Goal: Task Accomplishment & Management: Manage account settings

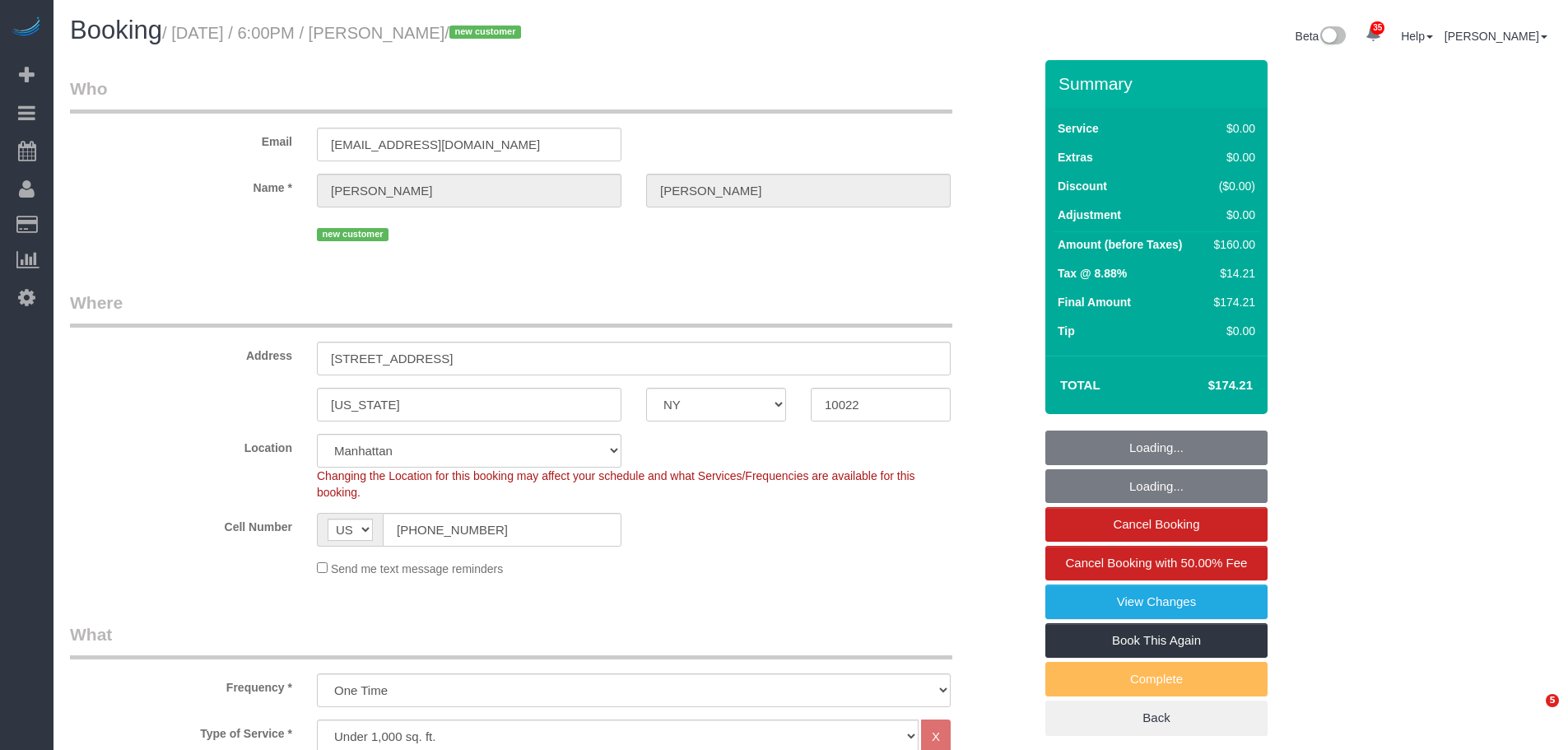
select select "NY"
select select "1"
select select "spot1"
select select "number:65"
select select "number:79"
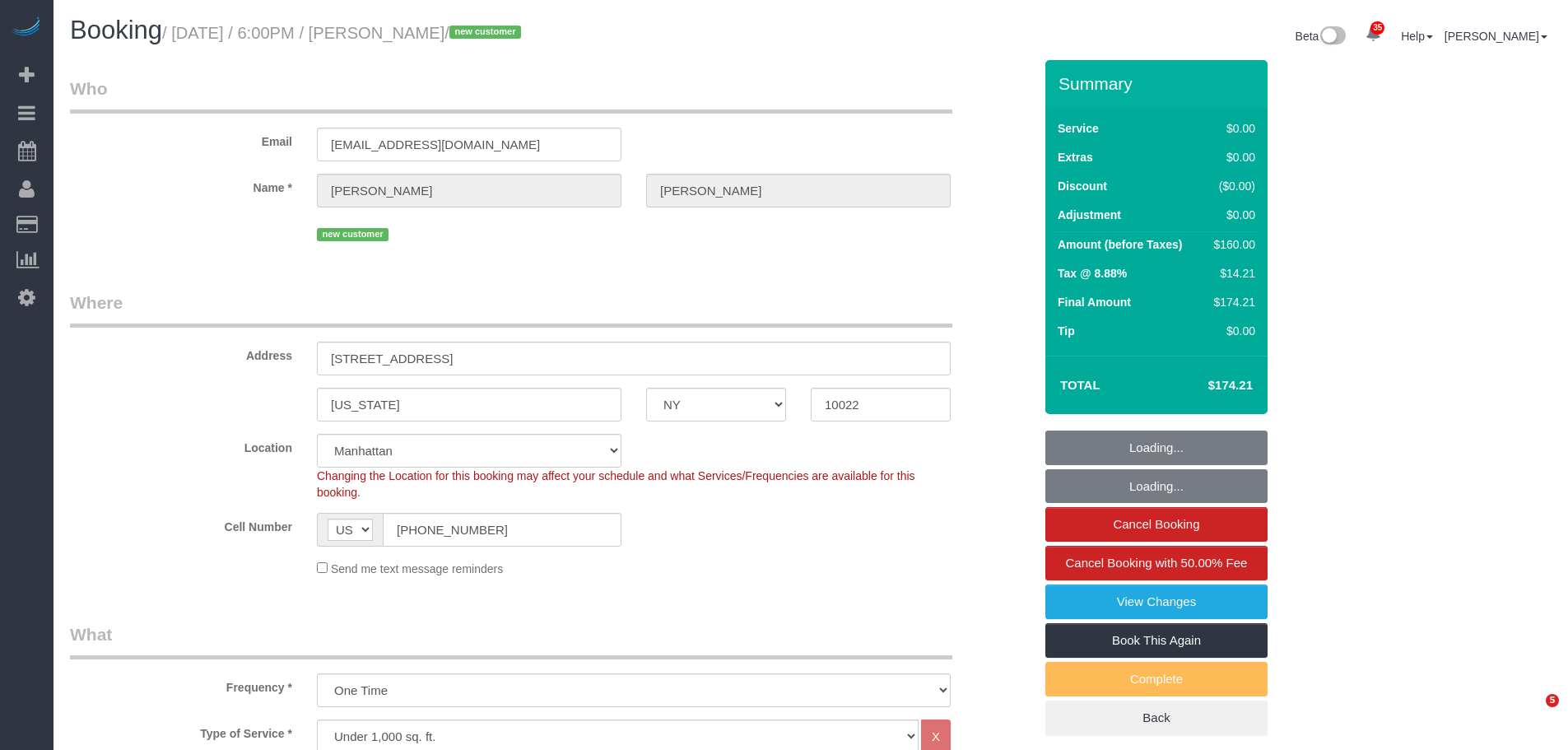
select select "number:15"
select select "number:7"
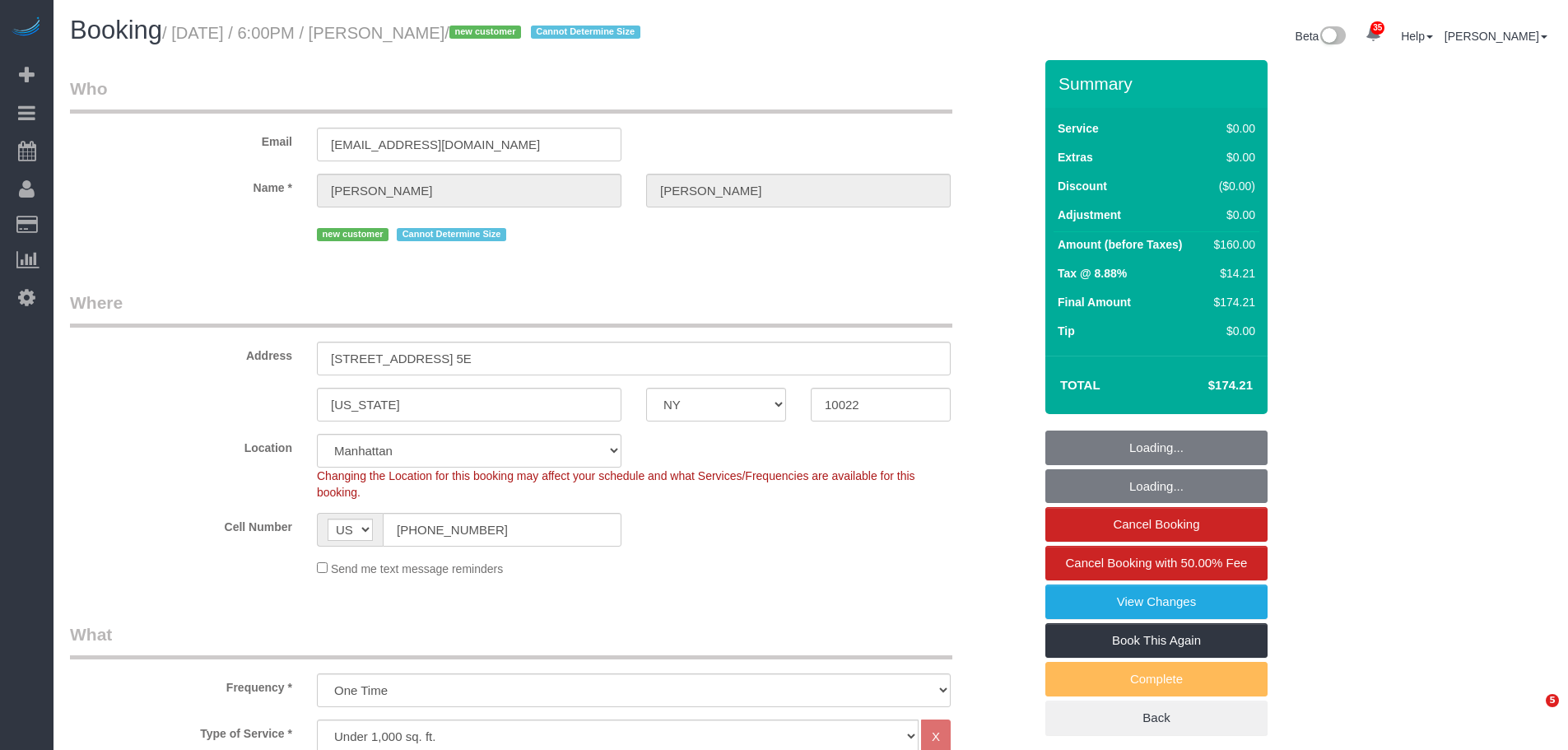
select select "NY"
select select "1"
select select "number:65"
select select "number:79"
select select "number:15"
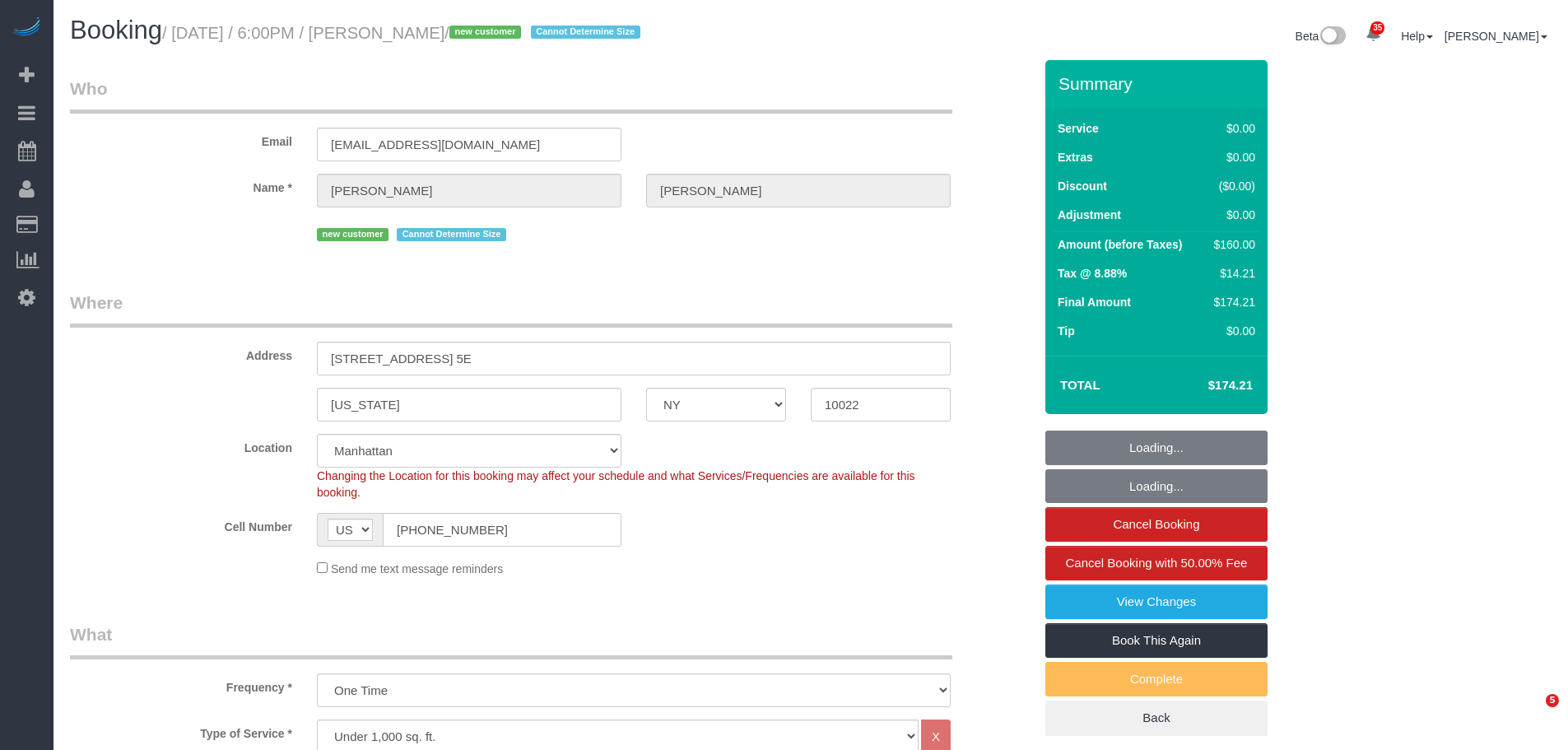
select select "number:7"
select select "spot1"
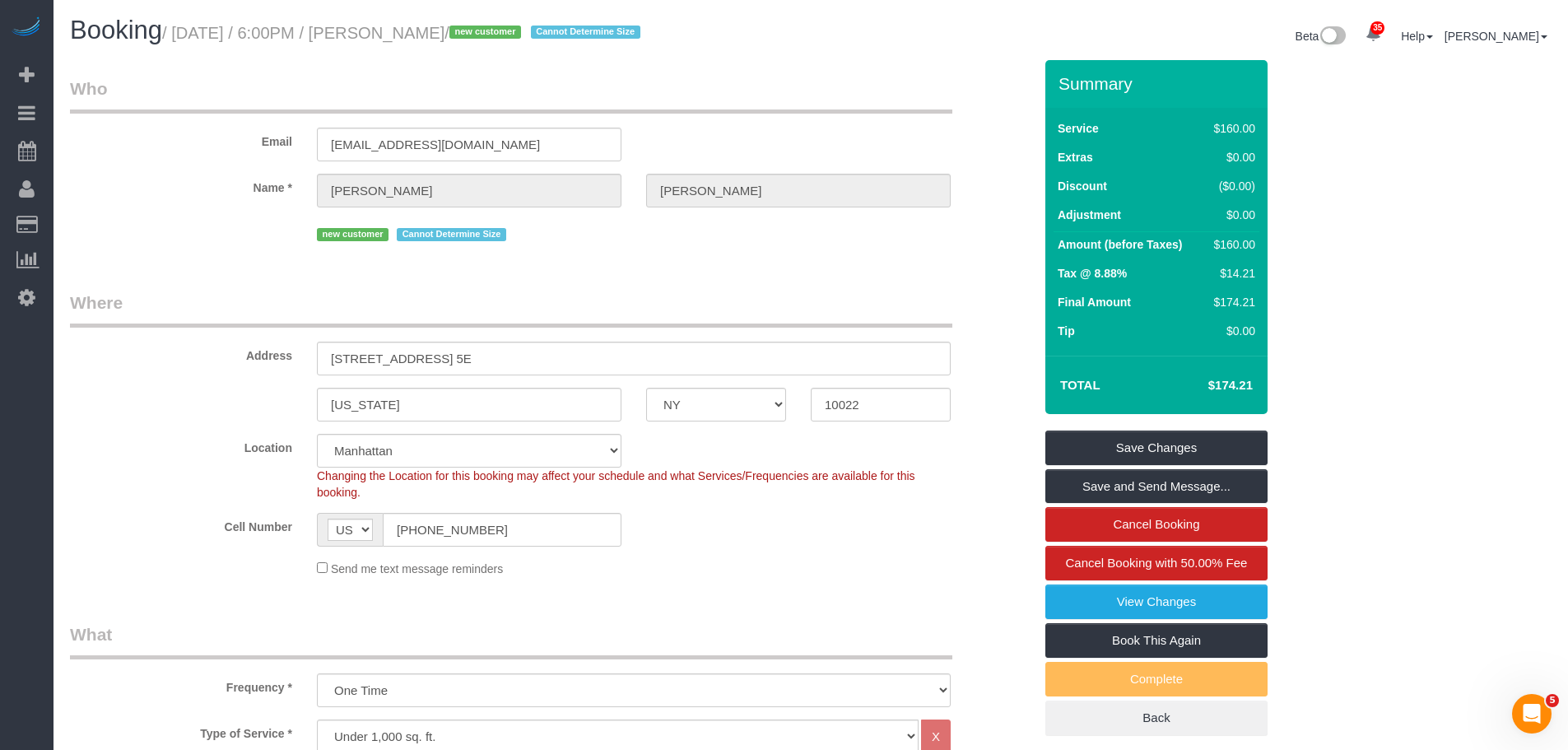
click at [837, 93] on legend "Who" at bounding box center [511, 94] width 882 height 37
click at [860, 88] on legend "Who" at bounding box center [511, 94] width 882 height 37
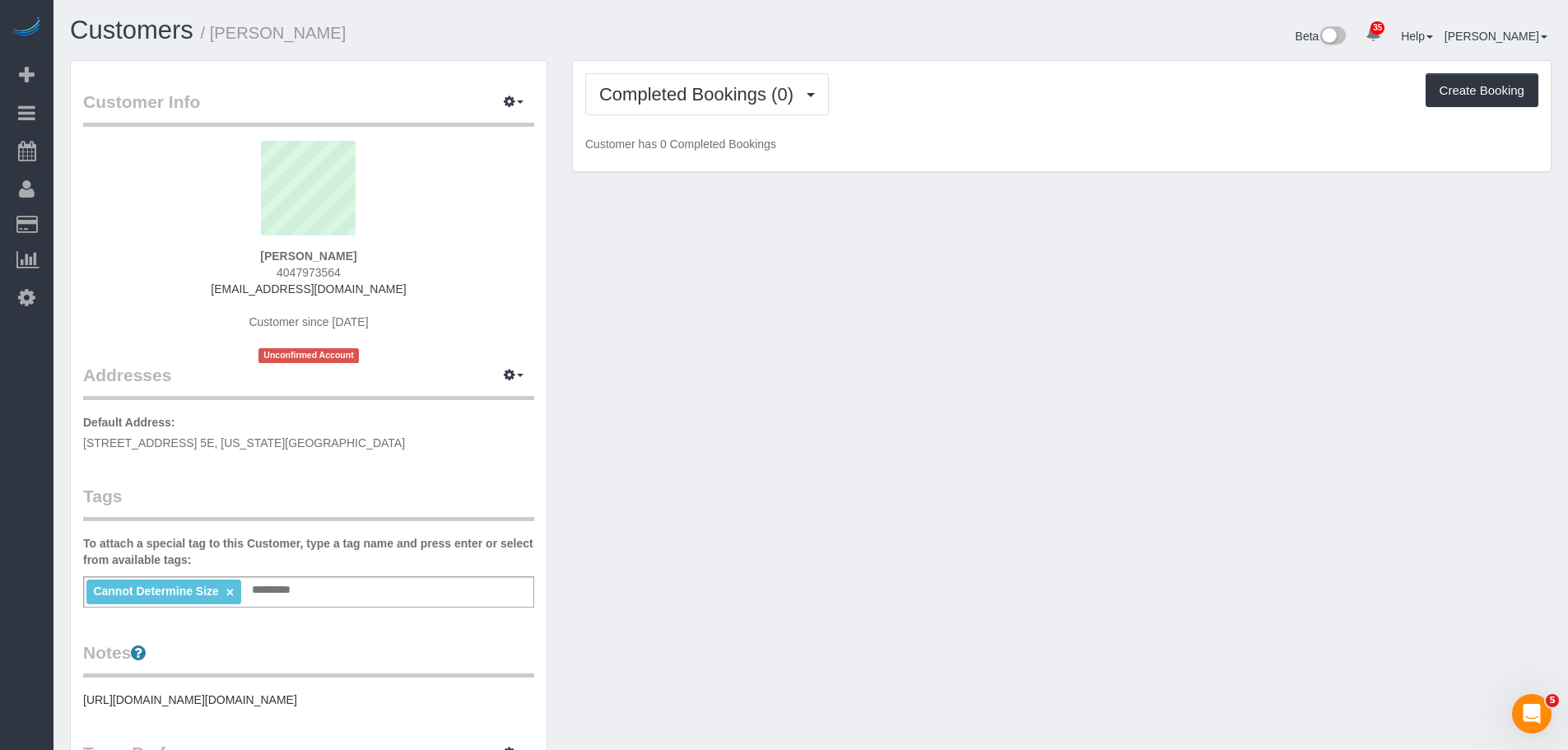
click at [246, 458] on div "Customer Info Edit Contact Info Send Message Email Preferences Special Sales Ta…" at bounding box center [308, 605] width 475 height 1088
click at [269, 442] on span "340 East 58th Street, Apt. 5E, New York, NY 10022" at bounding box center [243, 443] width 322 height 13
copy div "340 East 58th Street, Apt. 5E, New York, NY 10022"
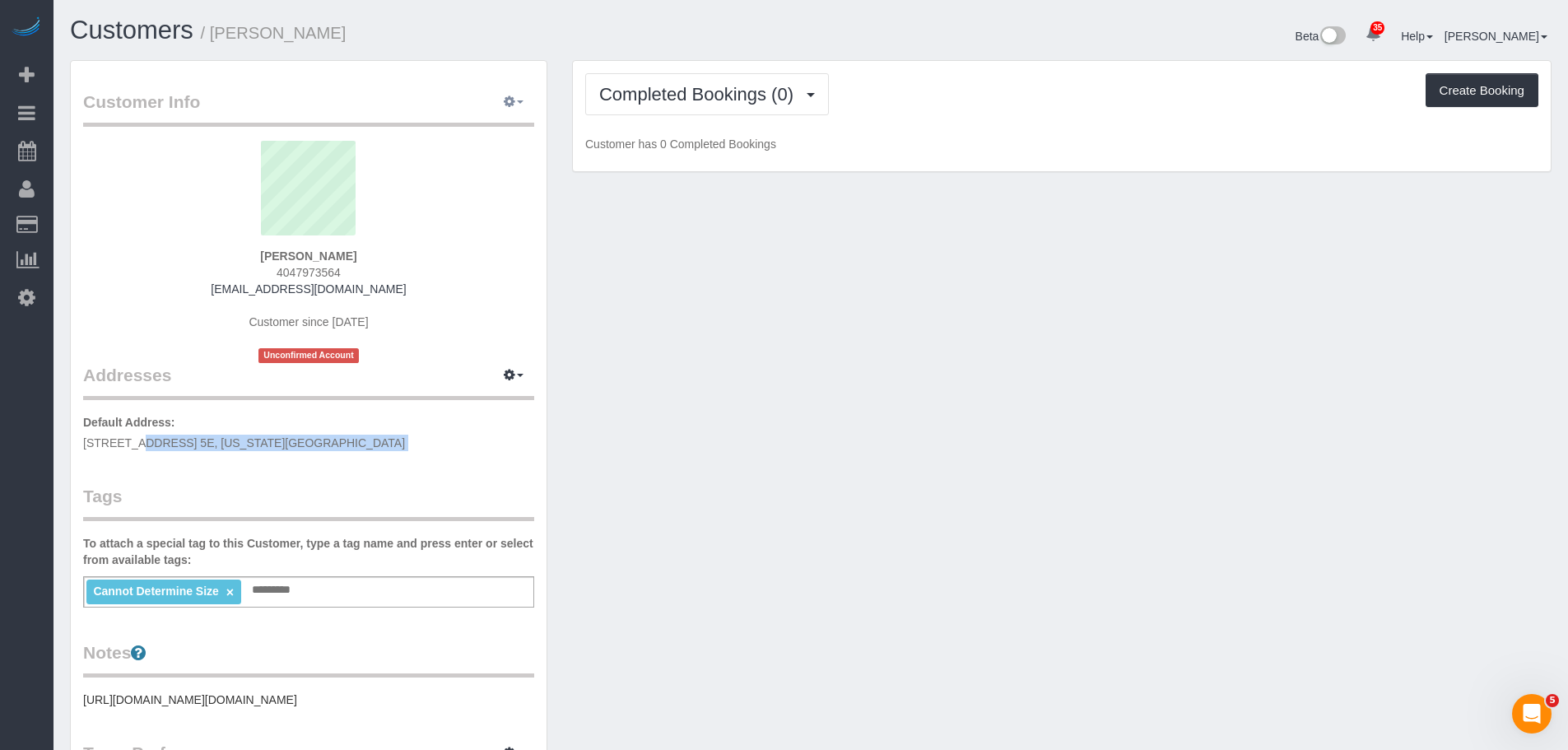
click at [519, 102] on span "button" at bounding box center [520, 101] width 7 height 3
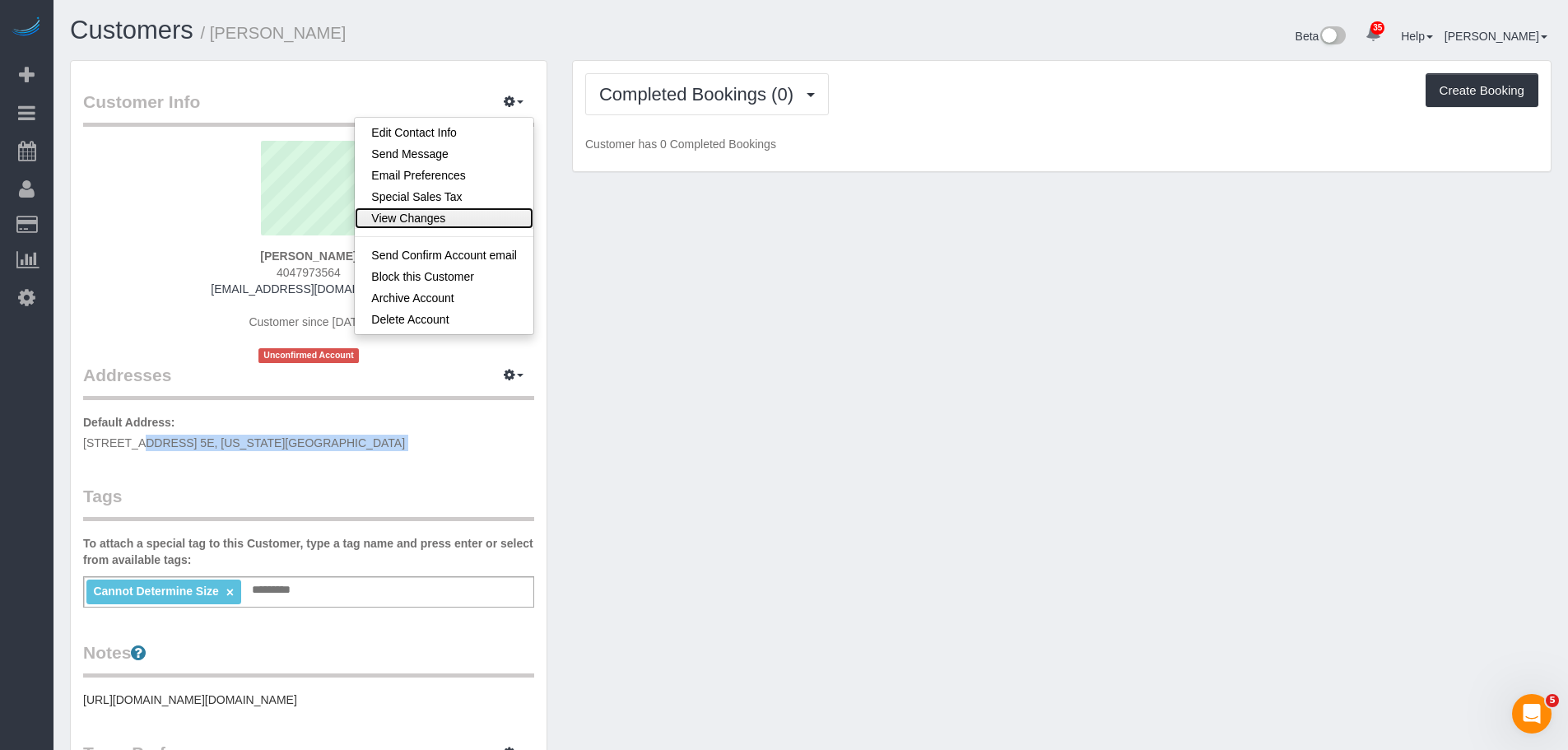
click at [483, 218] on link "View Changes" at bounding box center [444, 218] width 178 height 21
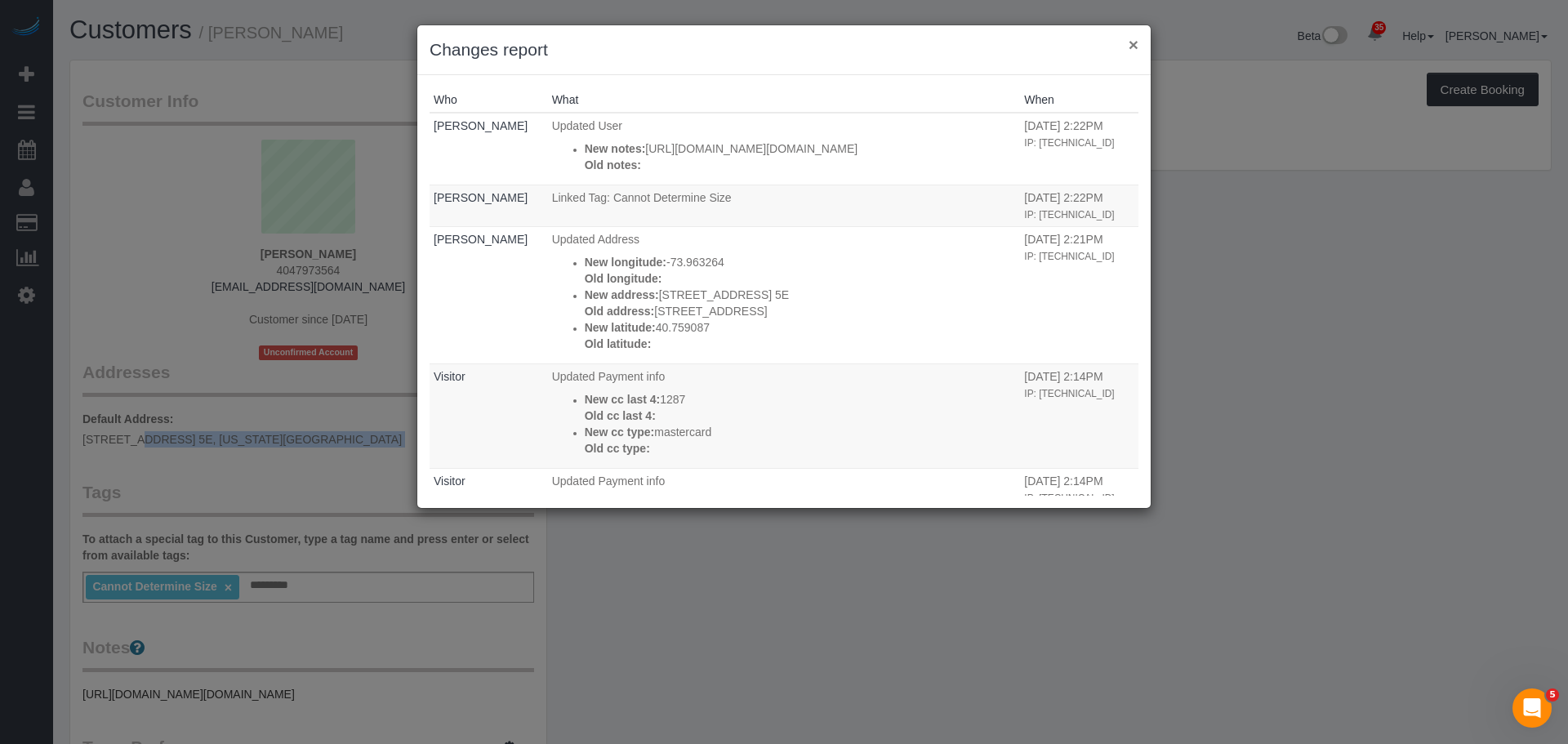
click at [1131, 47] on button "×" at bounding box center [1133, 44] width 9 height 17
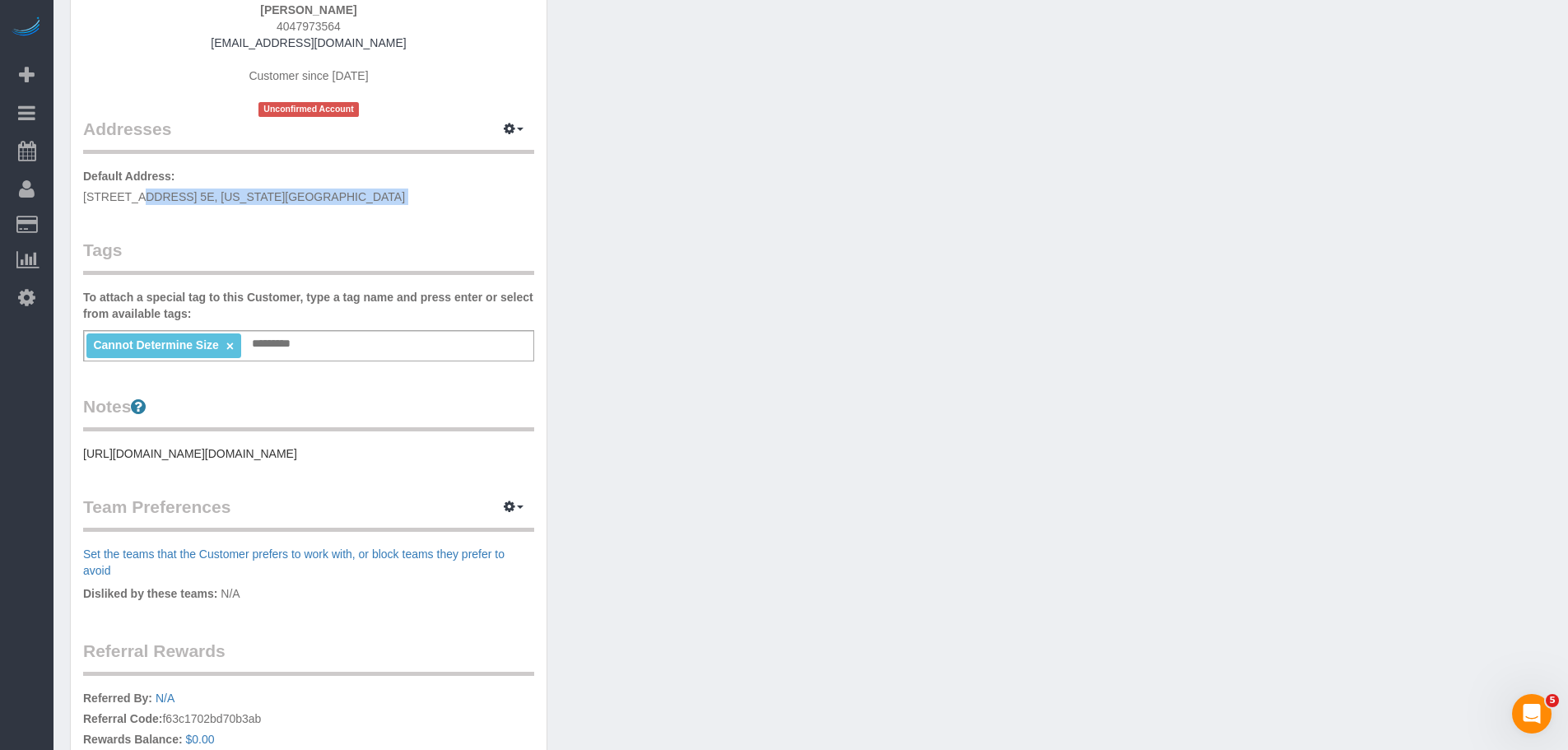
scroll to position [247, 0]
click at [265, 461] on pre "https://www.realtor.com/realestateandhomes-detail/340-E-58th-St-Apt-5E_New-York…" at bounding box center [308, 452] width 451 height 16
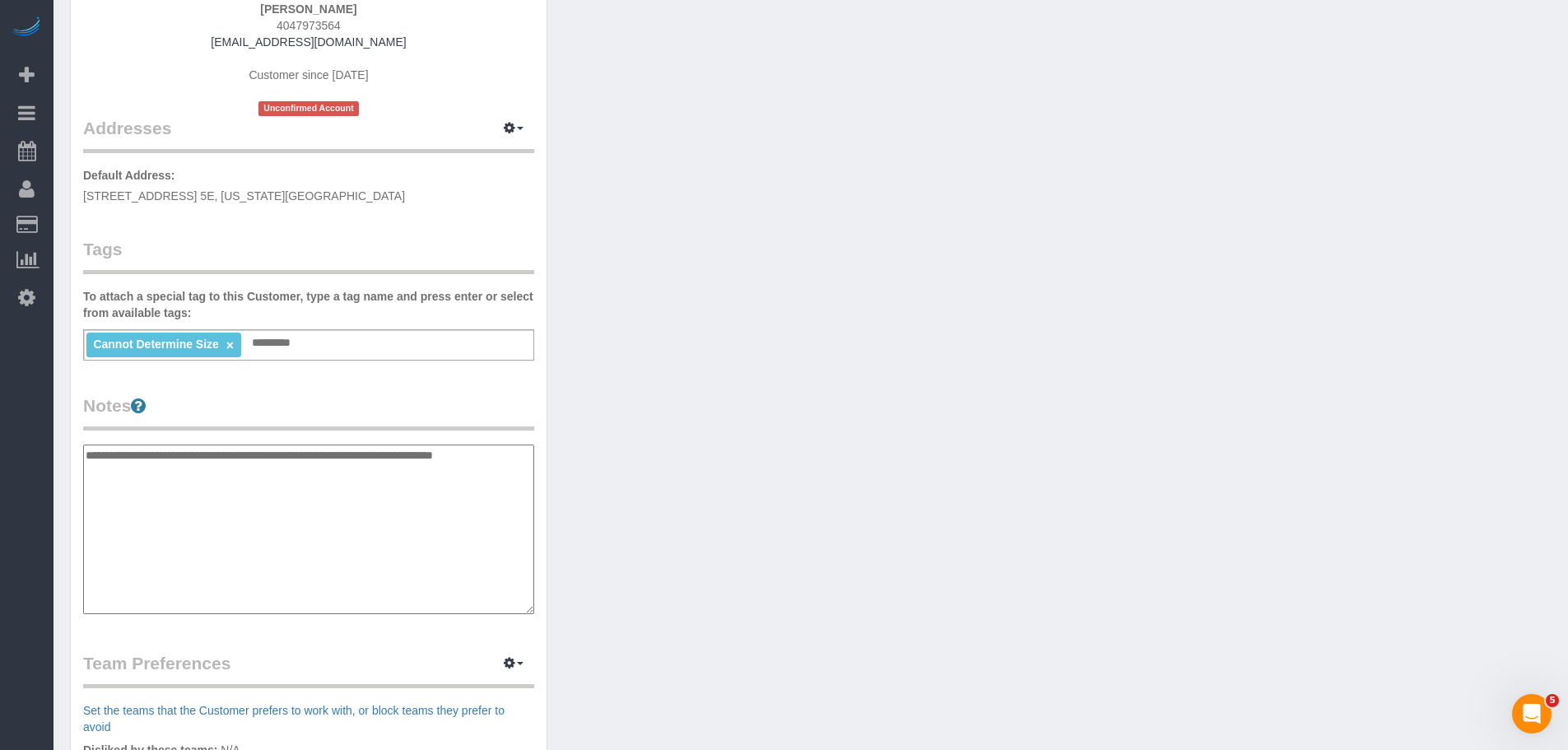
type textarea "**********"
click at [802, 409] on div "Customer Info Edit Contact Info Send Message Email Preferences Special Sales Ta…" at bounding box center [810, 445] width 1506 height 1263
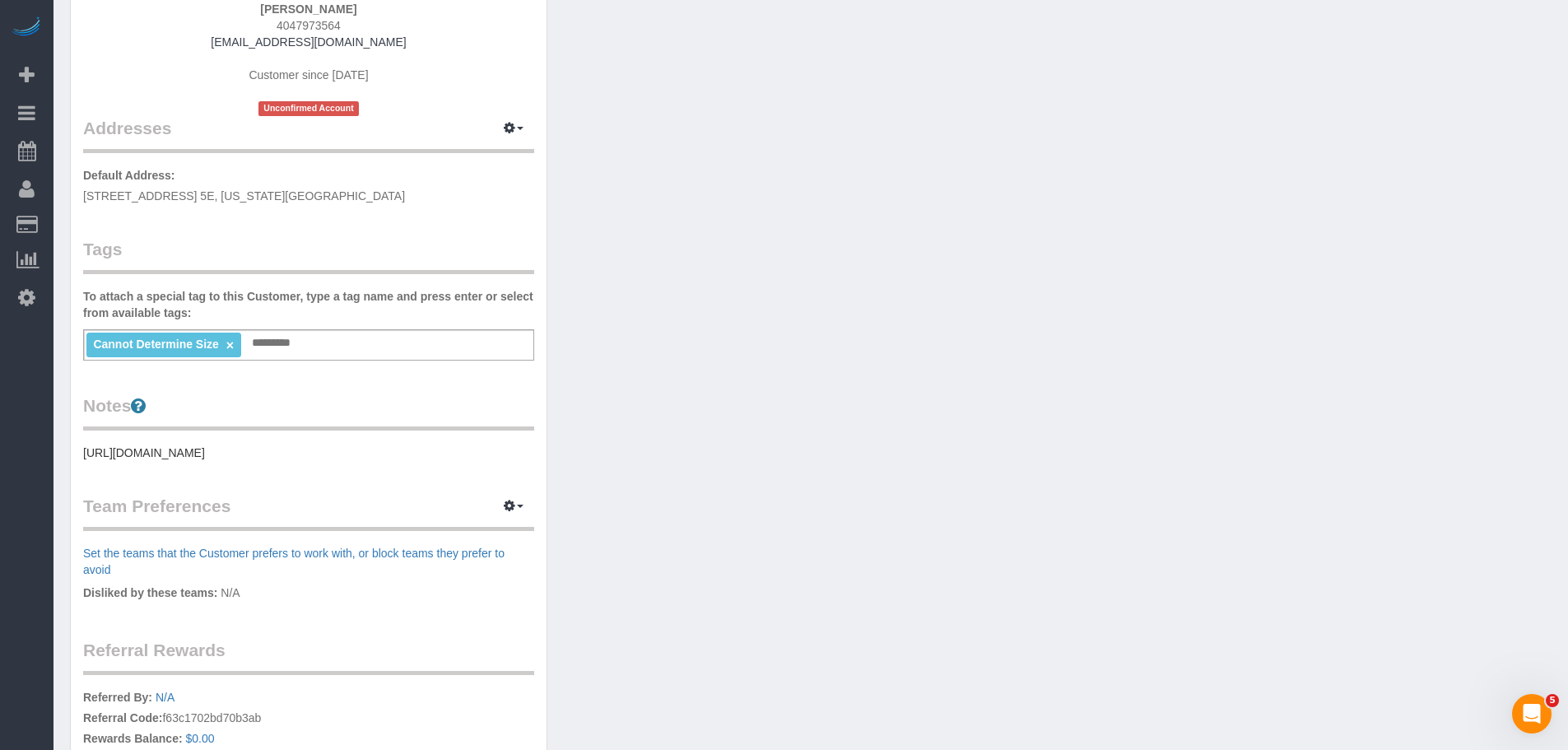
click at [776, 396] on div "Customer Info Edit Contact Info Send Message Email Preferences Special Sales Ta…" at bounding box center [810, 365] width 1506 height 1106
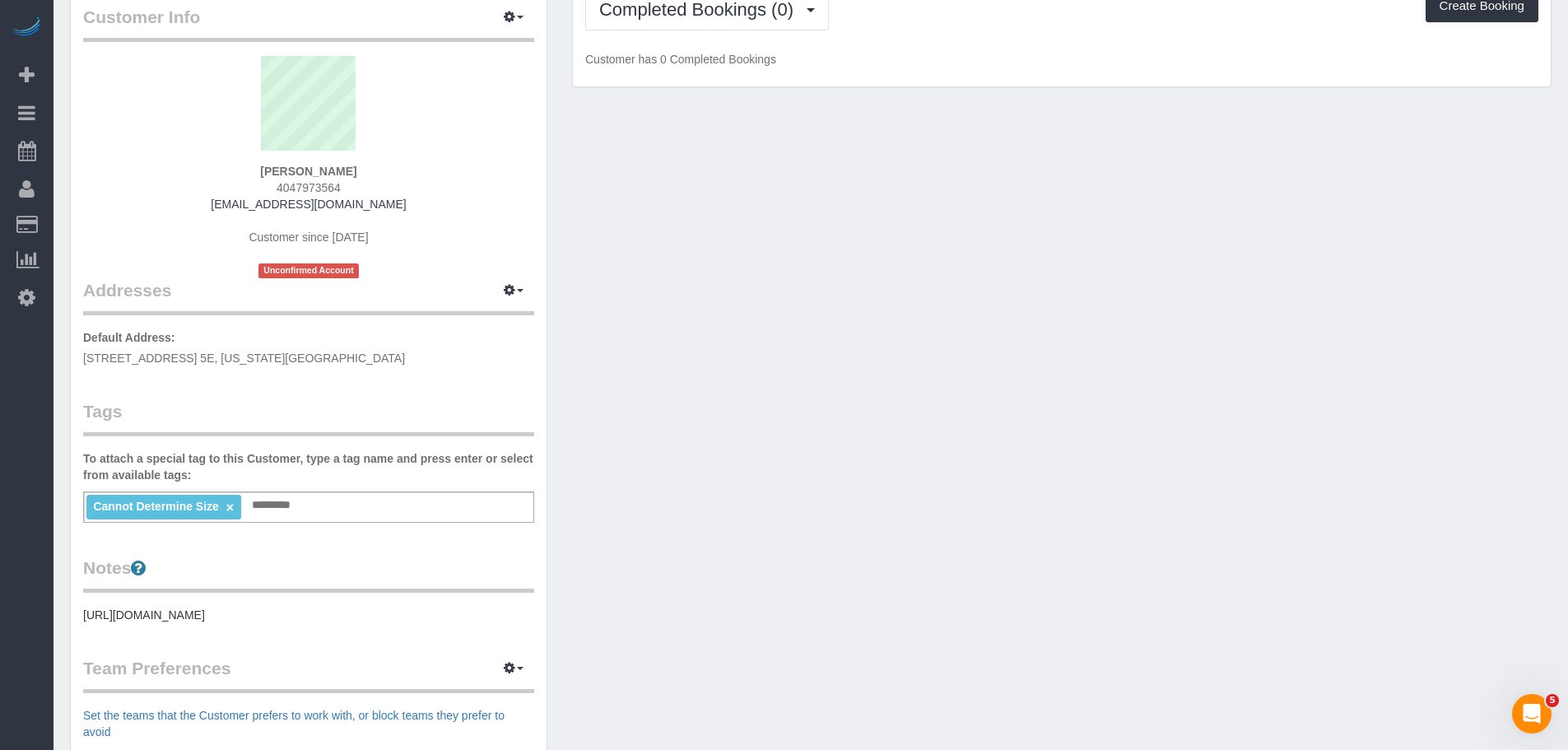
scroll to position [0, 0]
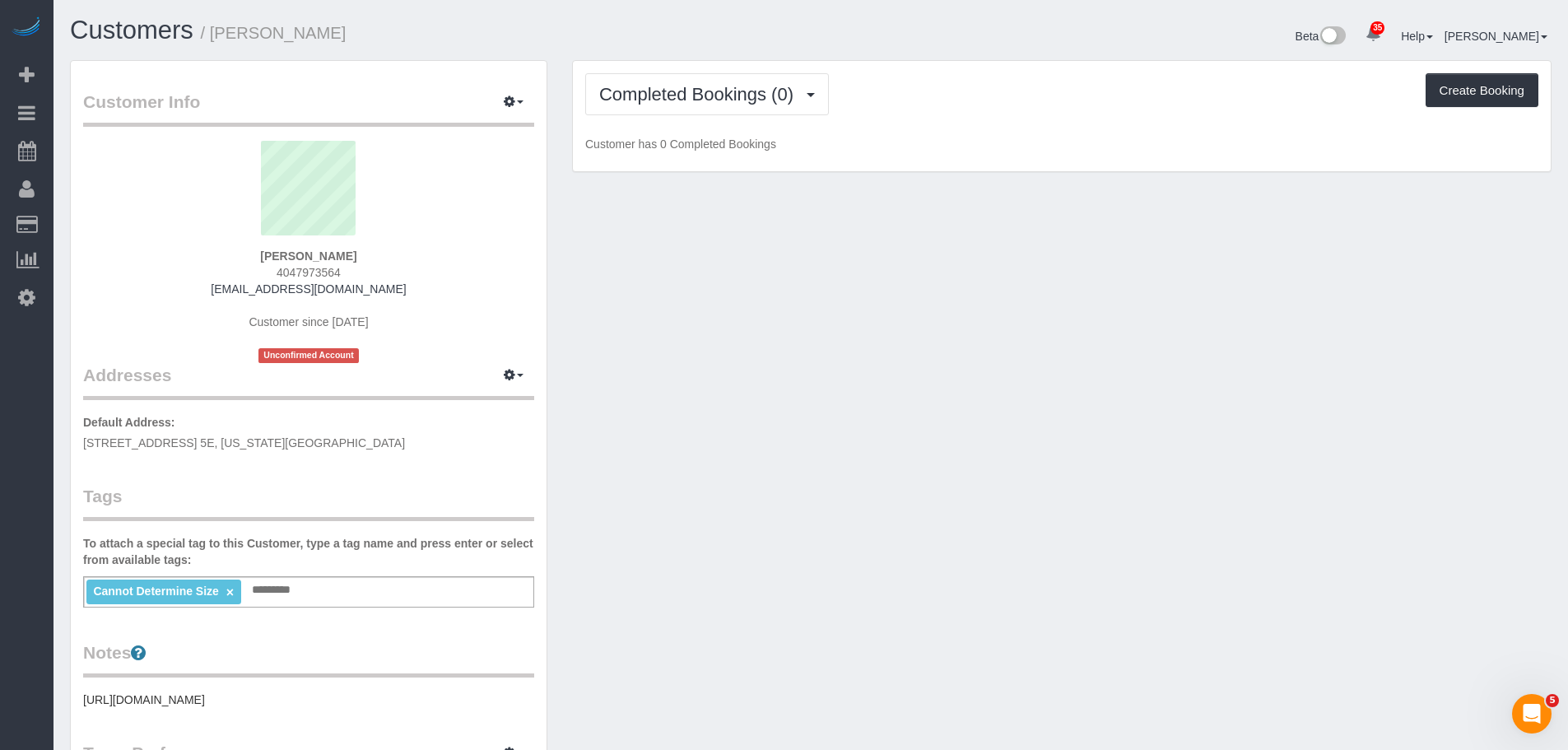
click at [287, 440] on span "340 East 58th Street, Apt. 5E, New York, NY 10022" at bounding box center [243, 443] width 322 height 13
copy div "340 East 58th Street, Apt. 5E, New York, NY 10022"
click at [976, 385] on div "Customer Info Edit Contact Info Send Message Email Preferences Special Sales Ta…" at bounding box center [810, 613] width 1506 height 1106
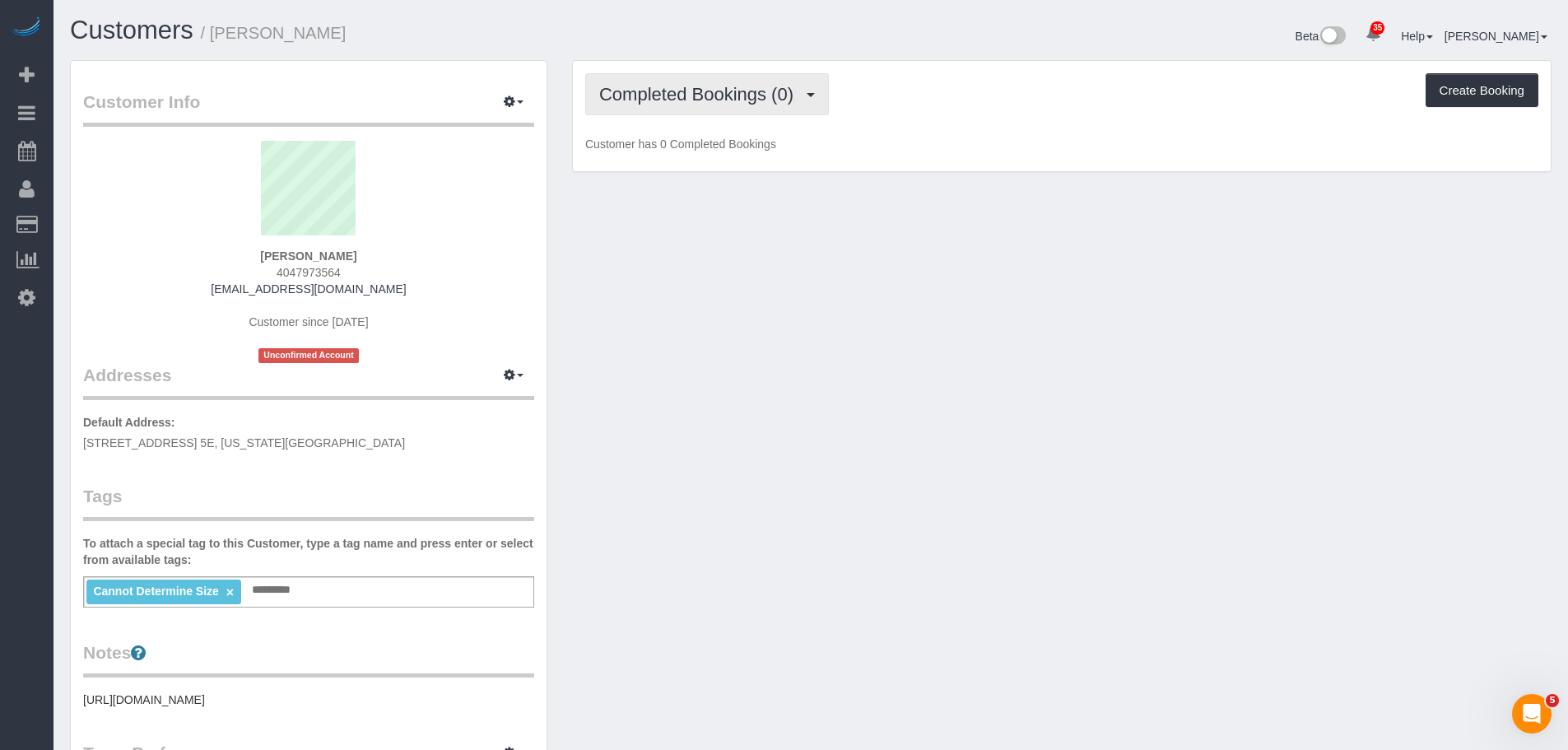
click at [702, 114] on button "Completed Bookings (0)" at bounding box center [706, 94] width 243 height 42
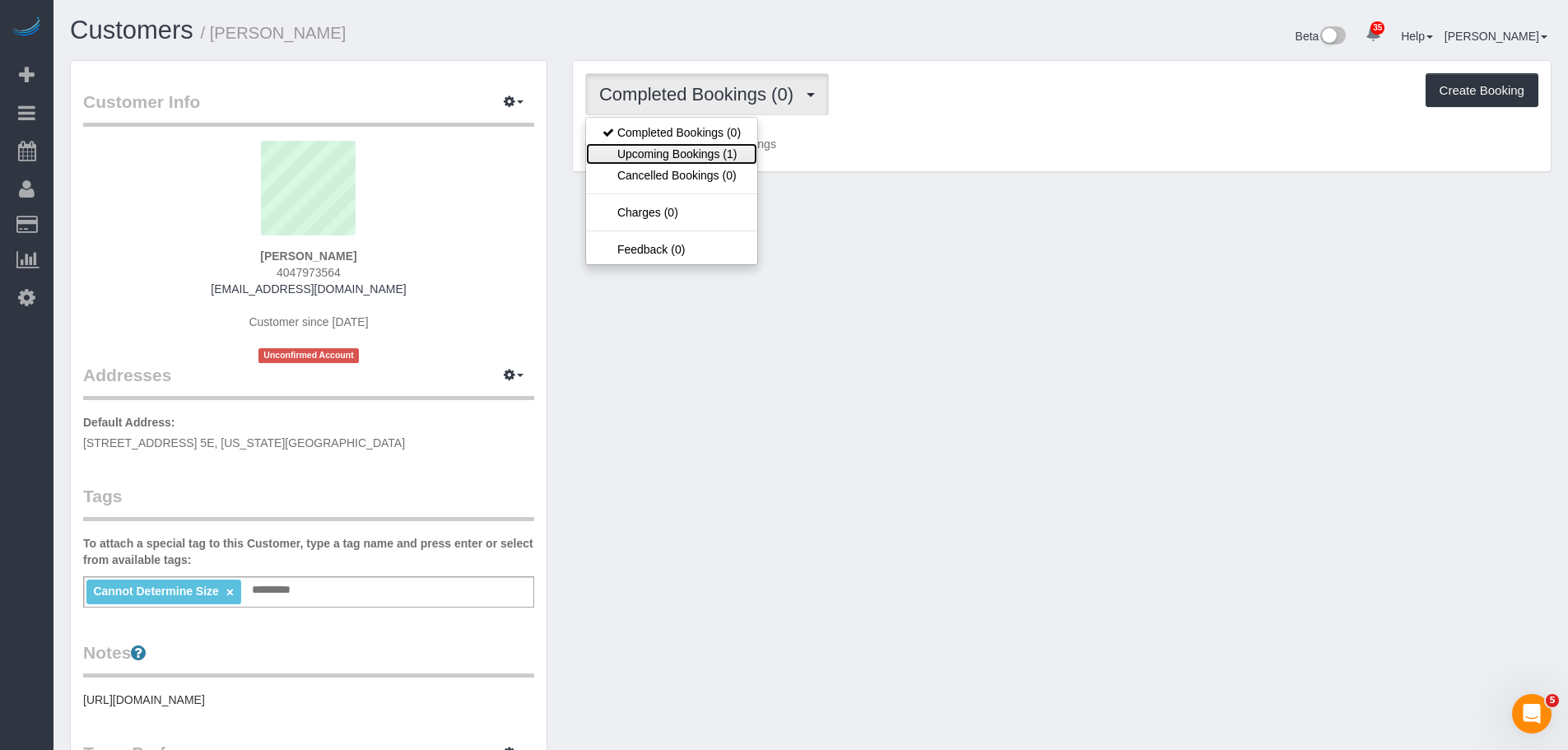
click at [705, 157] on link "Upcoming Bookings (1)" at bounding box center [671, 154] width 171 height 21
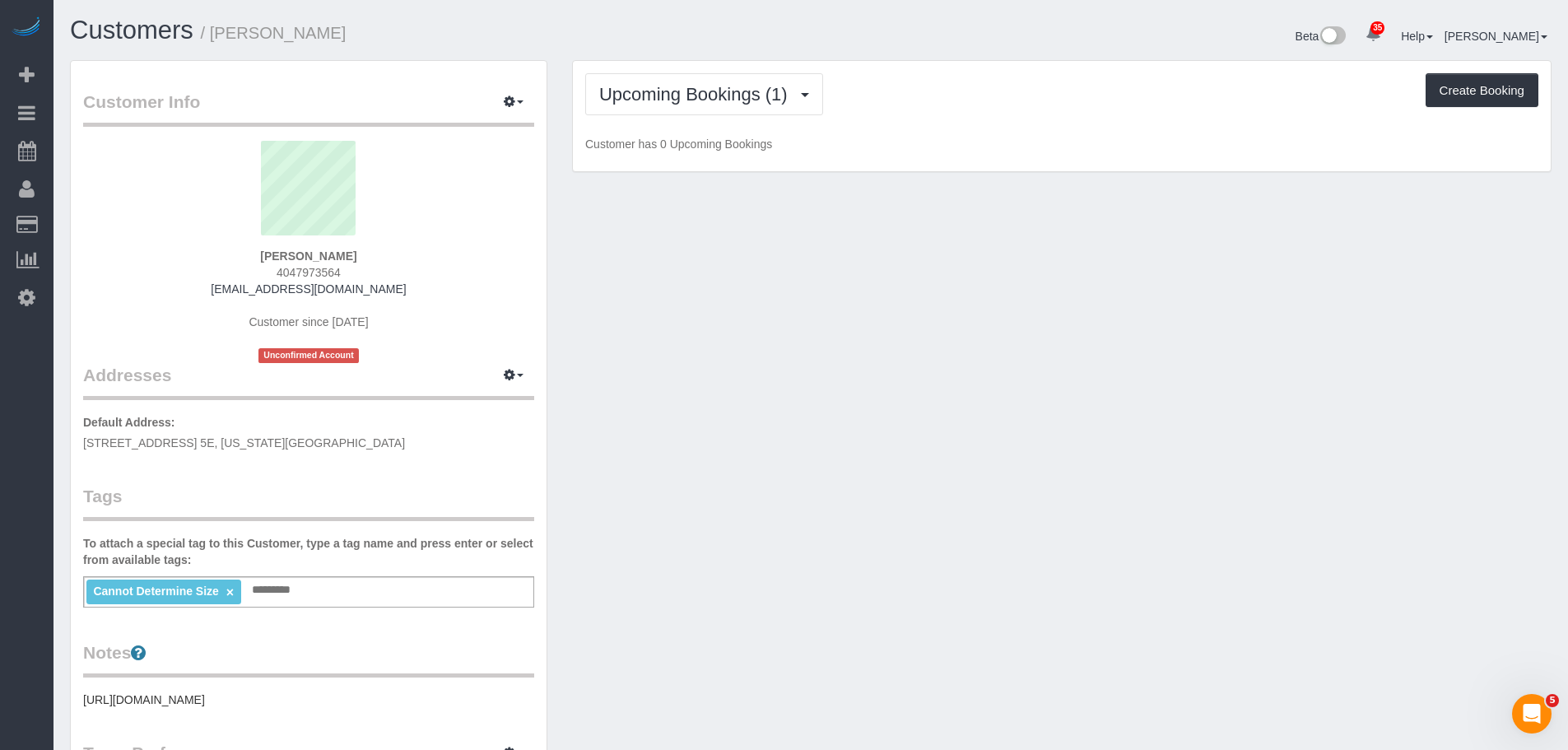
click at [1063, 122] on div "Upcoming Bookings (1) Completed Bookings (0) Upcoming Bookings (1) Cancelled Bo…" at bounding box center [1061, 116] width 978 height 111
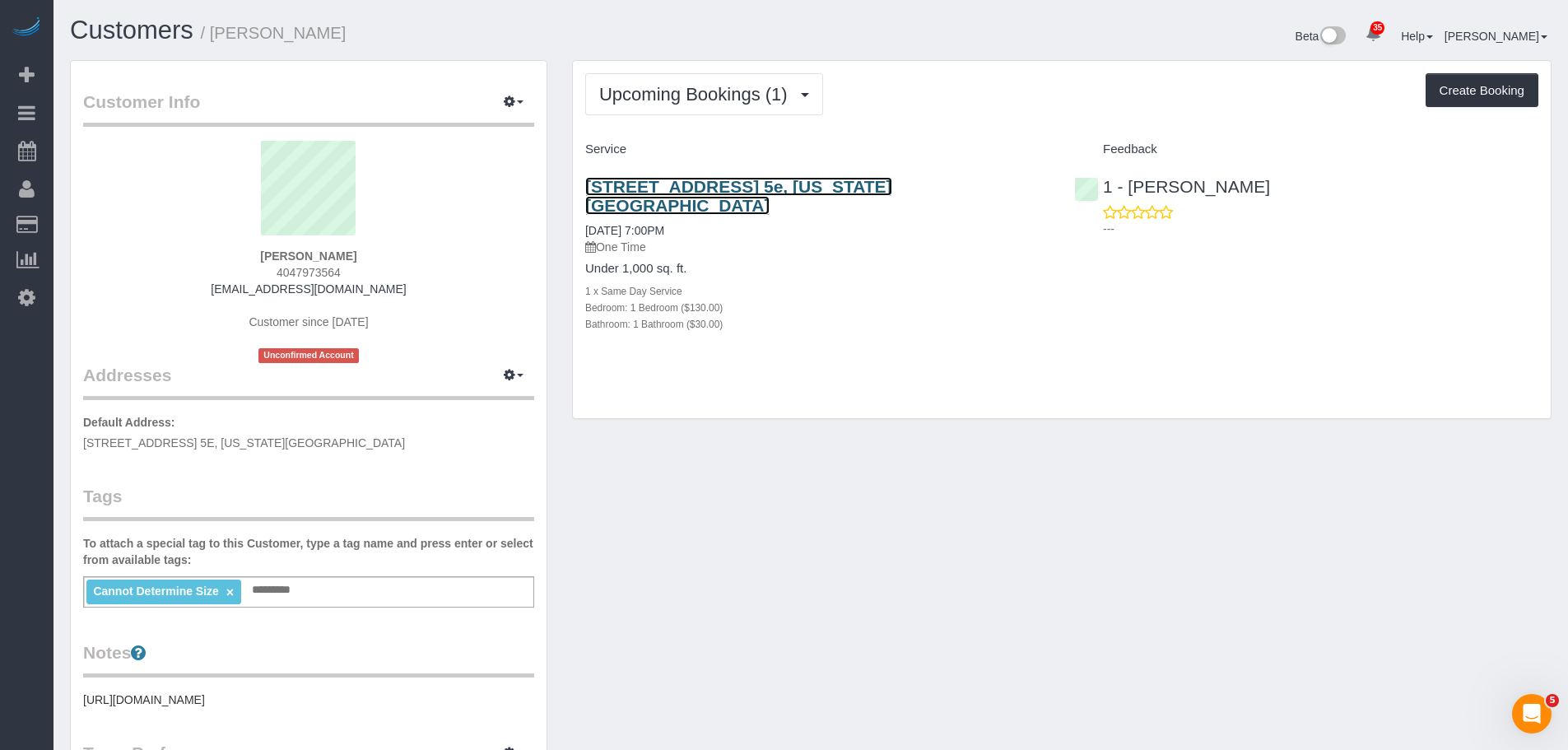
click at [892, 186] on link "[STREET_ADDRESS] 5e, [US_STATE][GEOGRAPHIC_DATA]" at bounding box center [739, 196] width 307 height 38
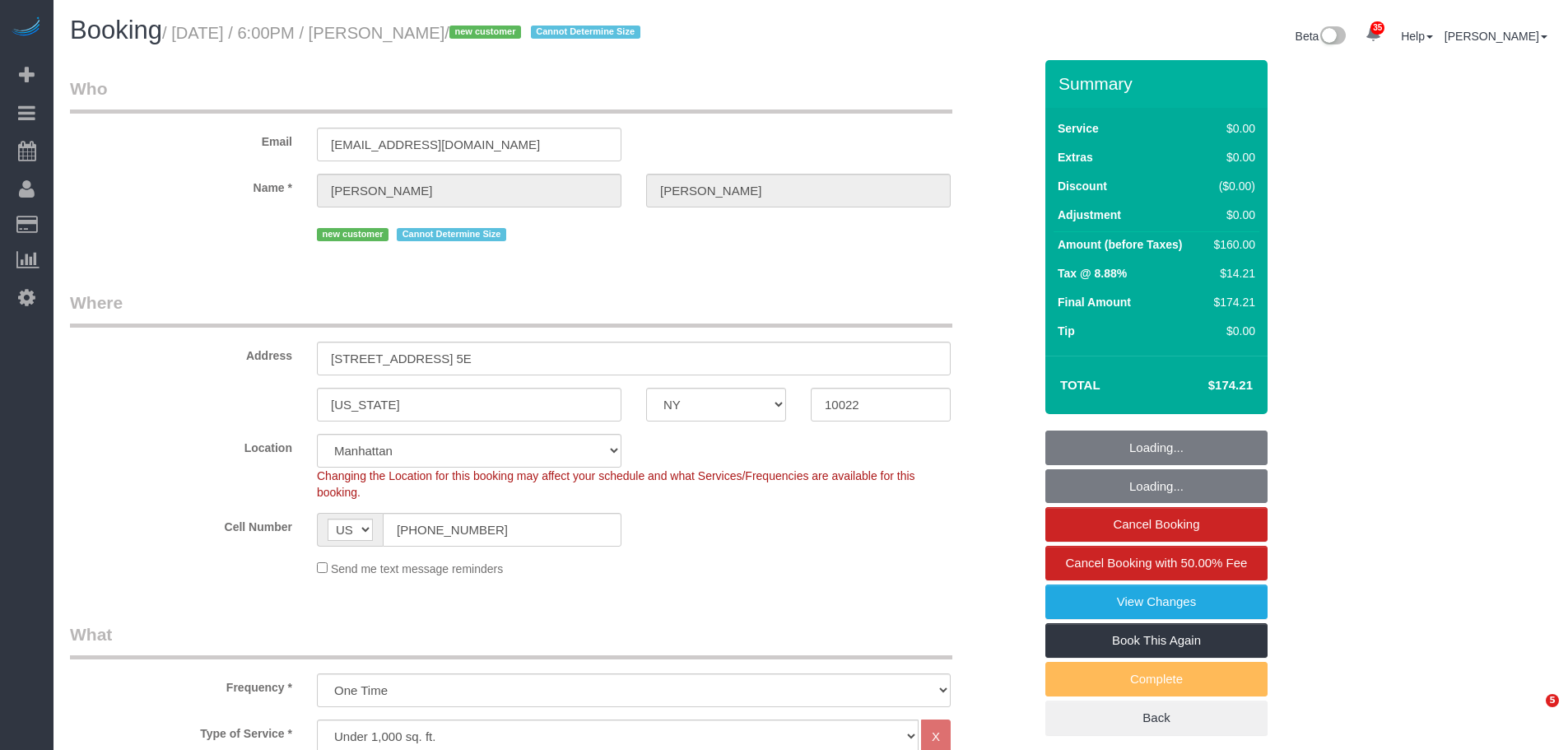
select select "NY"
select select "1"
select select "spot1"
select select "number:65"
select select "number:79"
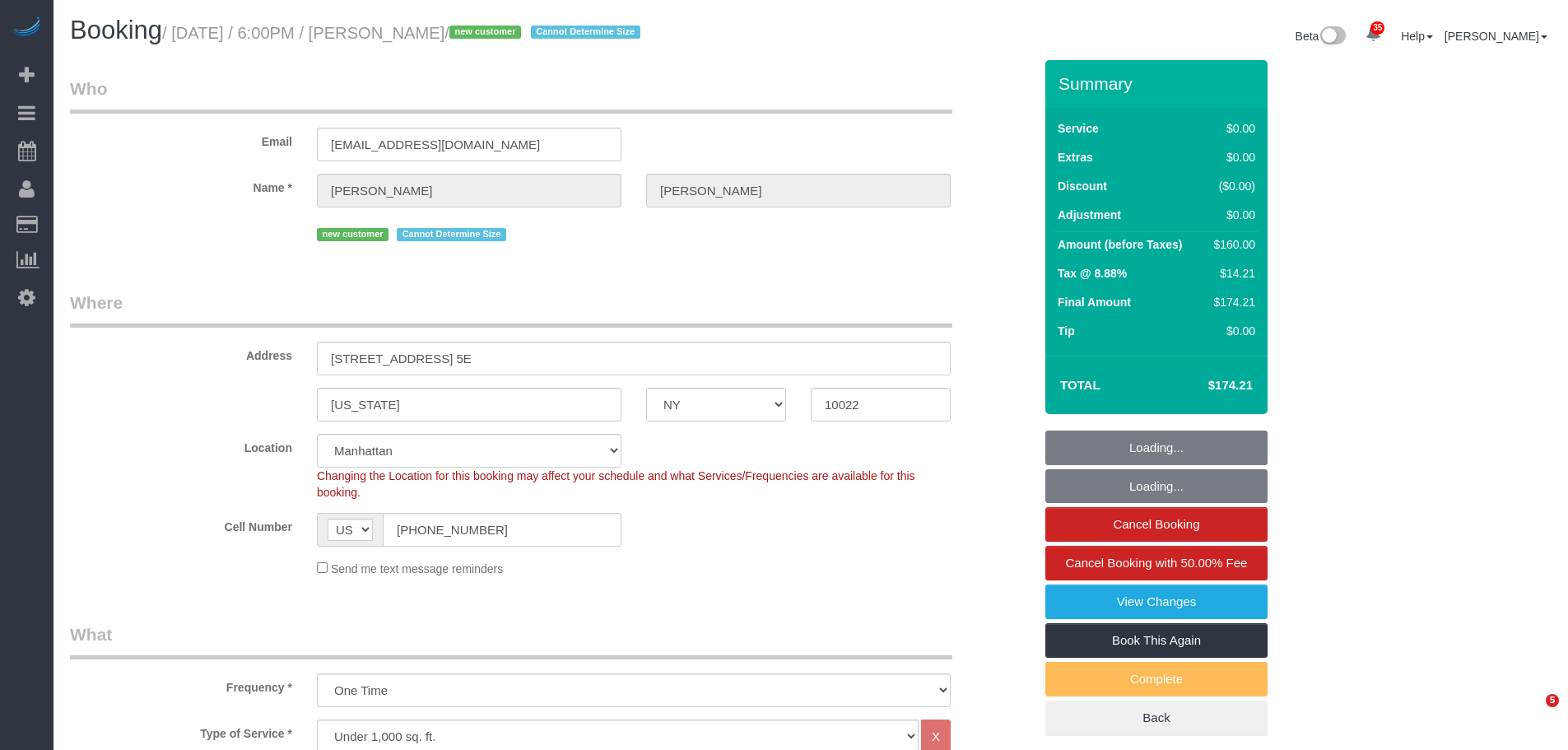
select select "number:15"
select select "number:7"
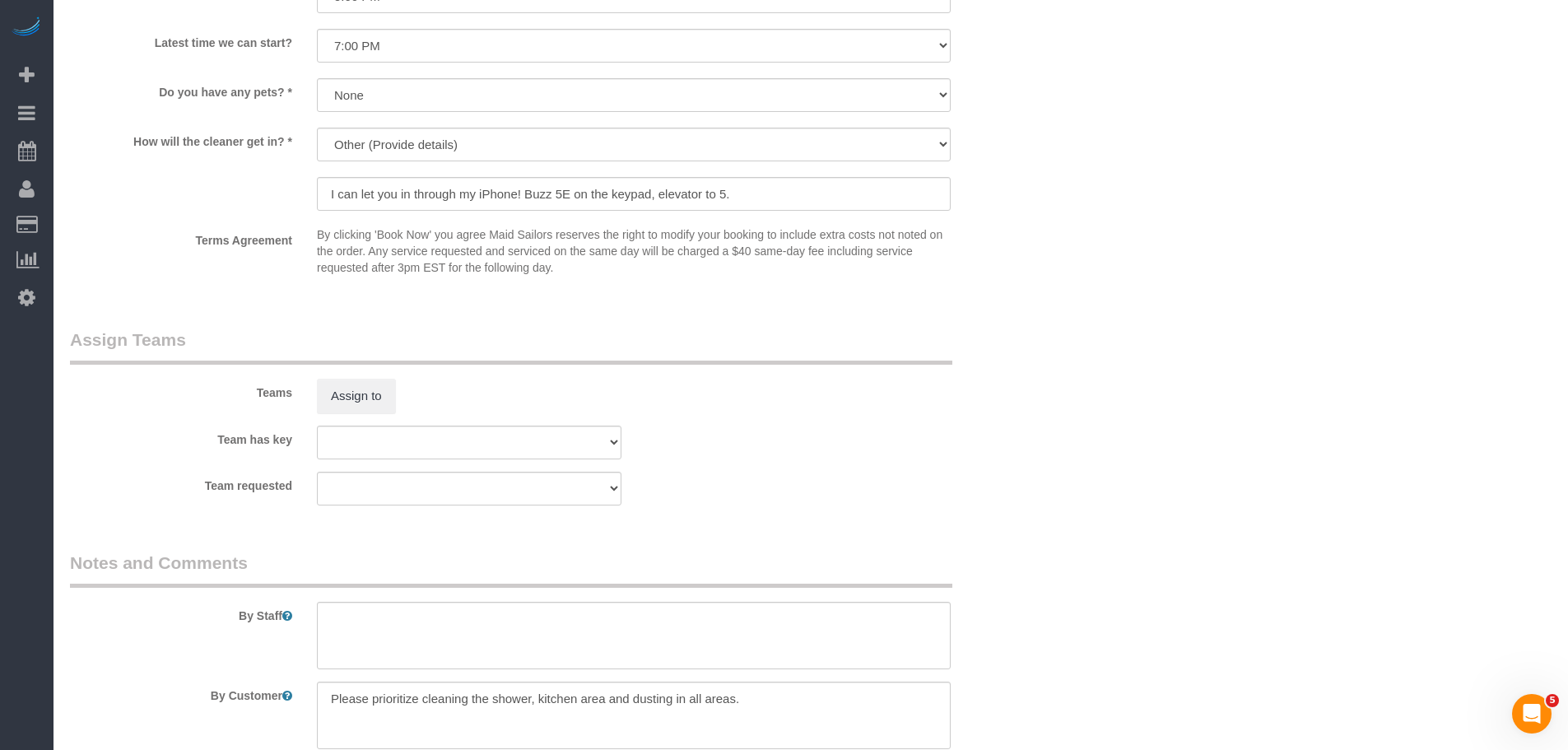
scroll to position [1646, 0]
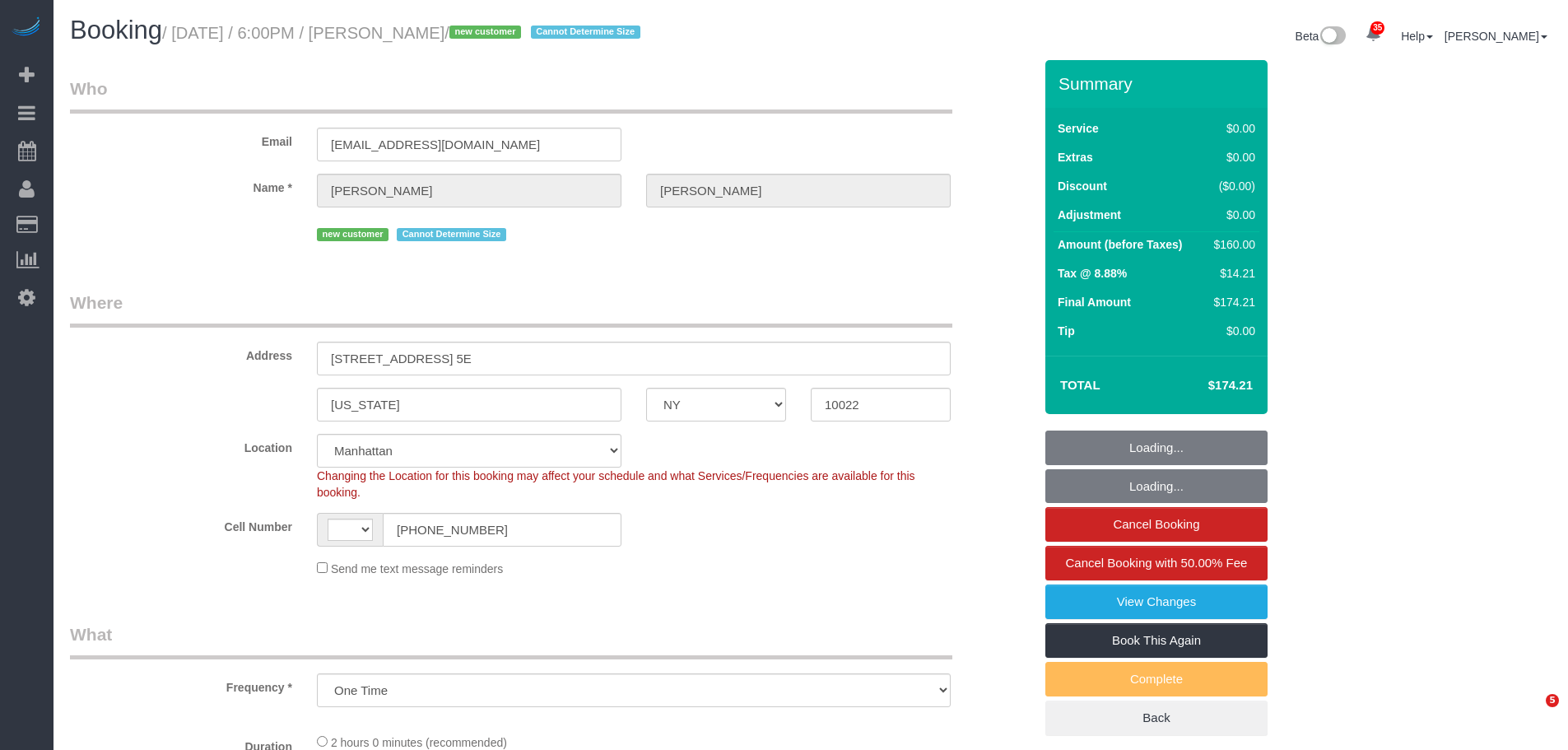
select select "NY"
select select "number:65"
select select "number:79"
select select "number:15"
select select "number:7"
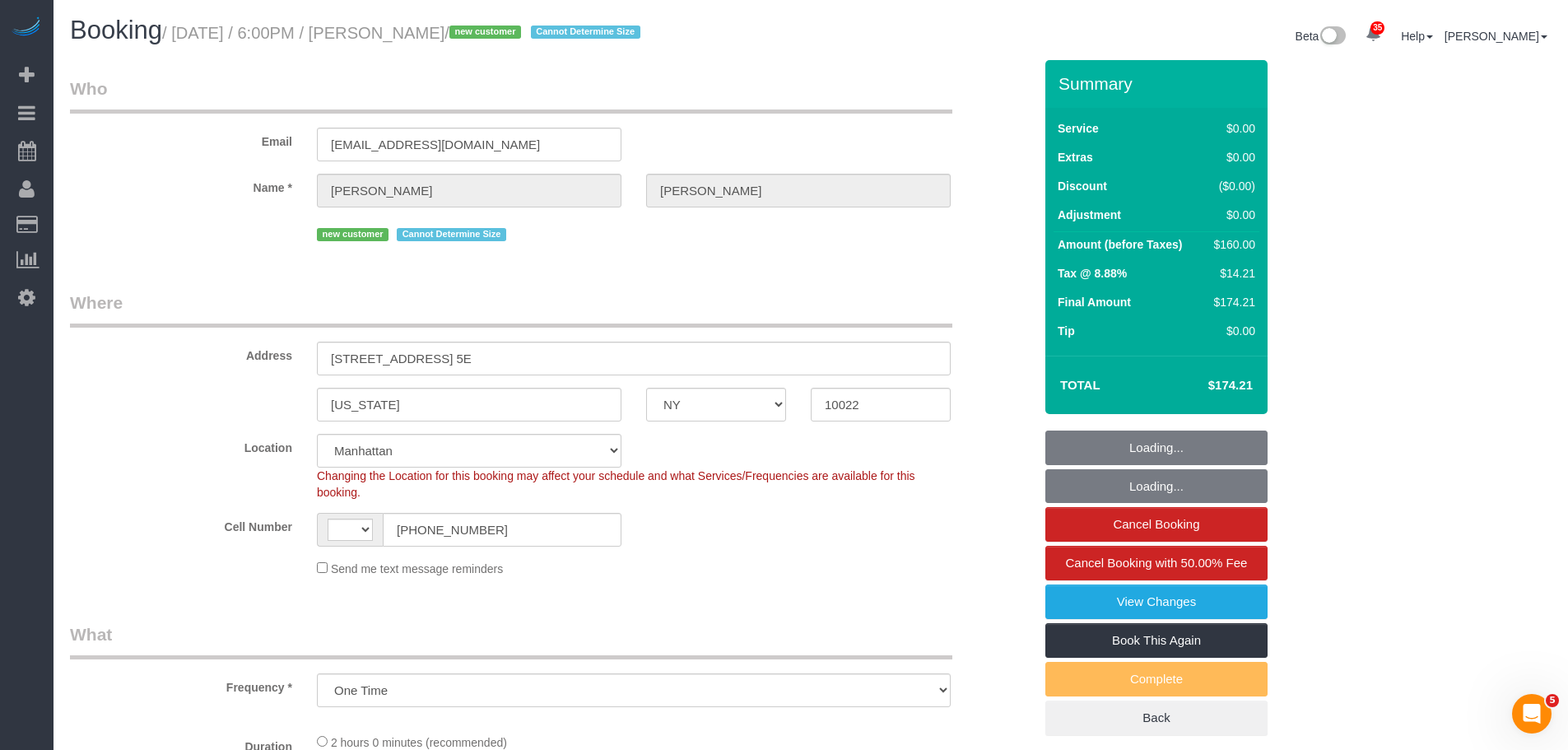
select select "object:721"
select select "string:[GEOGRAPHIC_DATA]"
select select "string:stripe-pm_1SEwRc4VGloSiKo7mz9DuY01"
select select "1"
select select "spot1"
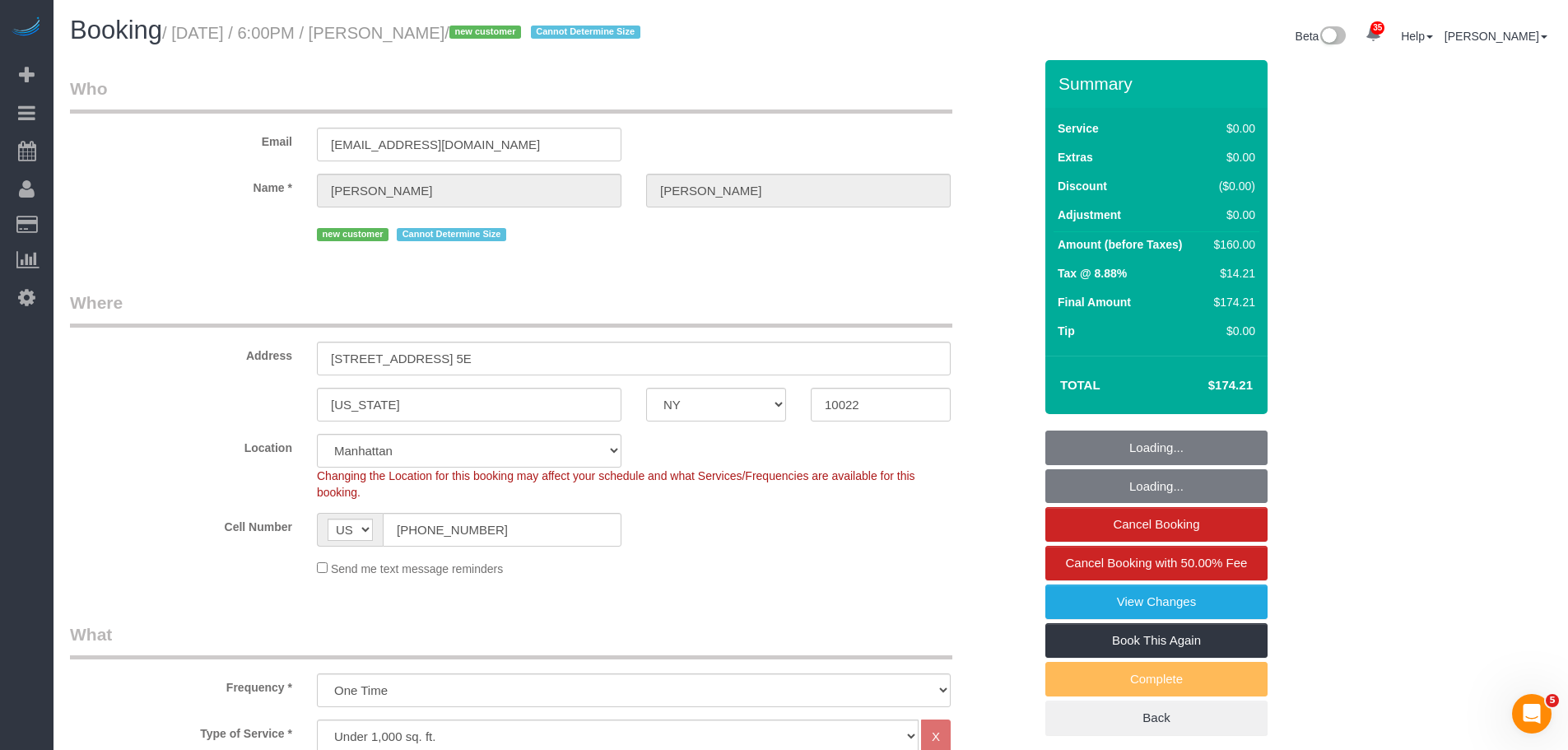
select select "1"
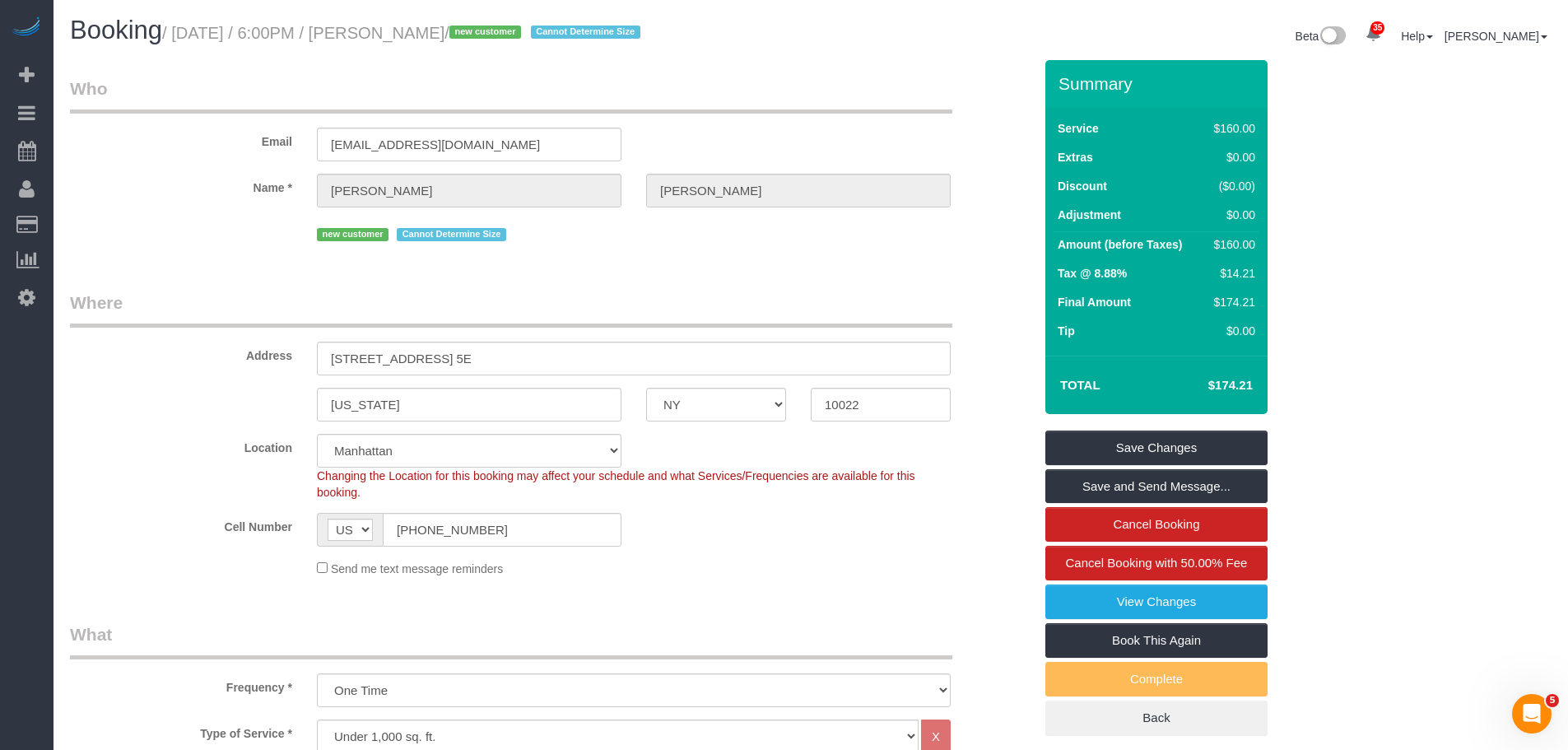
drag, startPoint x: 858, startPoint y: 80, endPoint x: 857, endPoint y: 88, distance: 8.1
click at [858, 80] on legend "Who" at bounding box center [511, 94] width 882 height 37
drag, startPoint x: 818, startPoint y: 122, endPoint x: 523, endPoint y: 14, distance: 314.1
click at [818, 122] on div "Email slp2172@columbia.edu" at bounding box center [551, 118] width 988 height 85
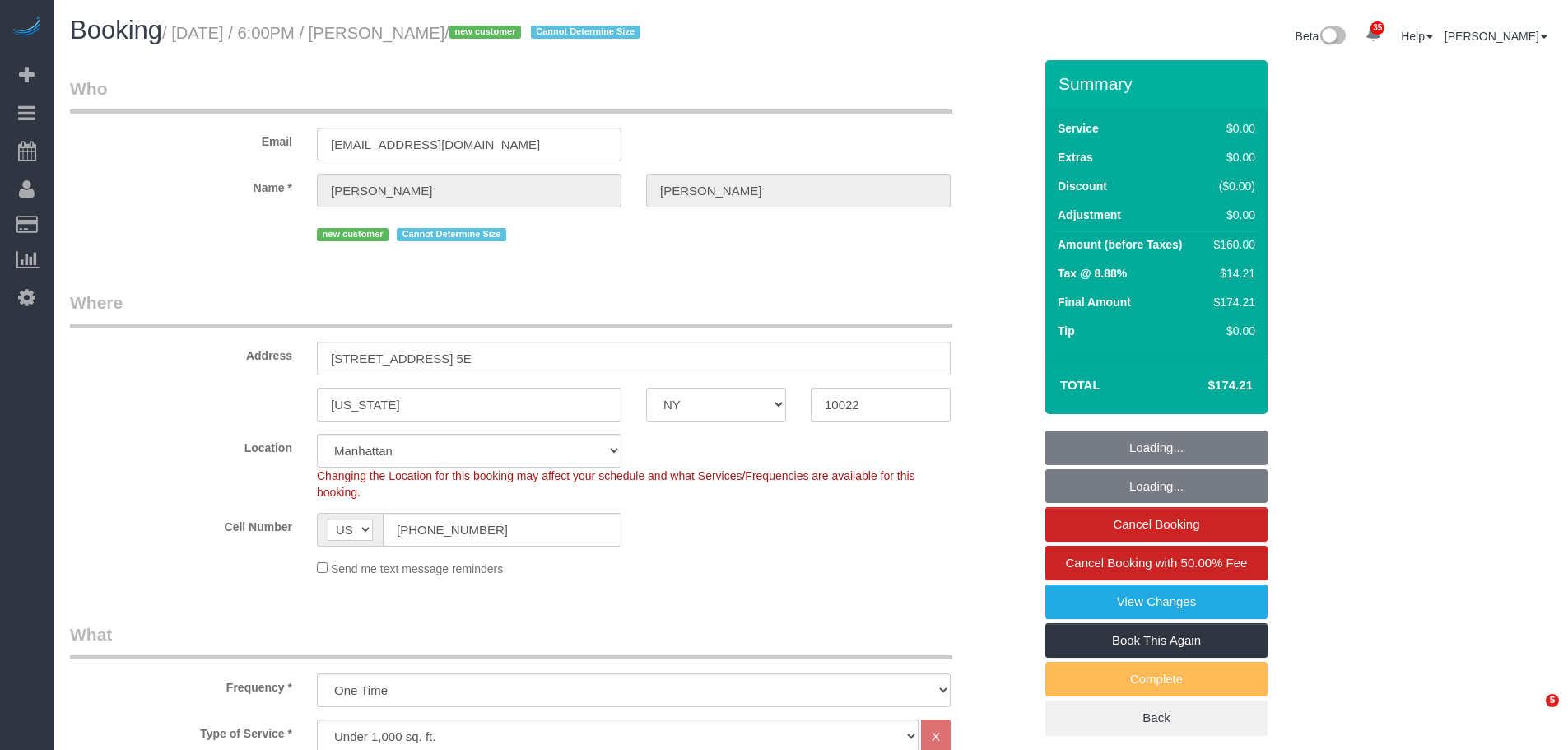
select select "NY"
select select "1"
select select "spot1"
select select "number:65"
select select "number:79"
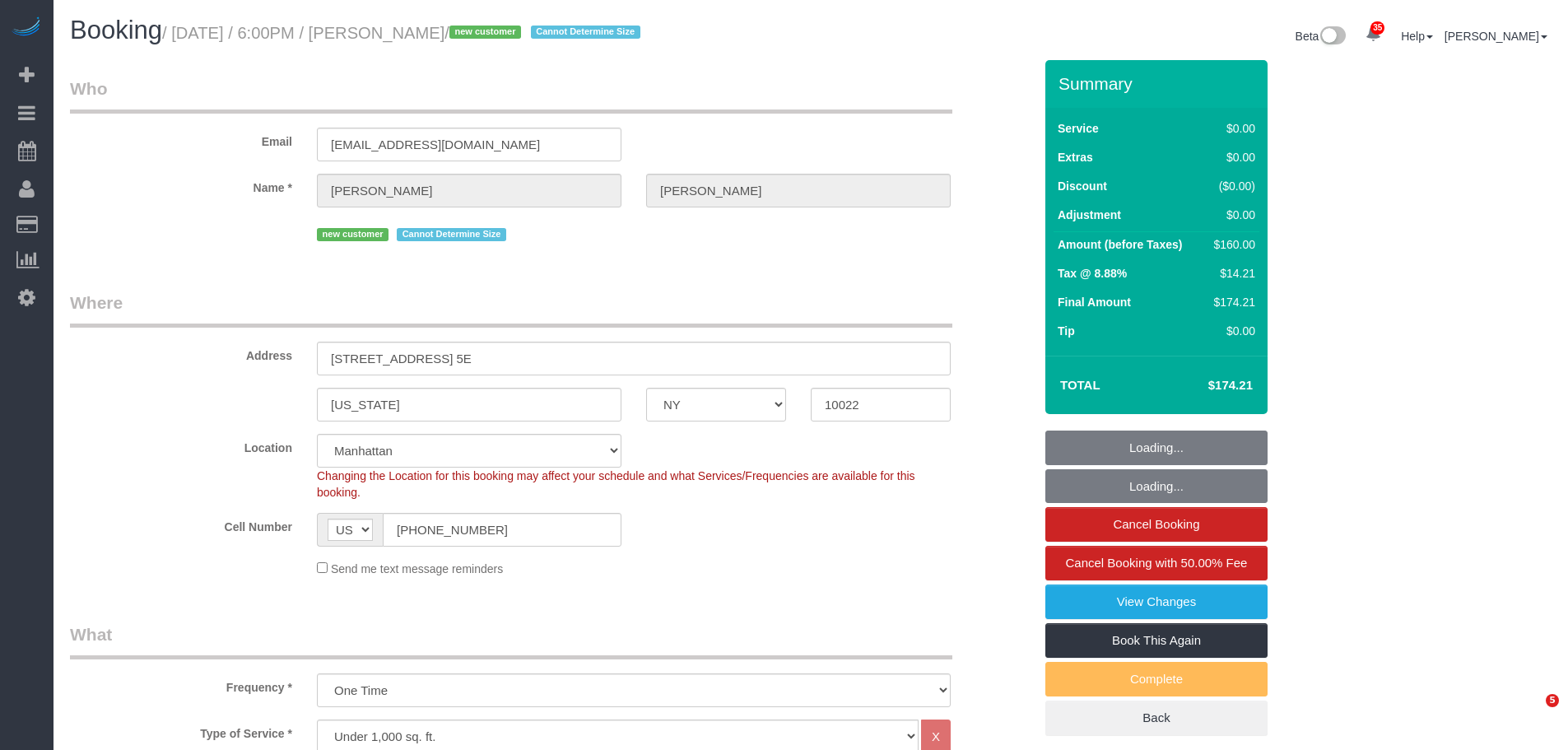
select select "number:15"
select select "number:7"
select select "object:1493"
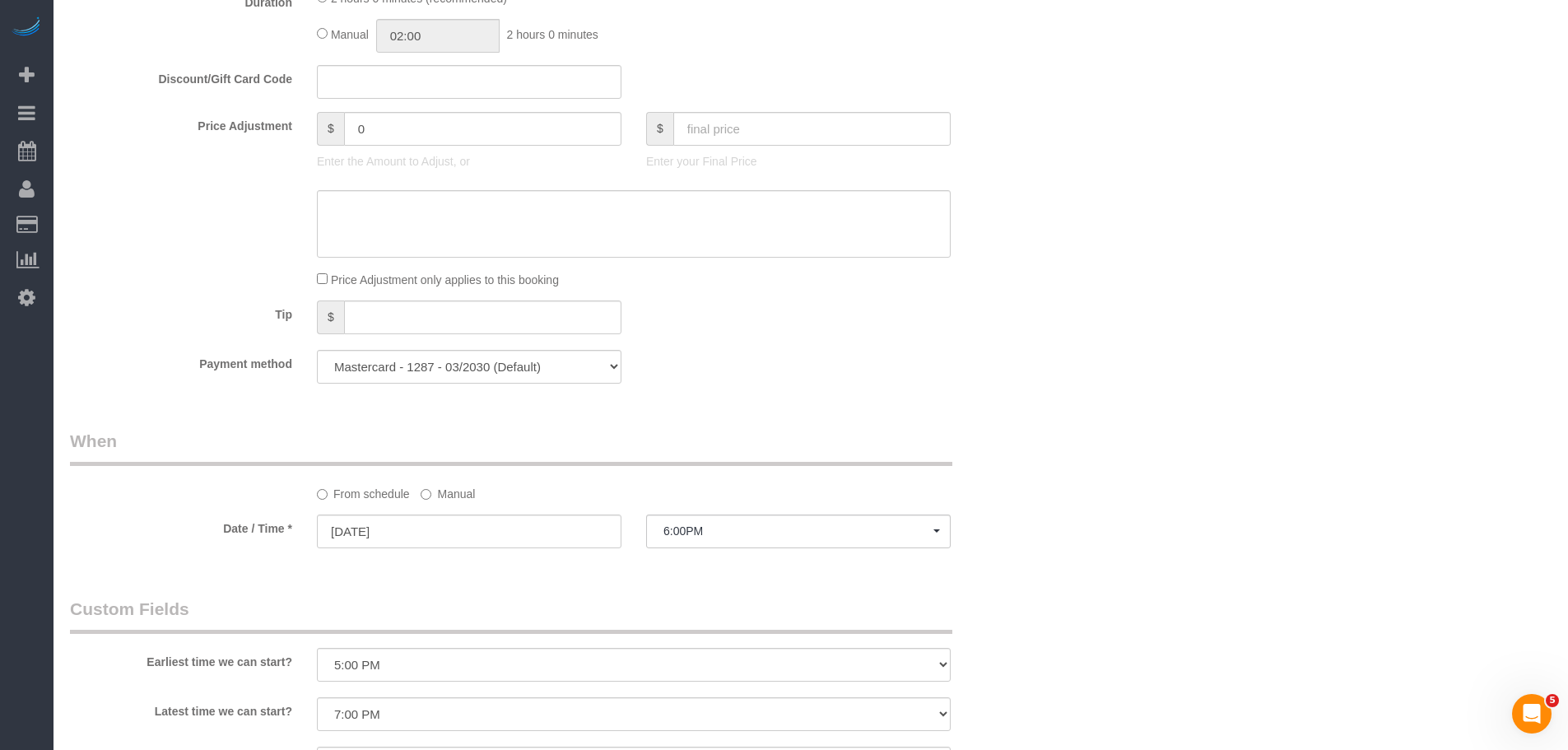
scroll to position [1399, 0]
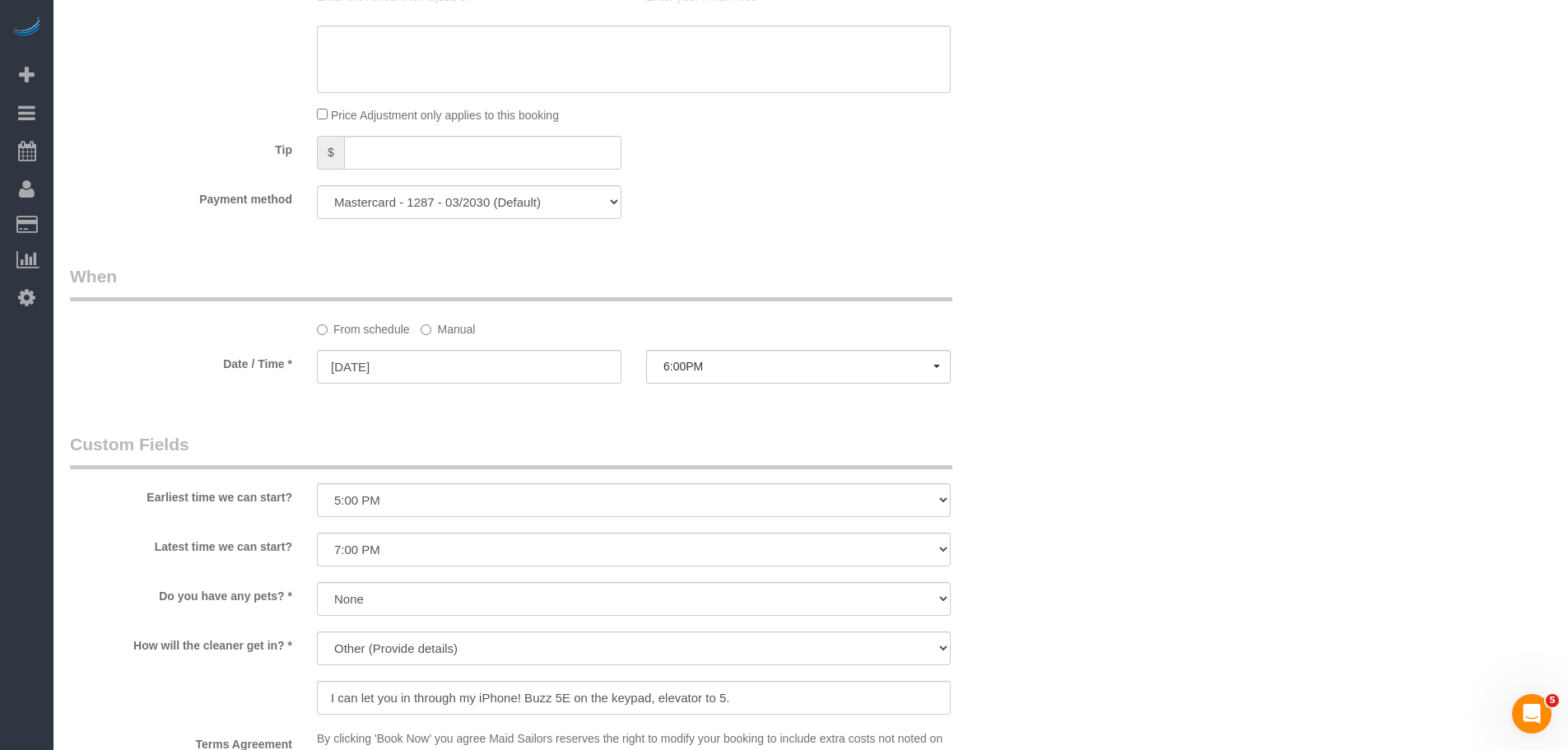
click at [438, 323] on label "Manual" at bounding box center [448, 325] width 54 height 22
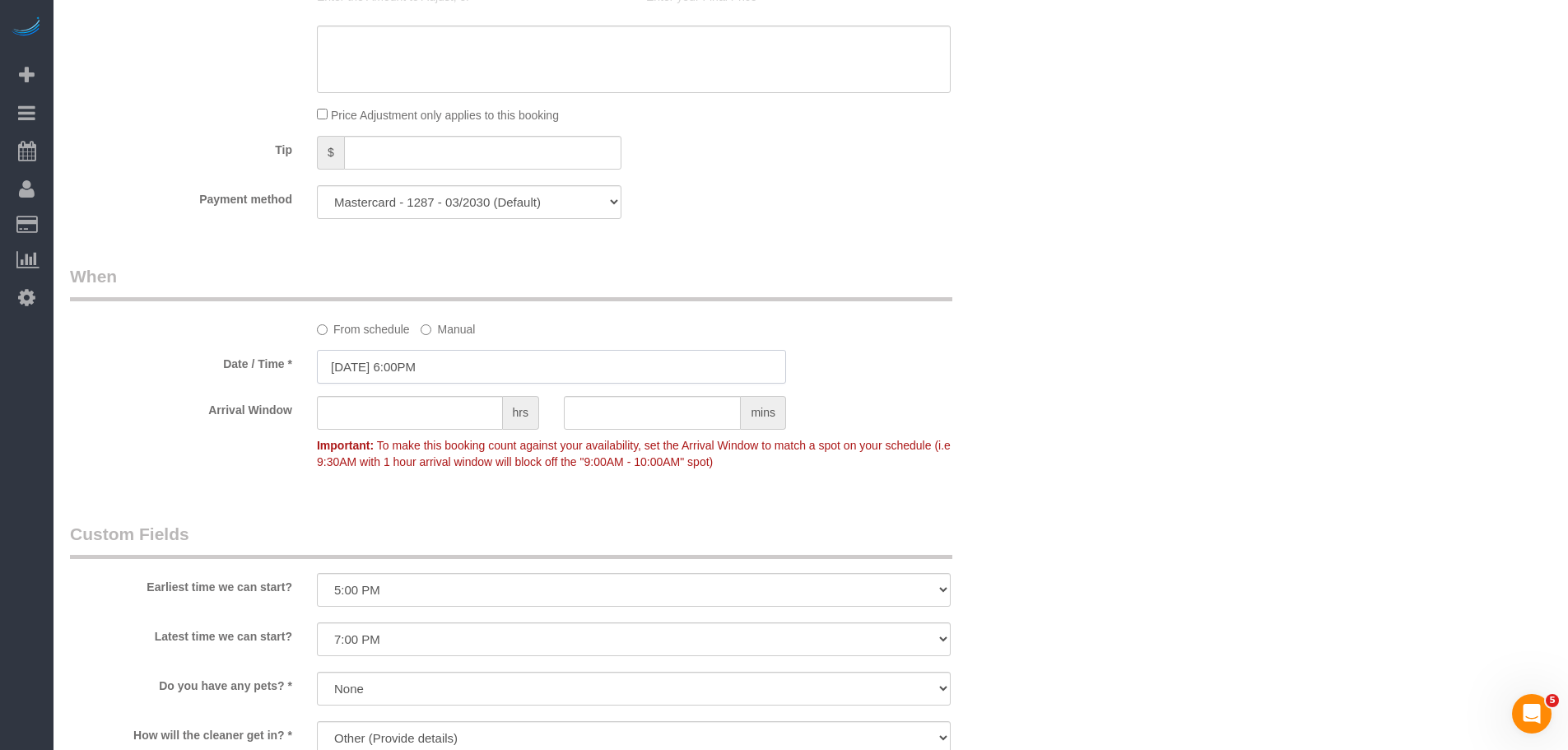
click at [443, 359] on input "[DATE] 6:00PM" at bounding box center [552, 366] width 470 height 33
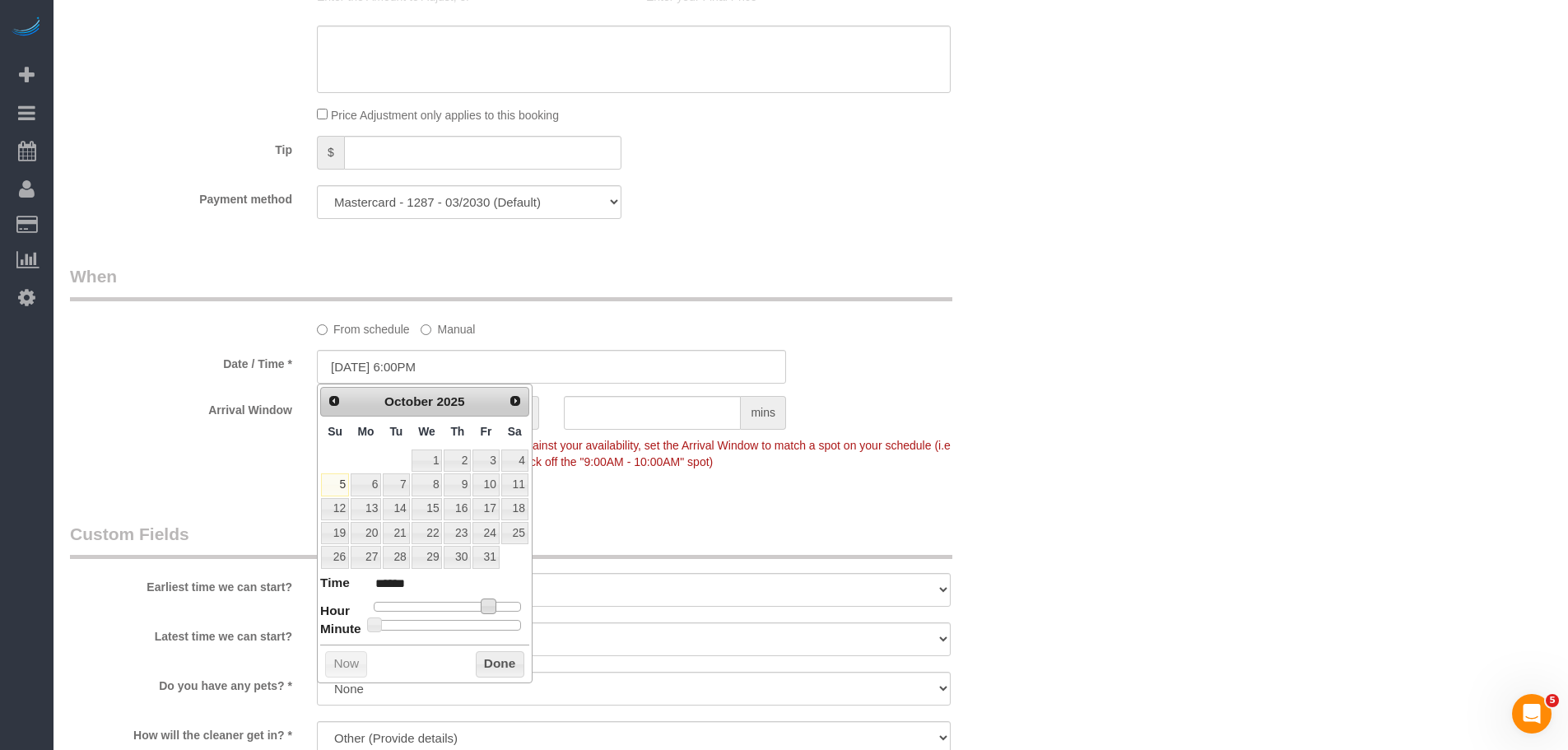
click at [492, 606] on span at bounding box center [489, 606] width 15 height 15
type input "[DATE] 7:00PM"
type input "******"
click at [499, 664] on button "Done" at bounding box center [499, 664] width 49 height 27
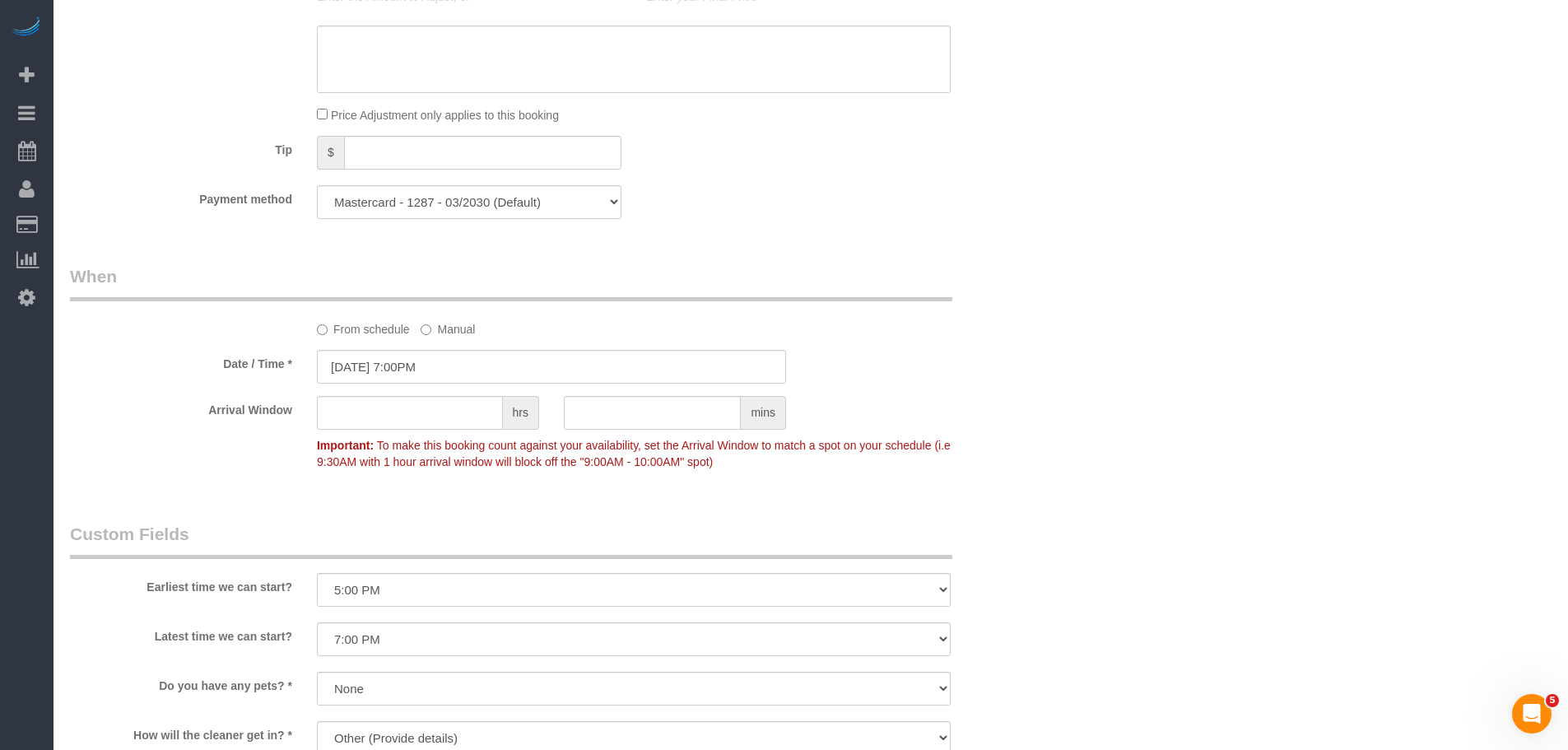
drag, startPoint x: 1025, startPoint y: 295, endPoint x: 841, endPoint y: 361, distance: 195.5
click at [1025, 294] on div "From schedule Manual" at bounding box center [551, 301] width 988 height 73
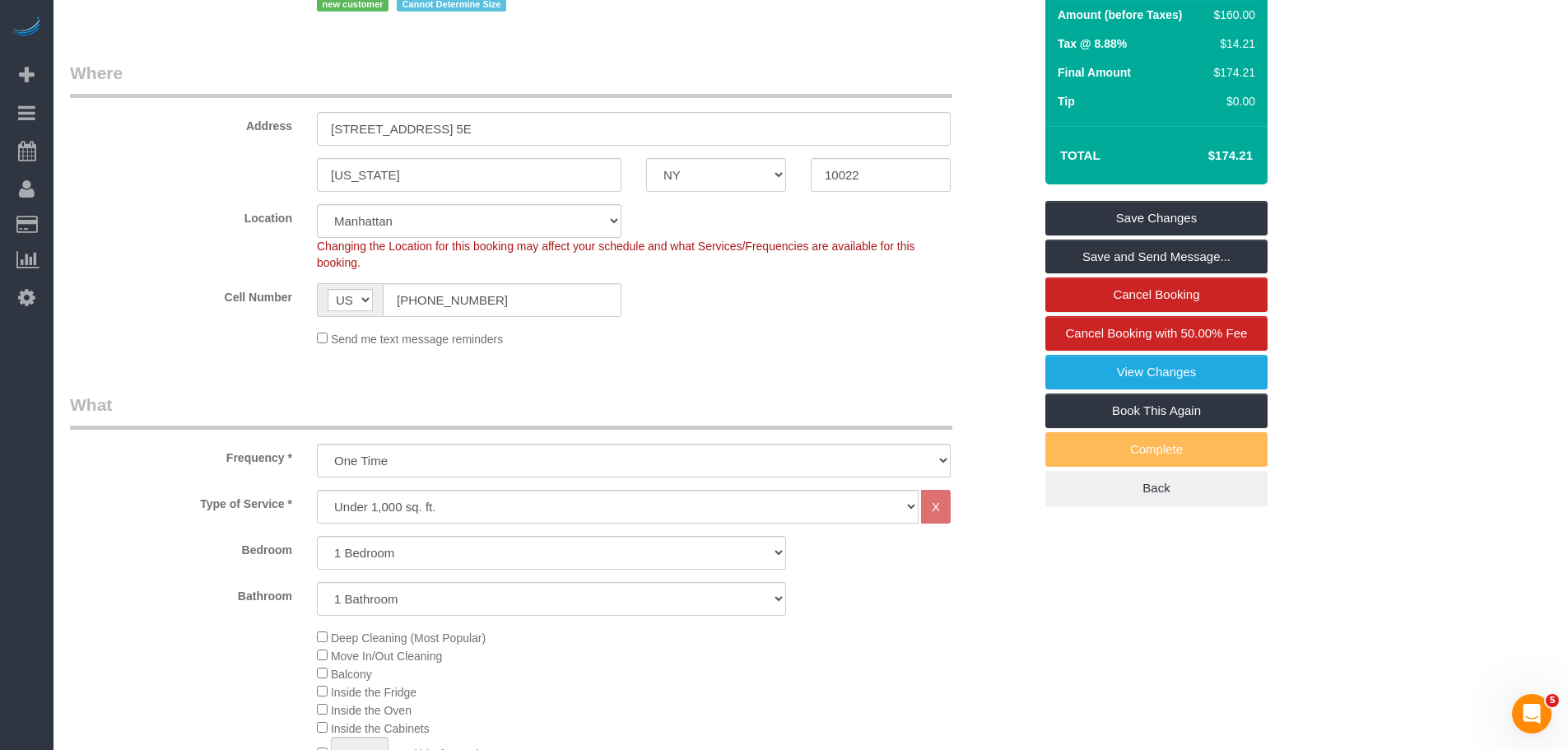
scroll to position [82, 0]
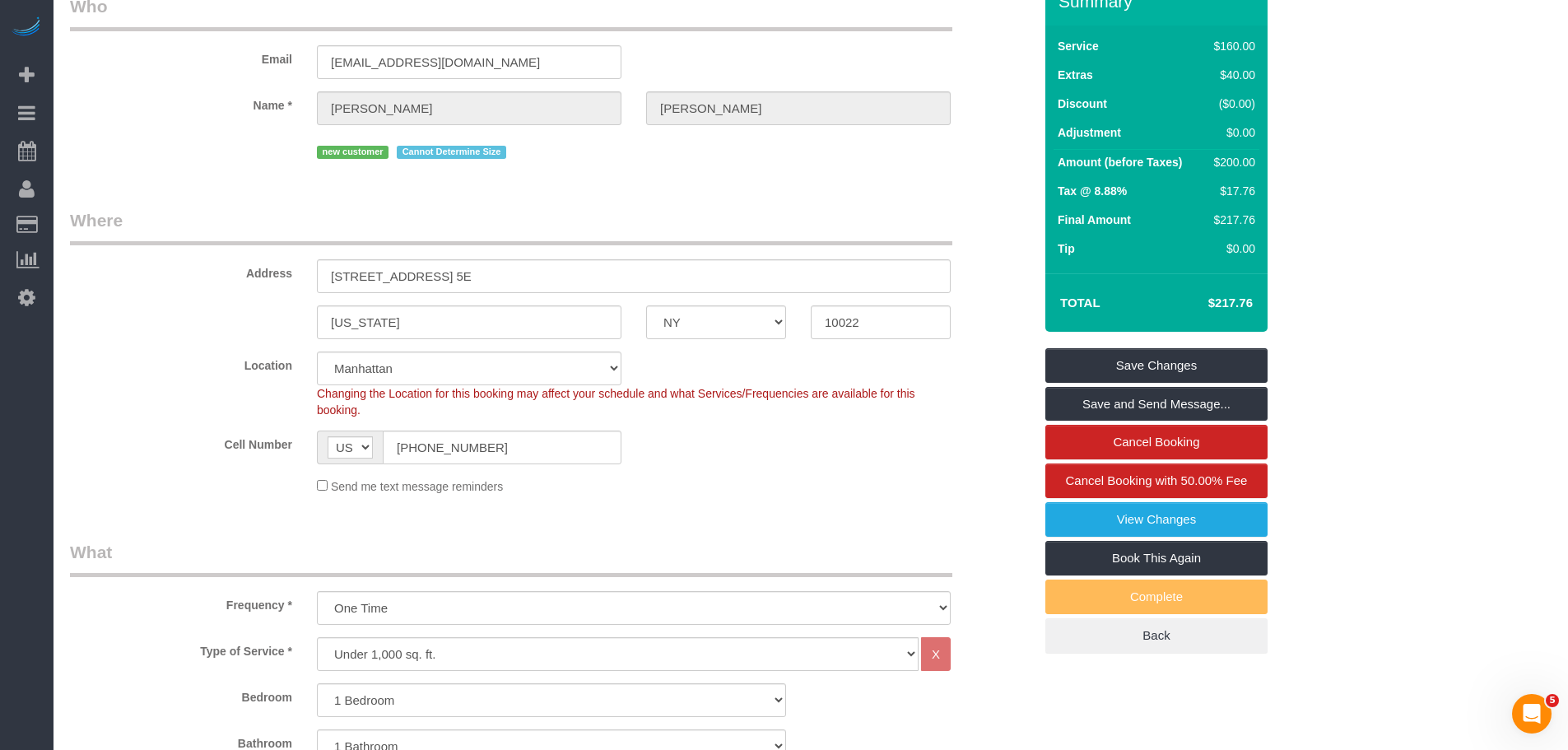
drag, startPoint x: 1196, startPoint y: 299, endPoint x: 1266, endPoint y: 302, distance: 70.1
click at [1266, 302] on div "Total $217.76" at bounding box center [1156, 302] width 222 height 58
copy table "Total"
click at [828, 221] on legend "Where" at bounding box center [511, 226] width 882 height 37
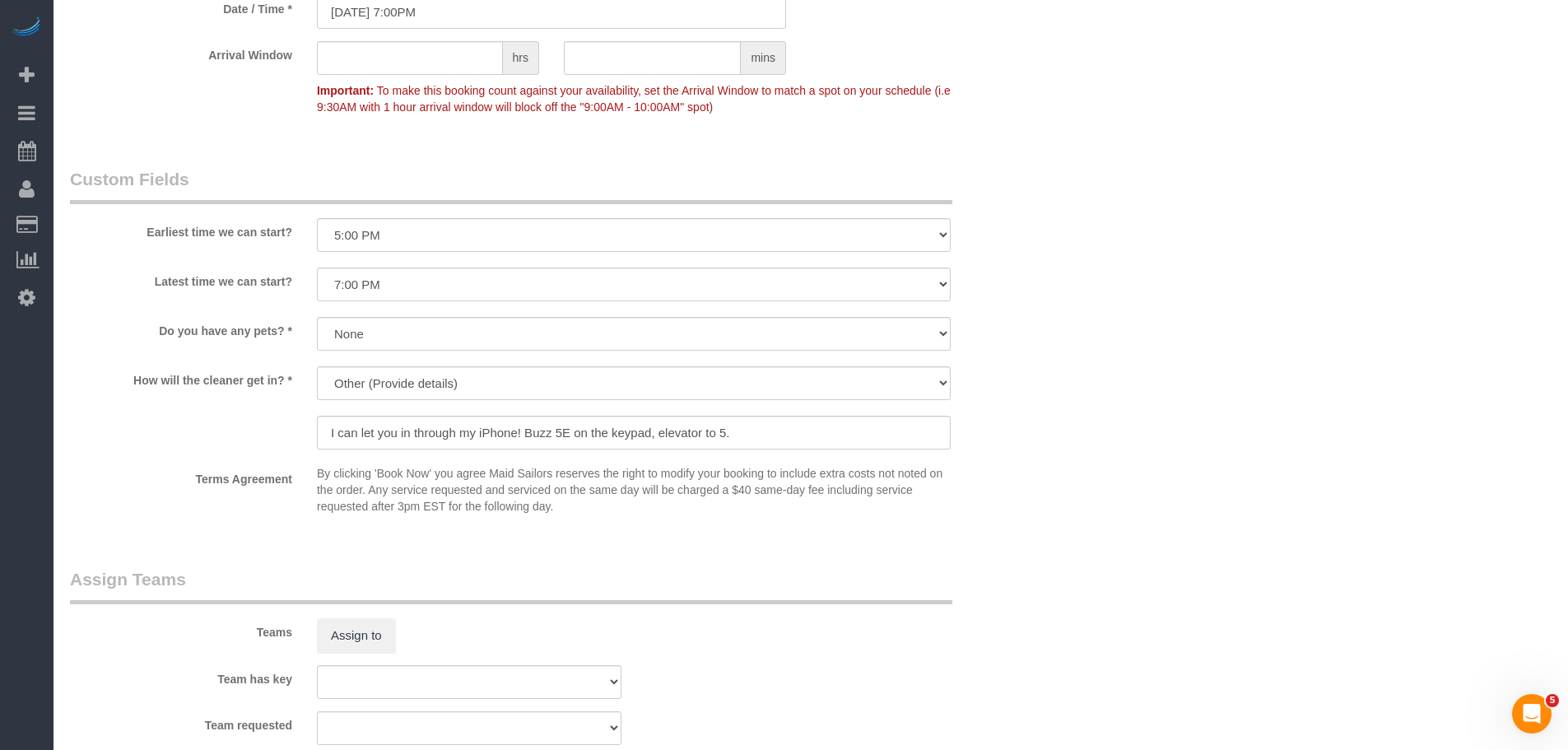
scroll to position [1975, 0]
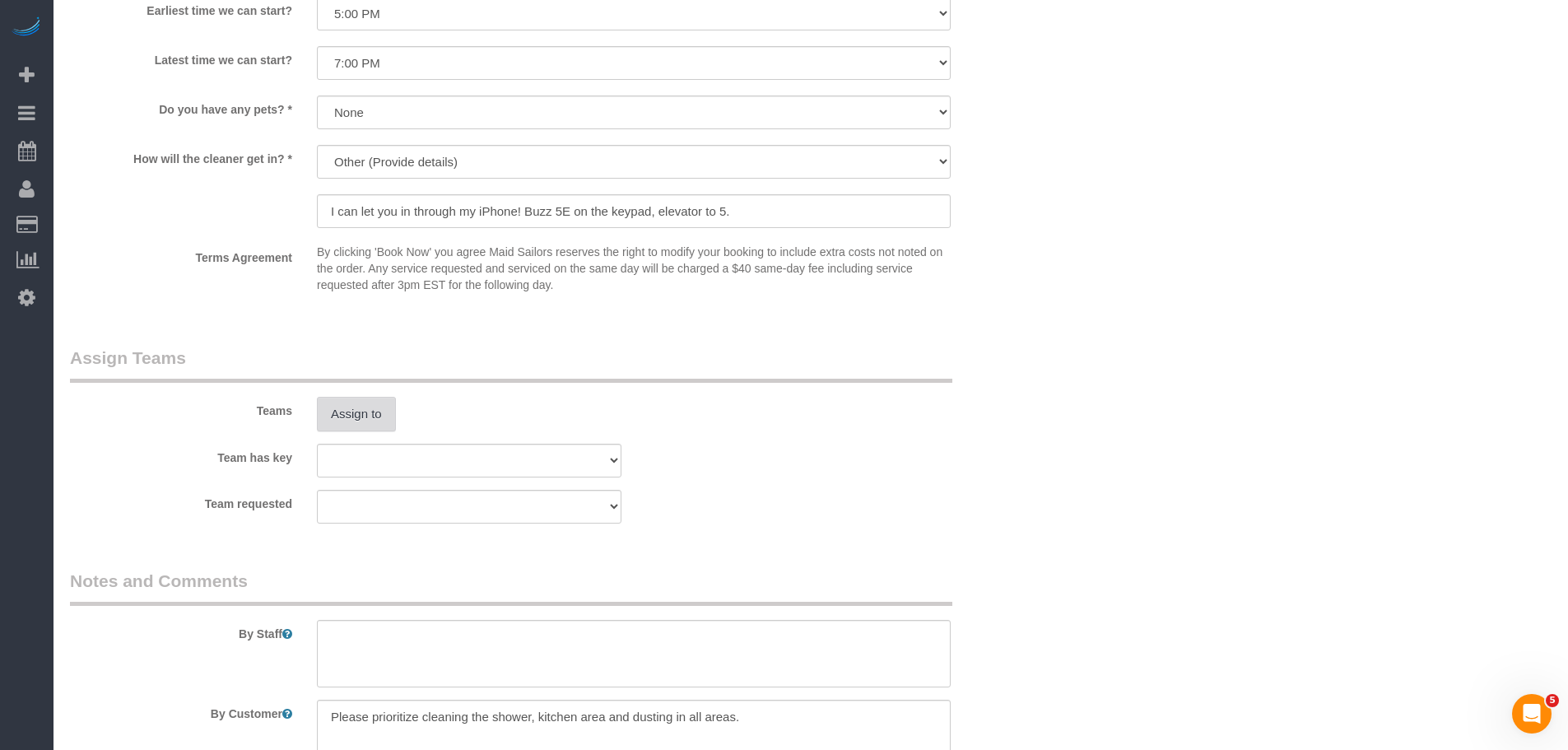
click at [387, 411] on button "Assign to" at bounding box center [356, 414] width 79 height 34
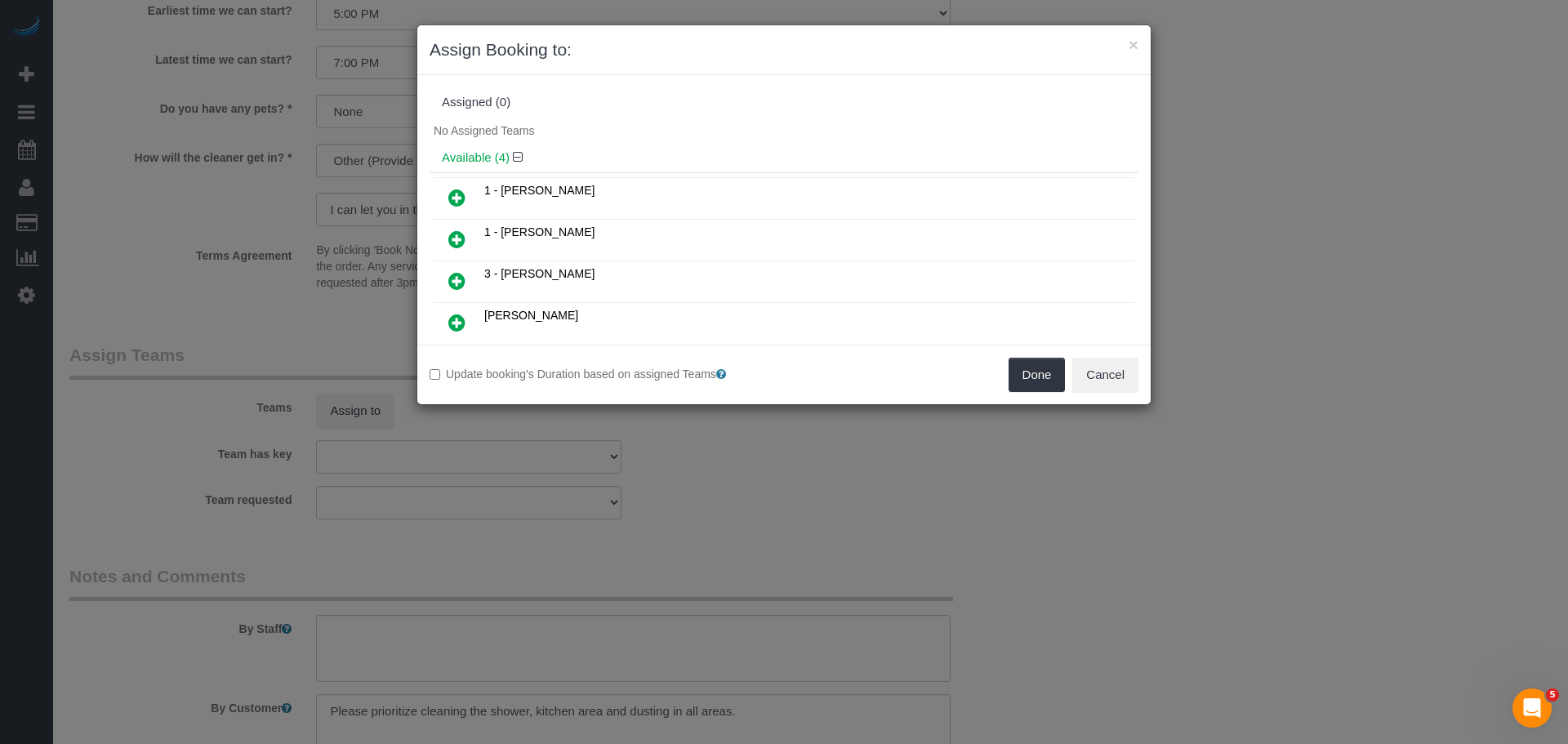
click at [458, 242] on icon at bounding box center [456, 239] width 17 height 20
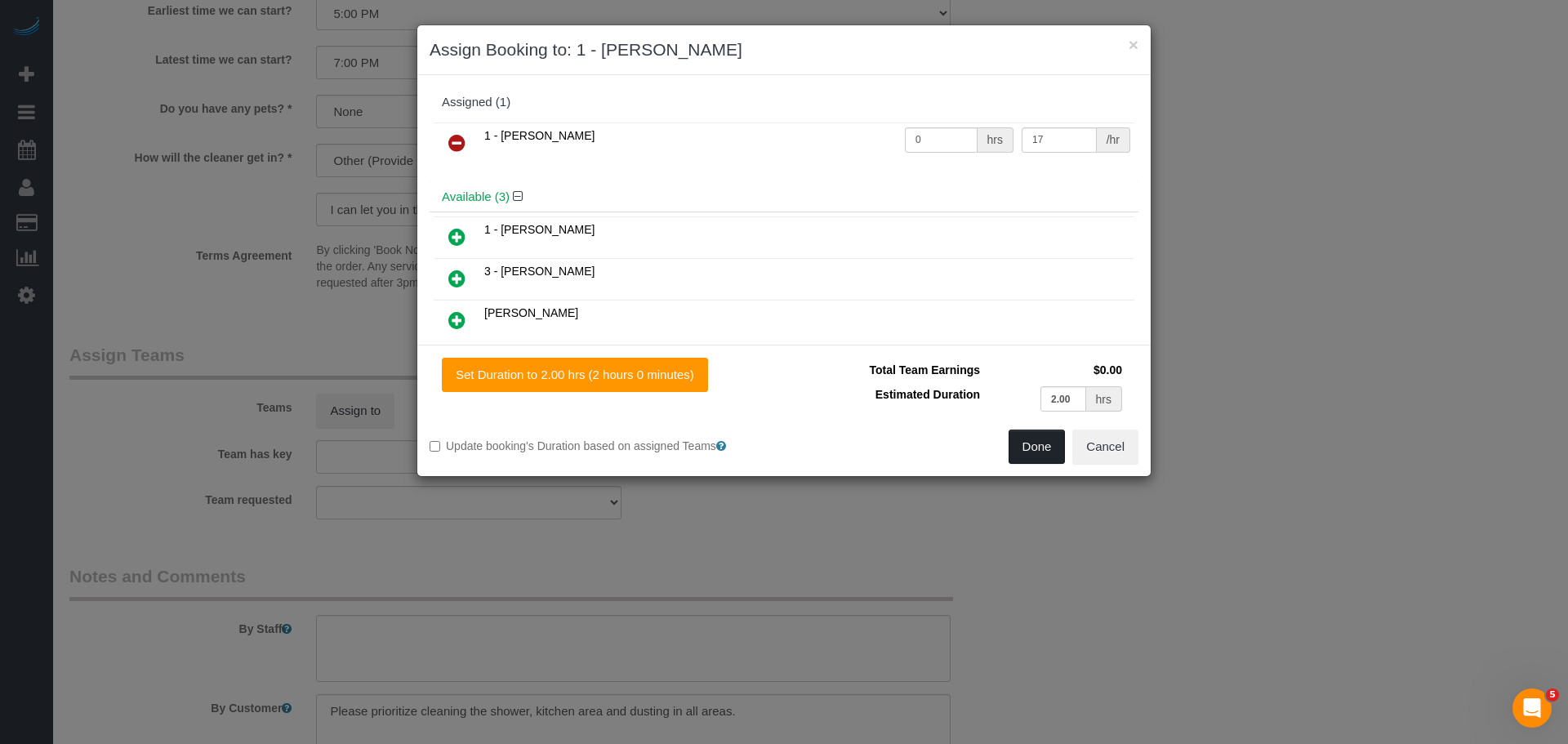
click at [1028, 445] on button "Done" at bounding box center [1037, 447] width 57 height 34
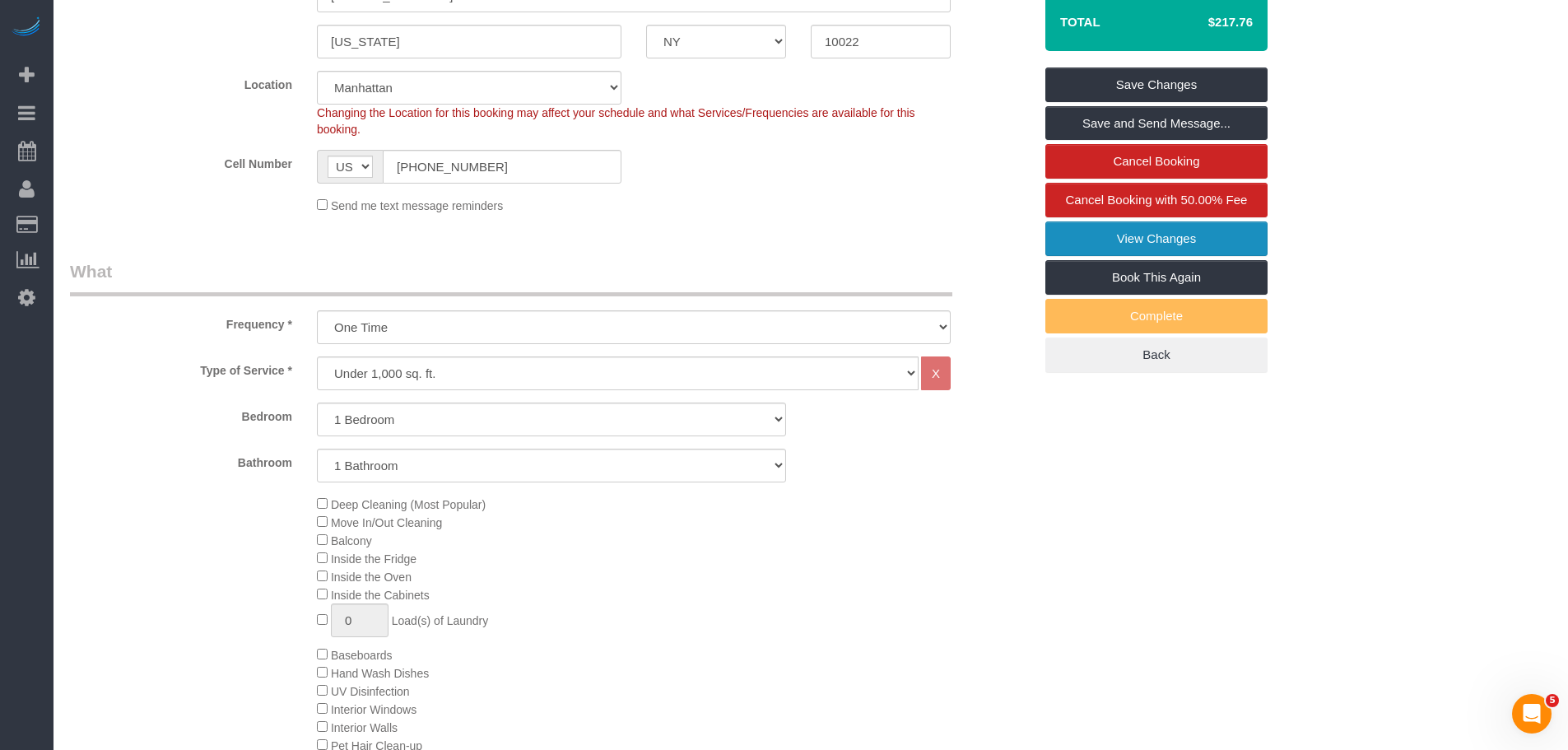
scroll to position [351, 0]
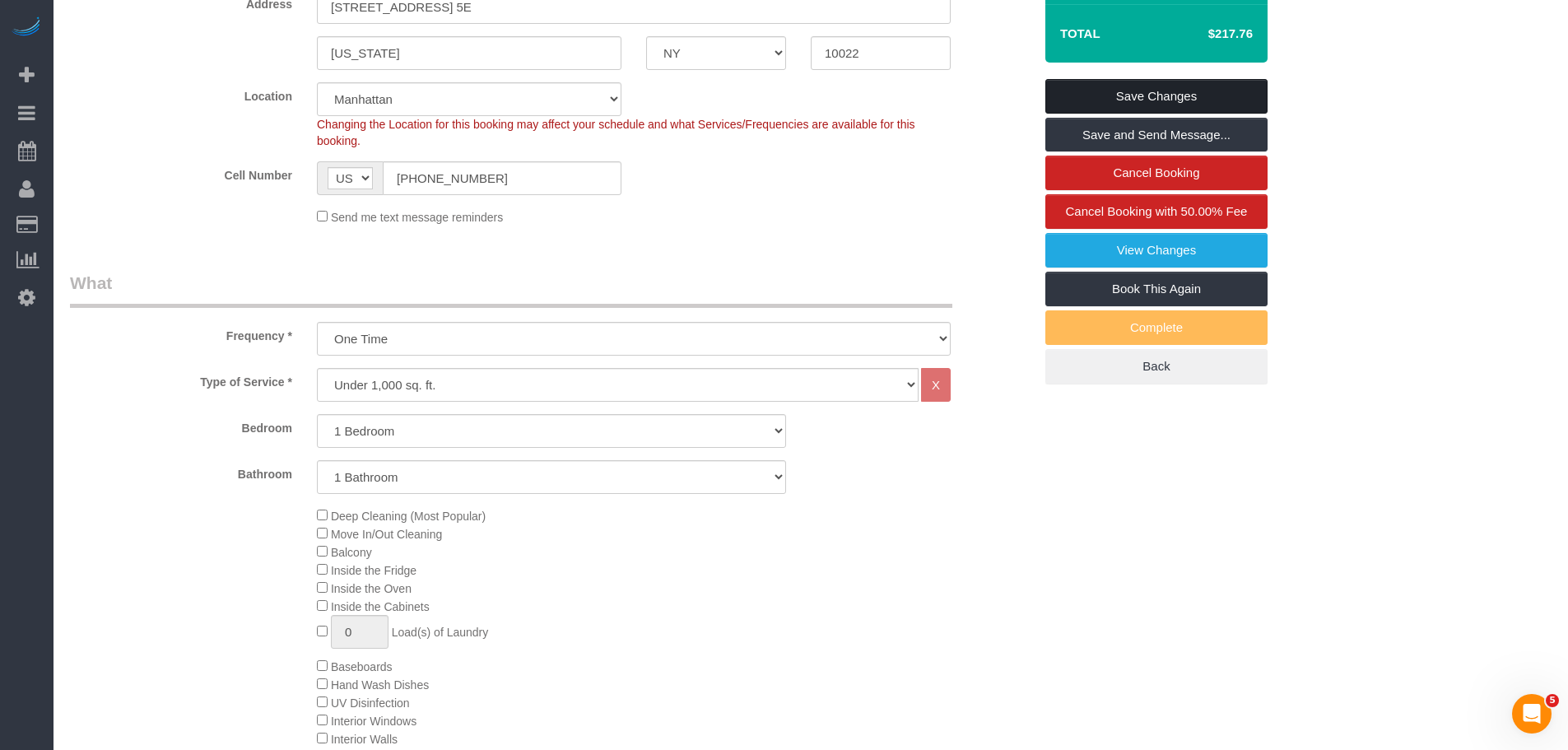
click at [1166, 98] on link "Save Changes" at bounding box center [1156, 96] width 222 height 34
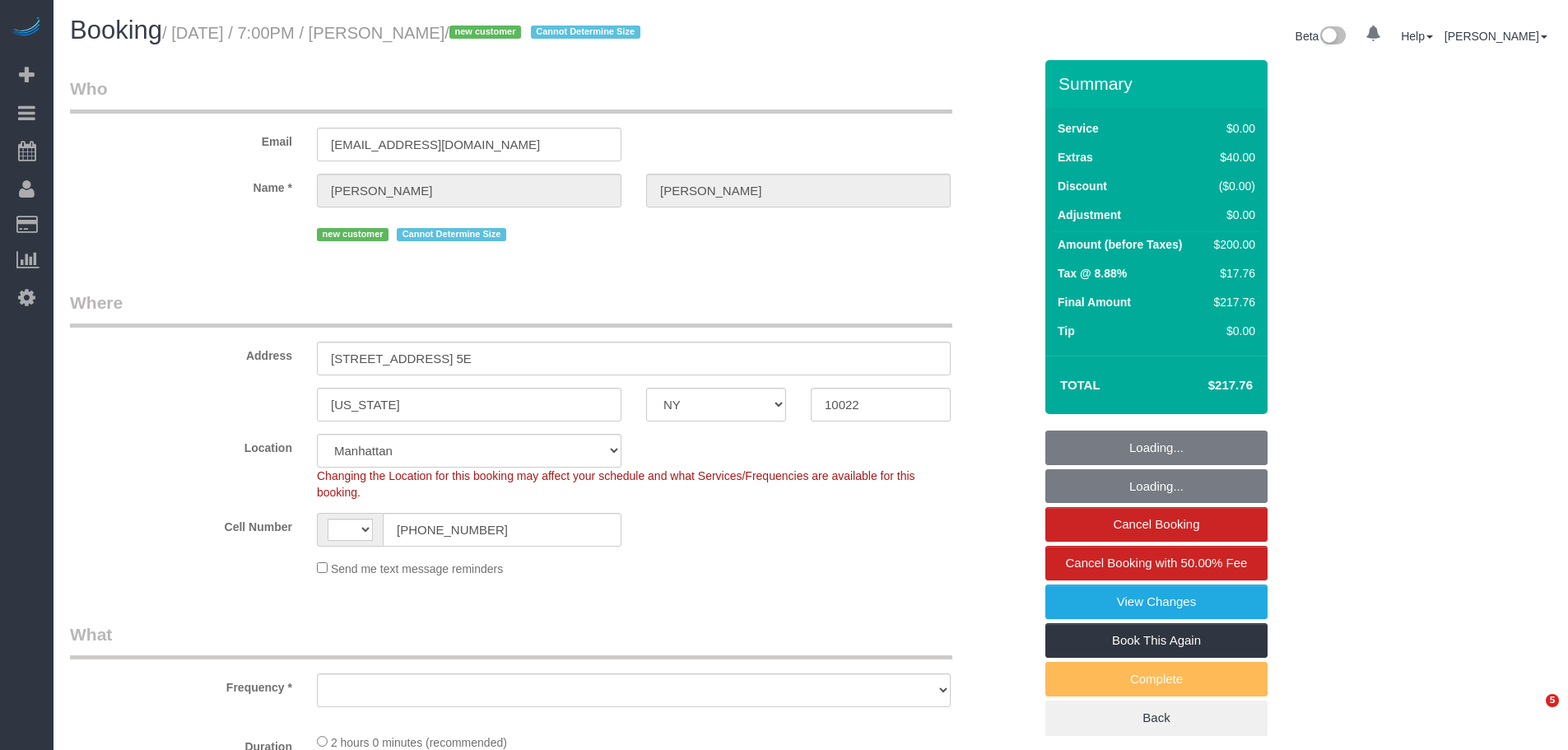
select select "NY"
select select "object:578"
select select "string:stripe-pm_1SEwRc4VGloSiKo7mz9DuY01"
select select "1"
select select "number:65"
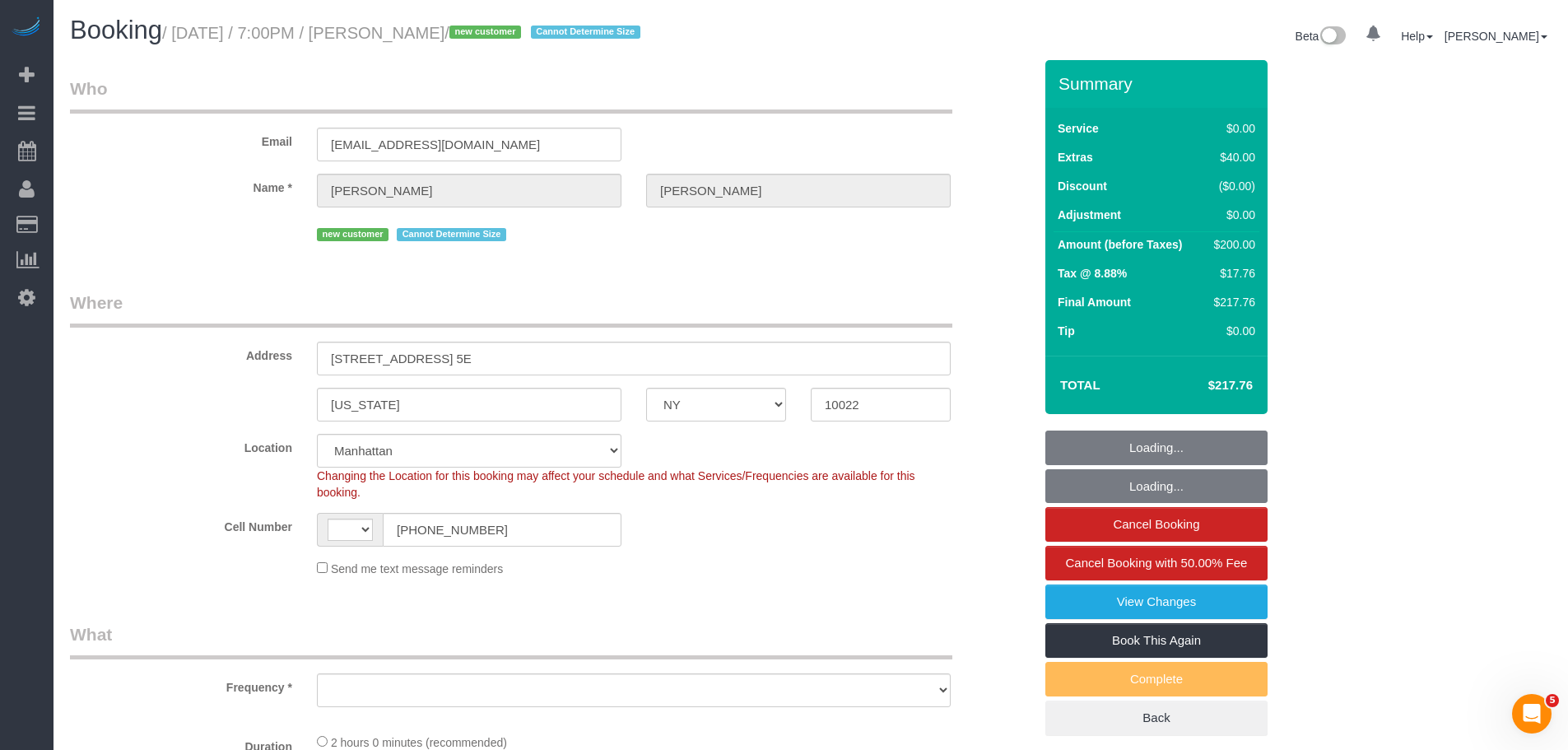
select select "number:79"
select select "number:15"
select select "number:7"
select select "object:1077"
select select "string:US"
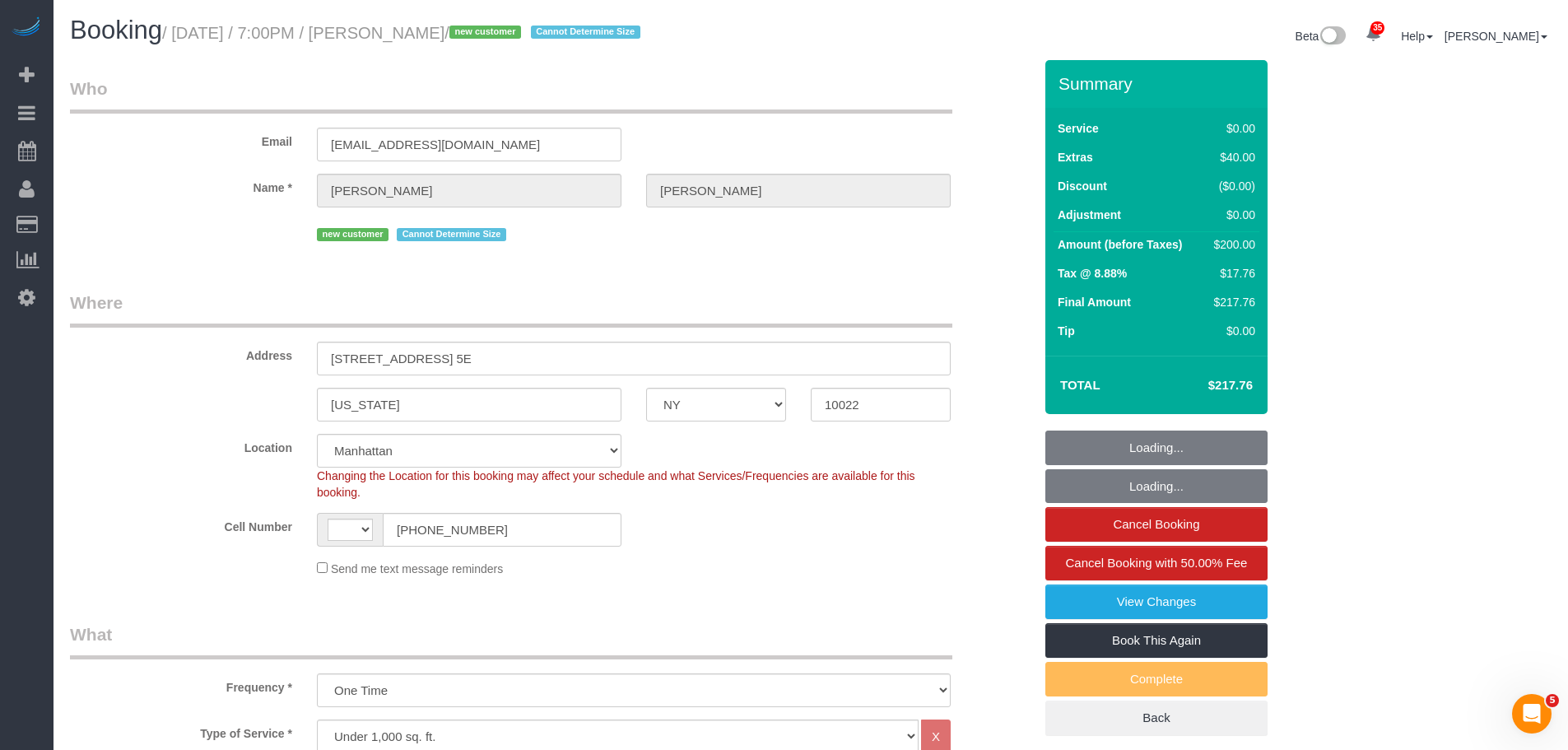
select select "spot1"
select select "1"
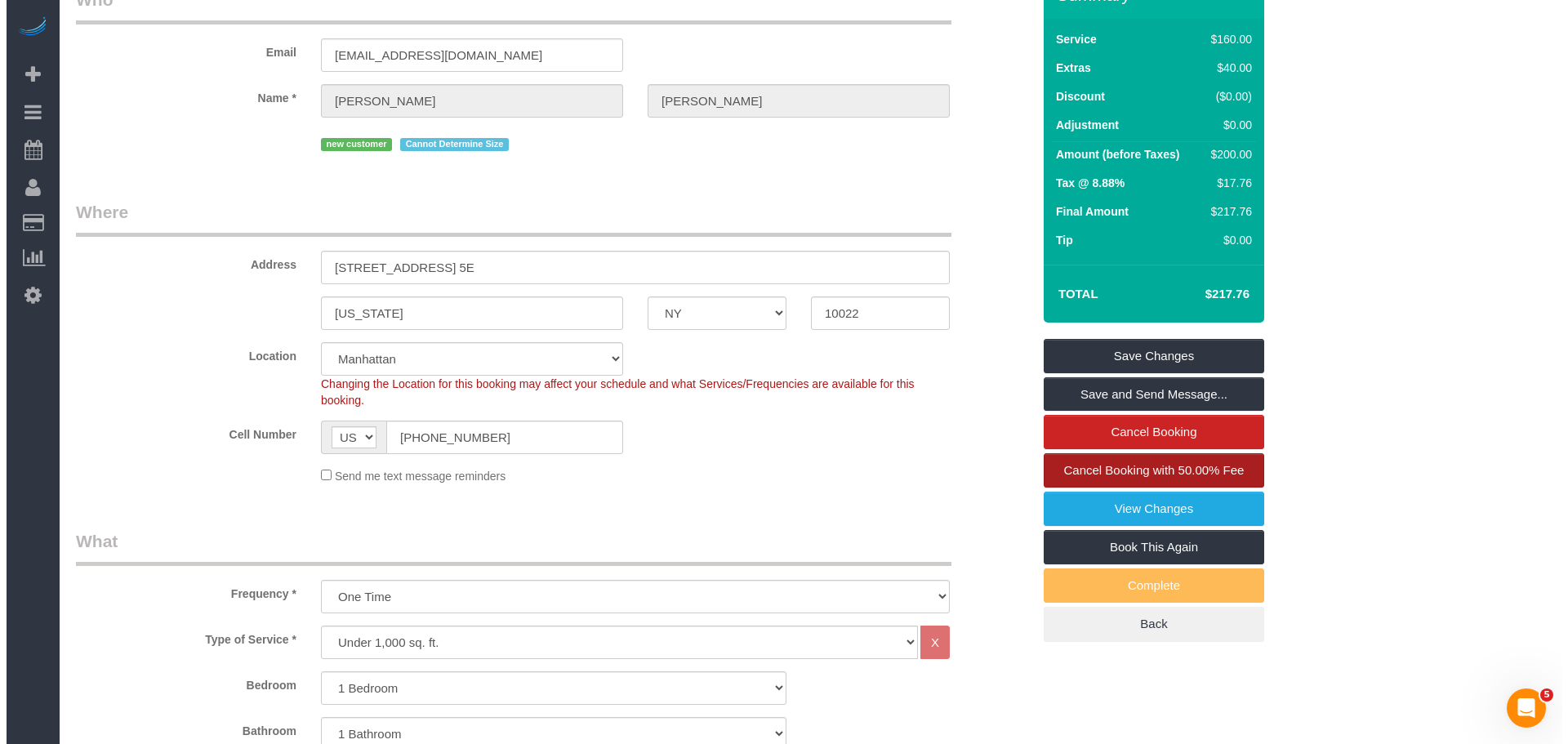
scroll to position [81, 0]
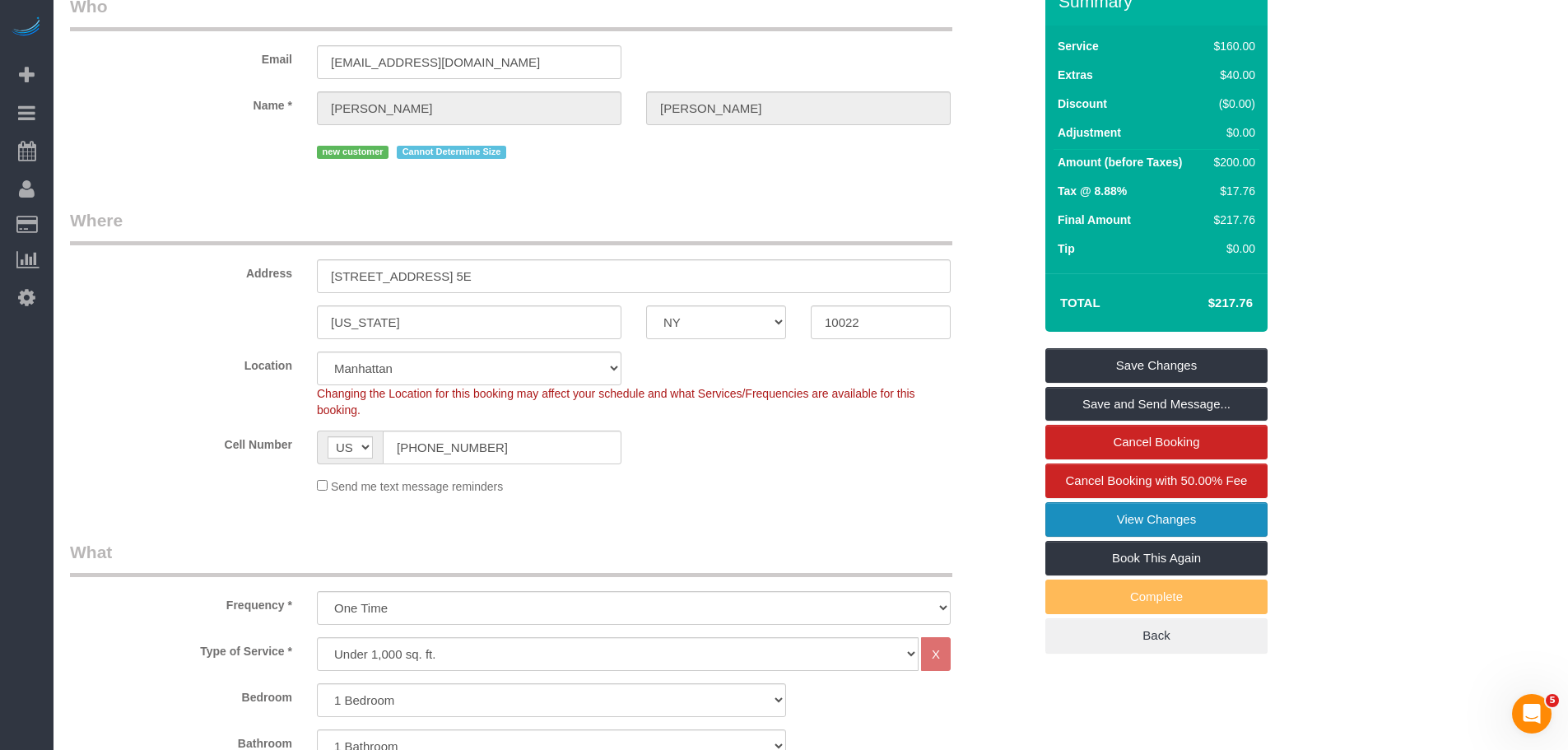
click at [1209, 512] on link "View Changes" at bounding box center [1156, 519] width 222 height 34
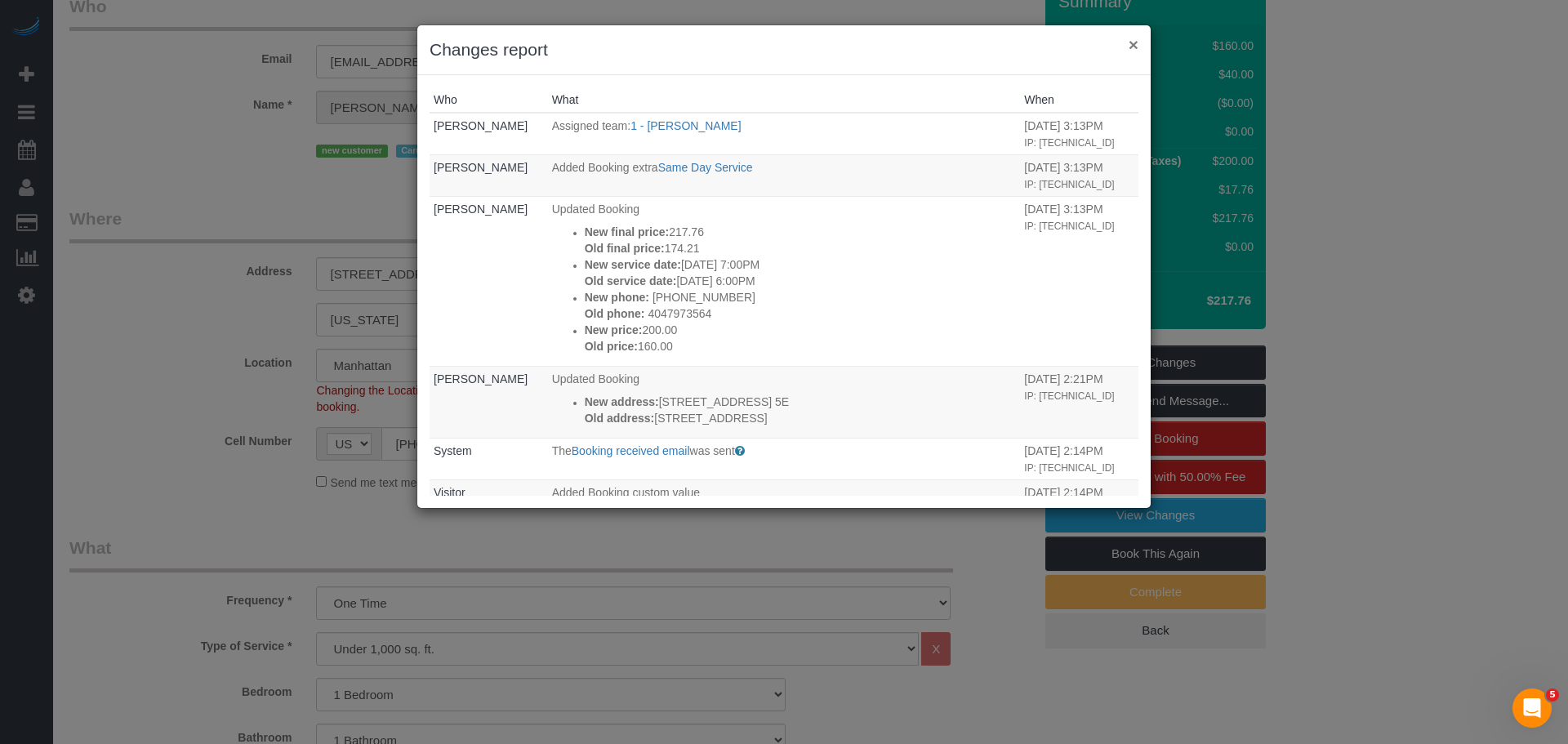
click at [1131, 39] on button "×" at bounding box center [1133, 44] width 9 height 17
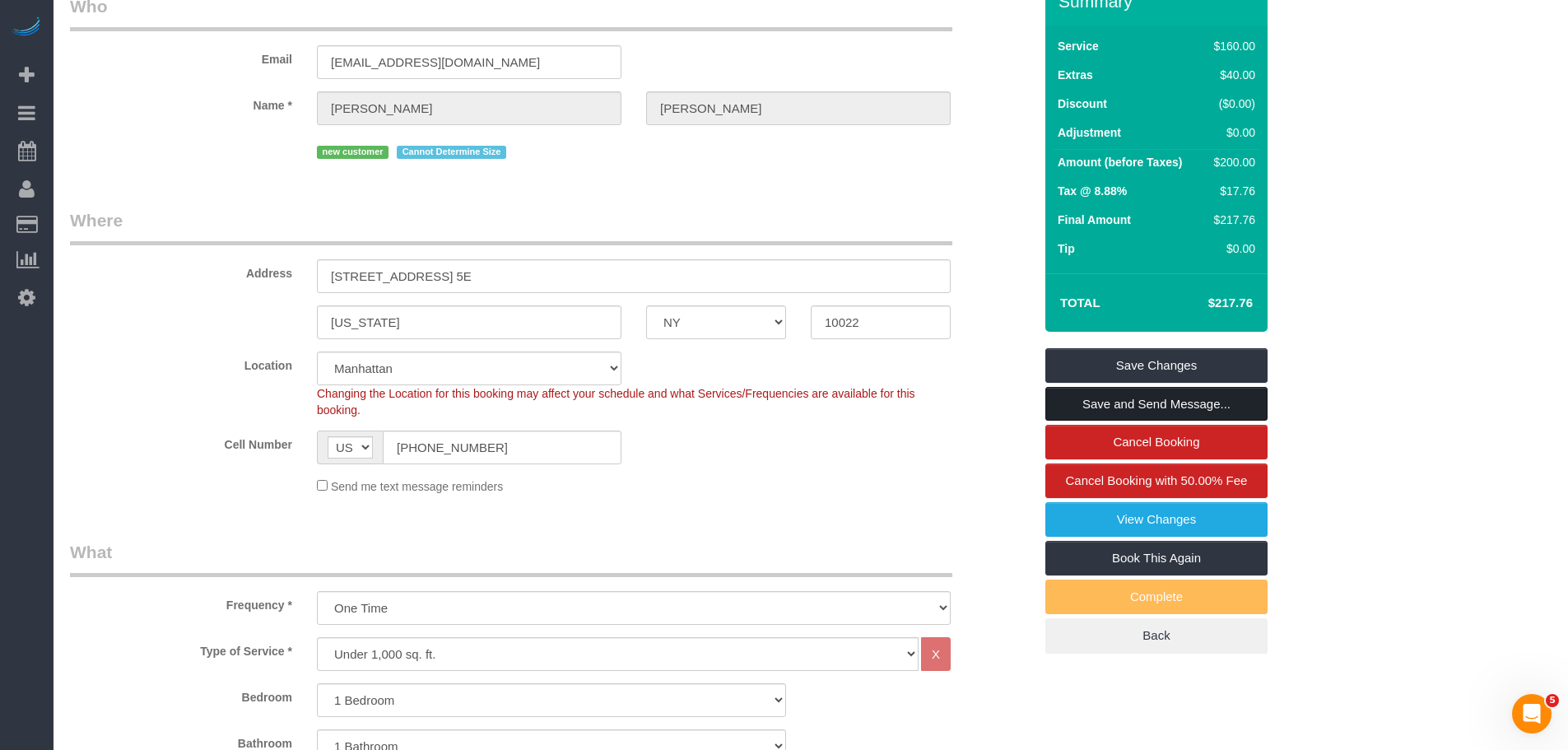
click at [1187, 403] on link "Save and Send Message..." at bounding box center [1156, 404] width 222 height 34
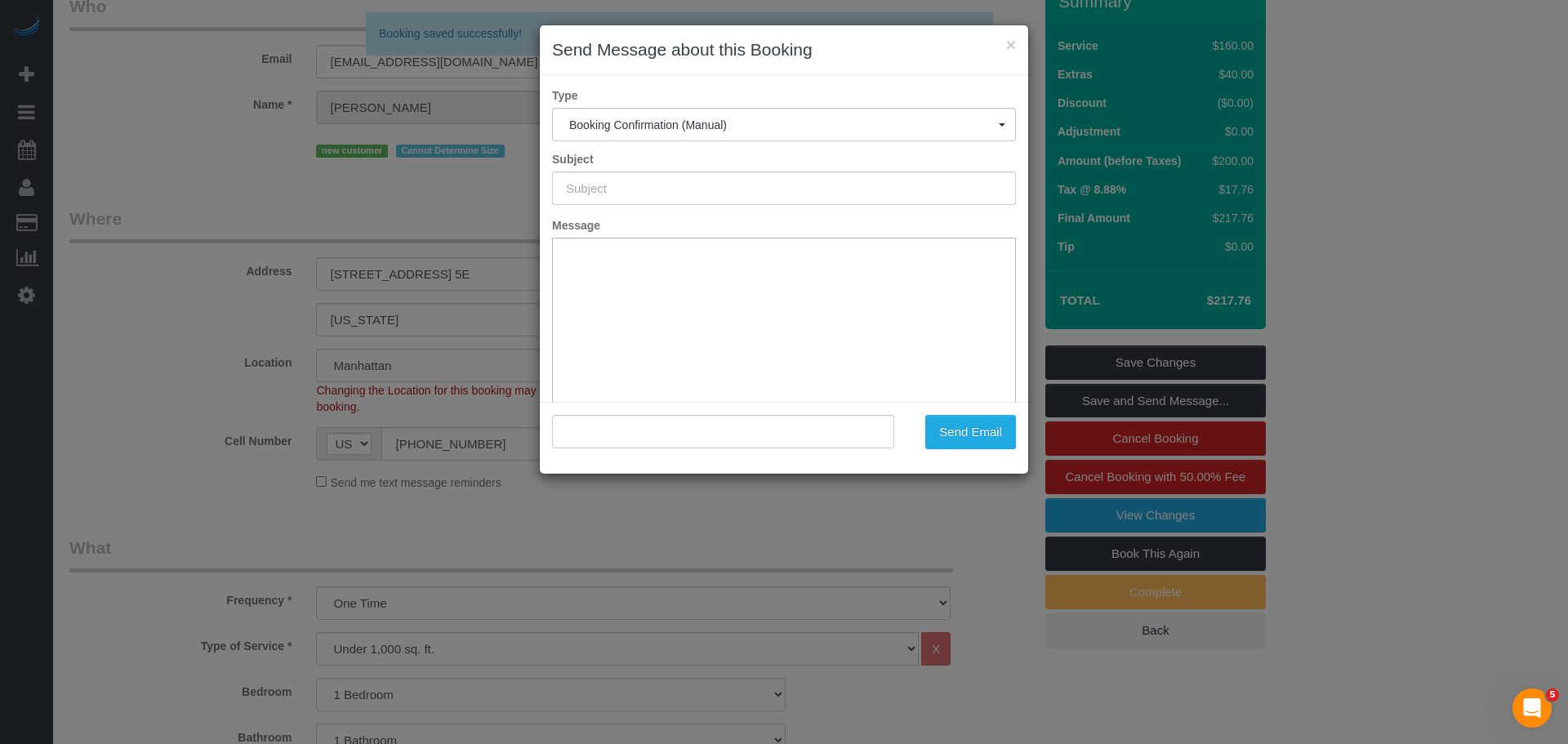
type input "Cleaning Confirmed for 10/05/2025 at 7:00pm"
type input ""Samuel Pittman" <slp2172@columbia.edu>"
drag, startPoint x: 796, startPoint y: 191, endPoint x: 502, endPoint y: 213, distance: 294.8
click at [402, 209] on div "× Send Message about this Booking Type Booking Confirmation (Manual) Booking Co…" at bounding box center [784, 372] width 1568 height 744
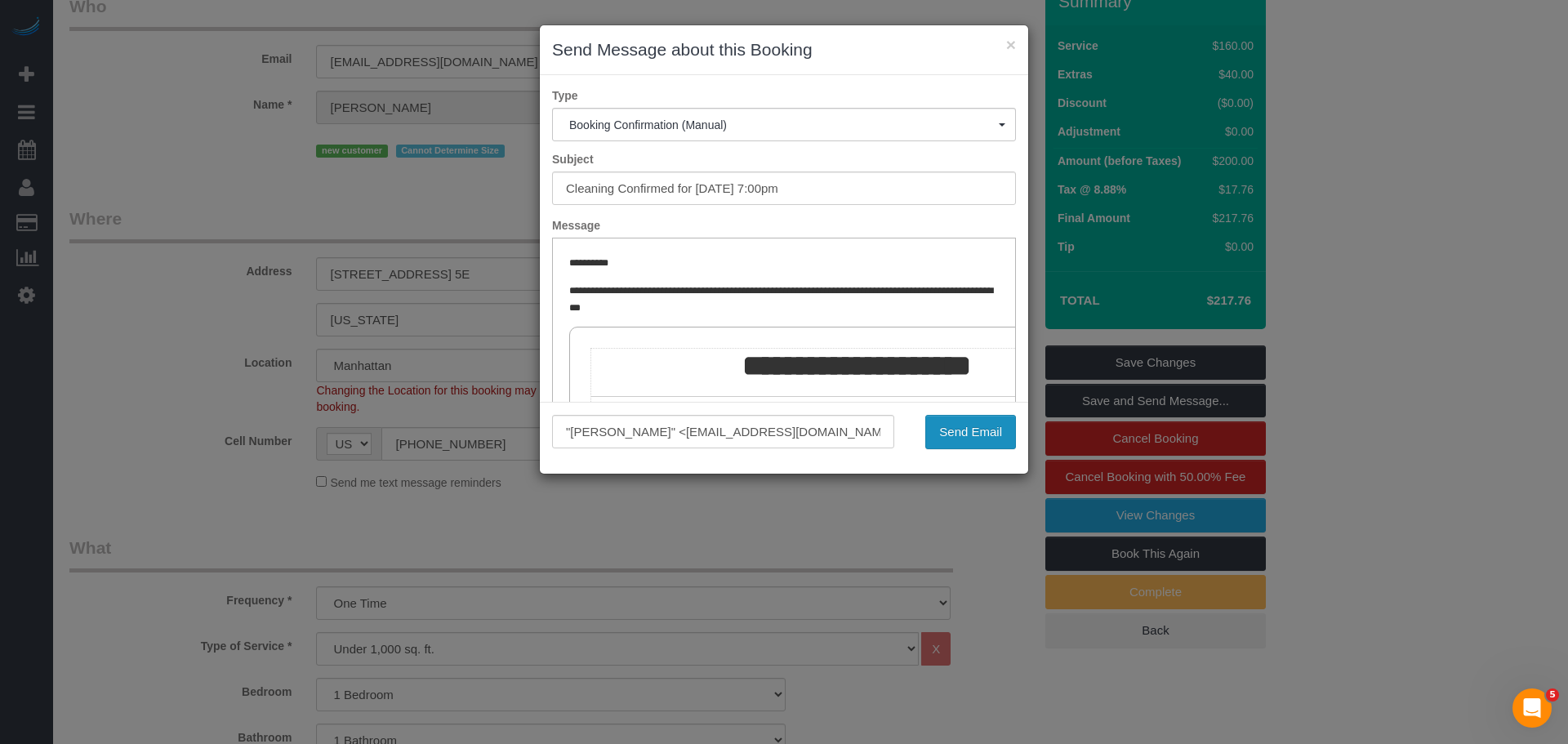
click at [957, 437] on button "Send Email" at bounding box center [971, 432] width 91 height 34
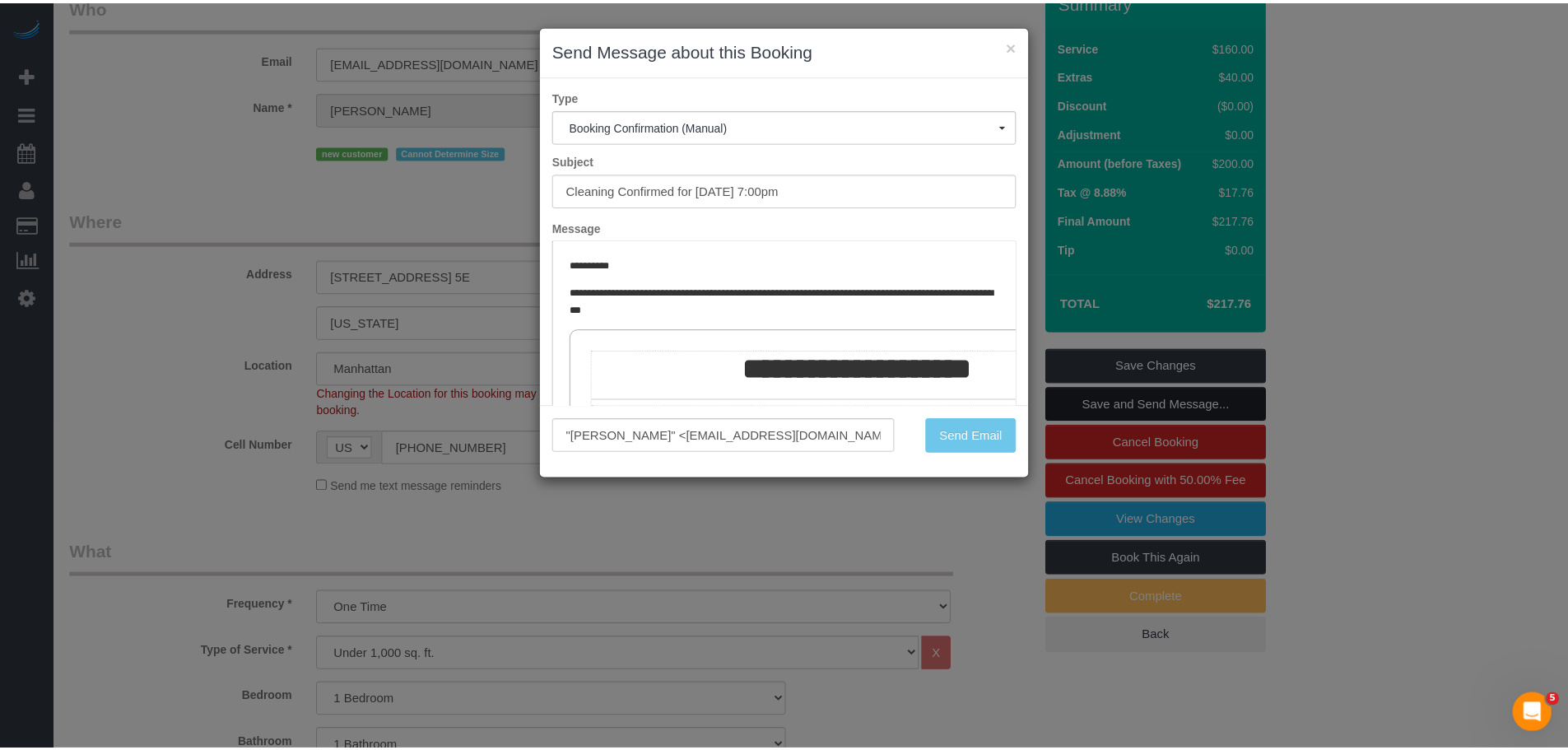
scroll to position [141, 0]
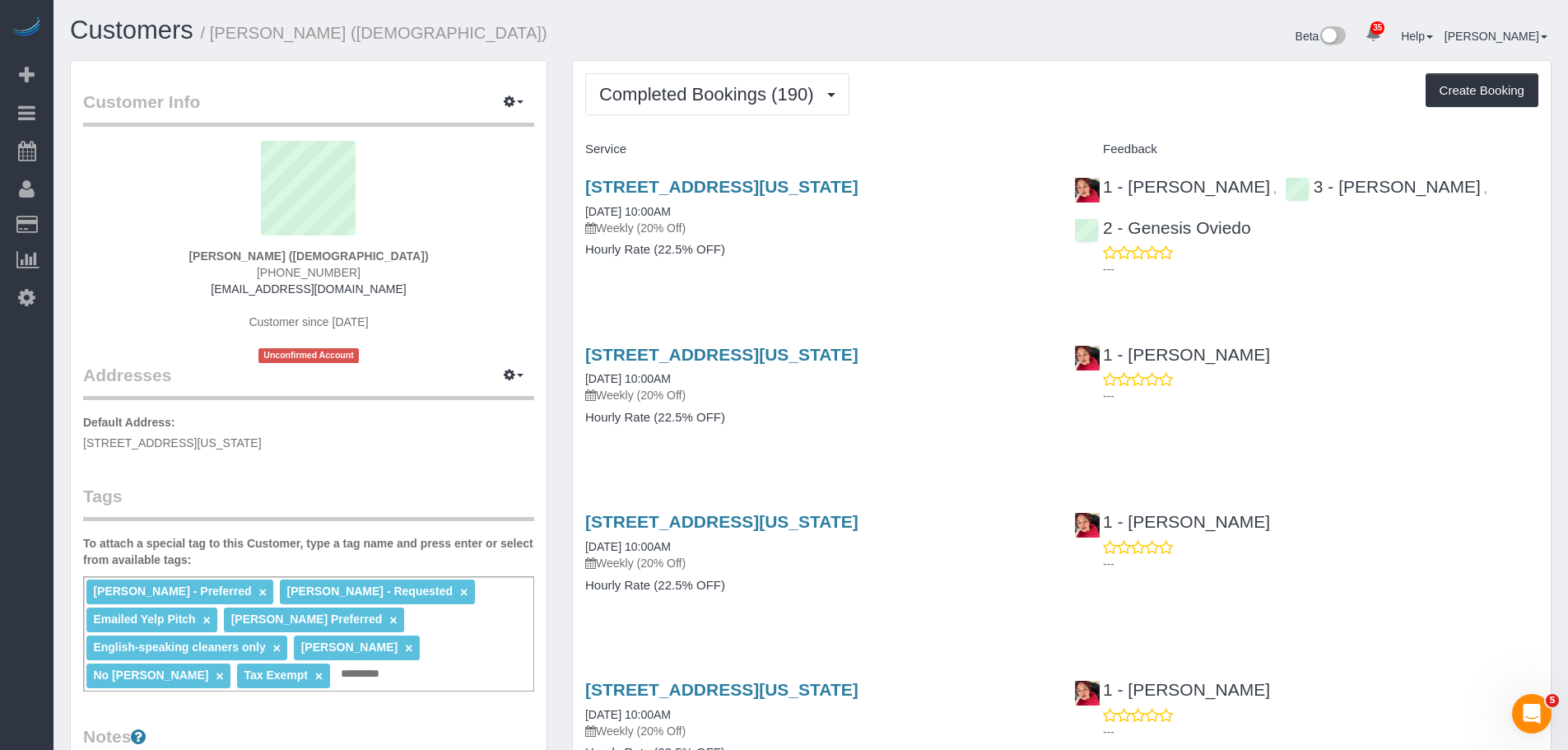
click at [281, 679] on div "[PERSON_NAME] - Preferred × [PERSON_NAME] - Requested × Emailed Yelp Pitch × [P…" at bounding box center [308, 634] width 451 height 115
type input "**********"
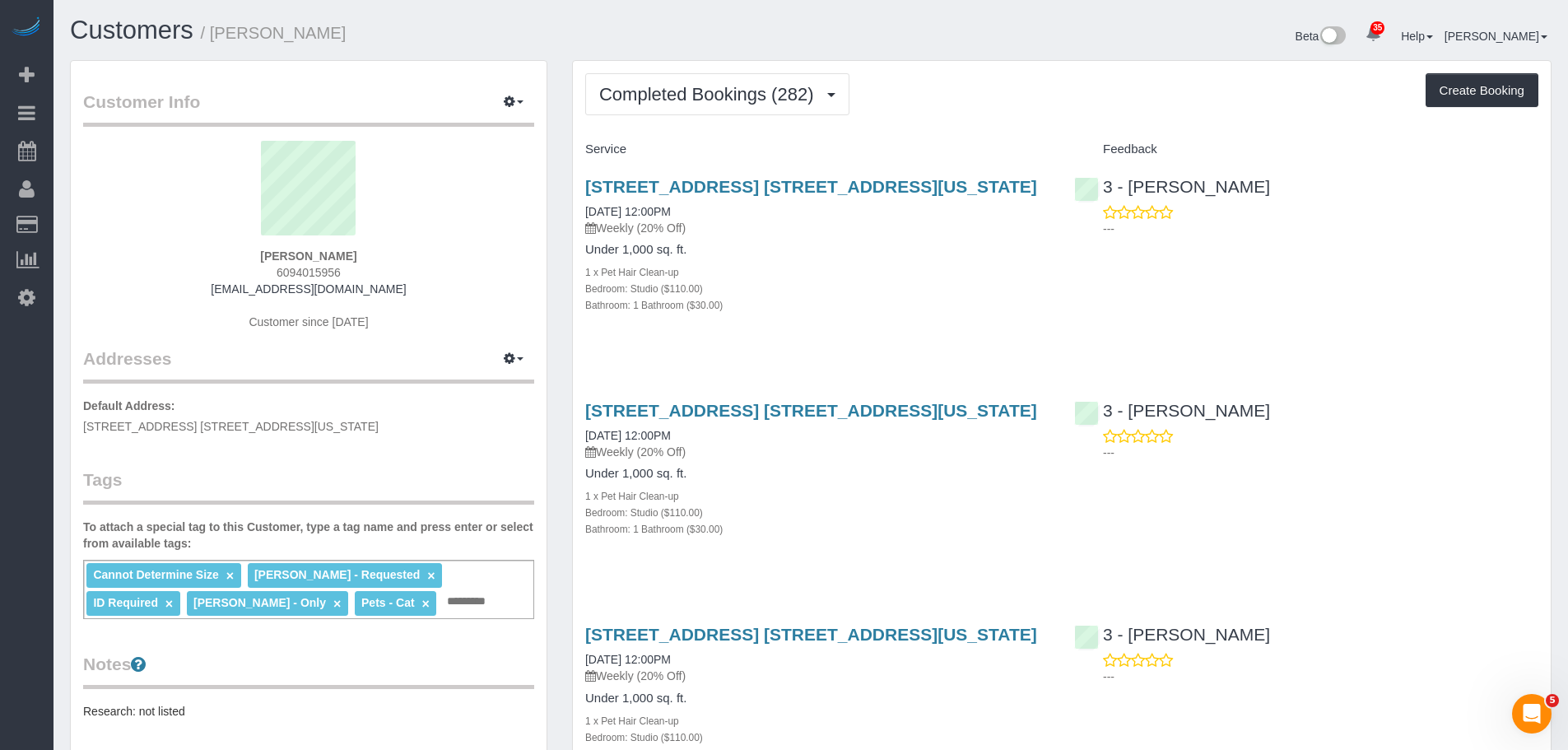
click at [997, 110] on div "Completed Bookings (282) Completed Bookings (282) Upcoming Bookings (7) Cancell…" at bounding box center [1061, 94] width 953 height 42
drag, startPoint x: 742, startPoint y: 103, endPoint x: 739, endPoint y: 116, distance: 13.3
click at [742, 105] on button "Completed Bookings (282)" at bounding box center [717, 94] width 264 height 42
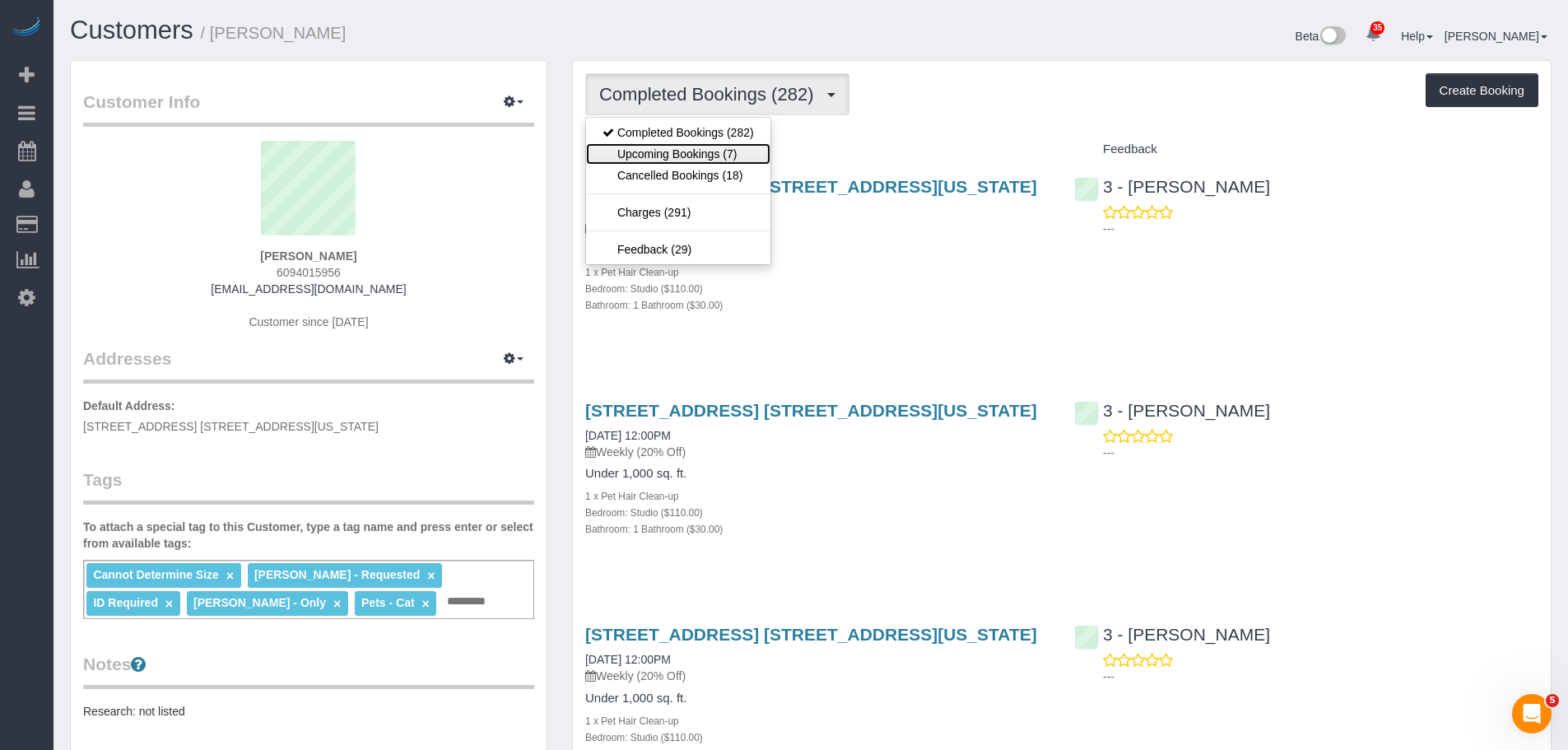
click at [725, 156] on link "Upcoming Bookings (7)" at bounding box center [678, 154] width 184 height 21
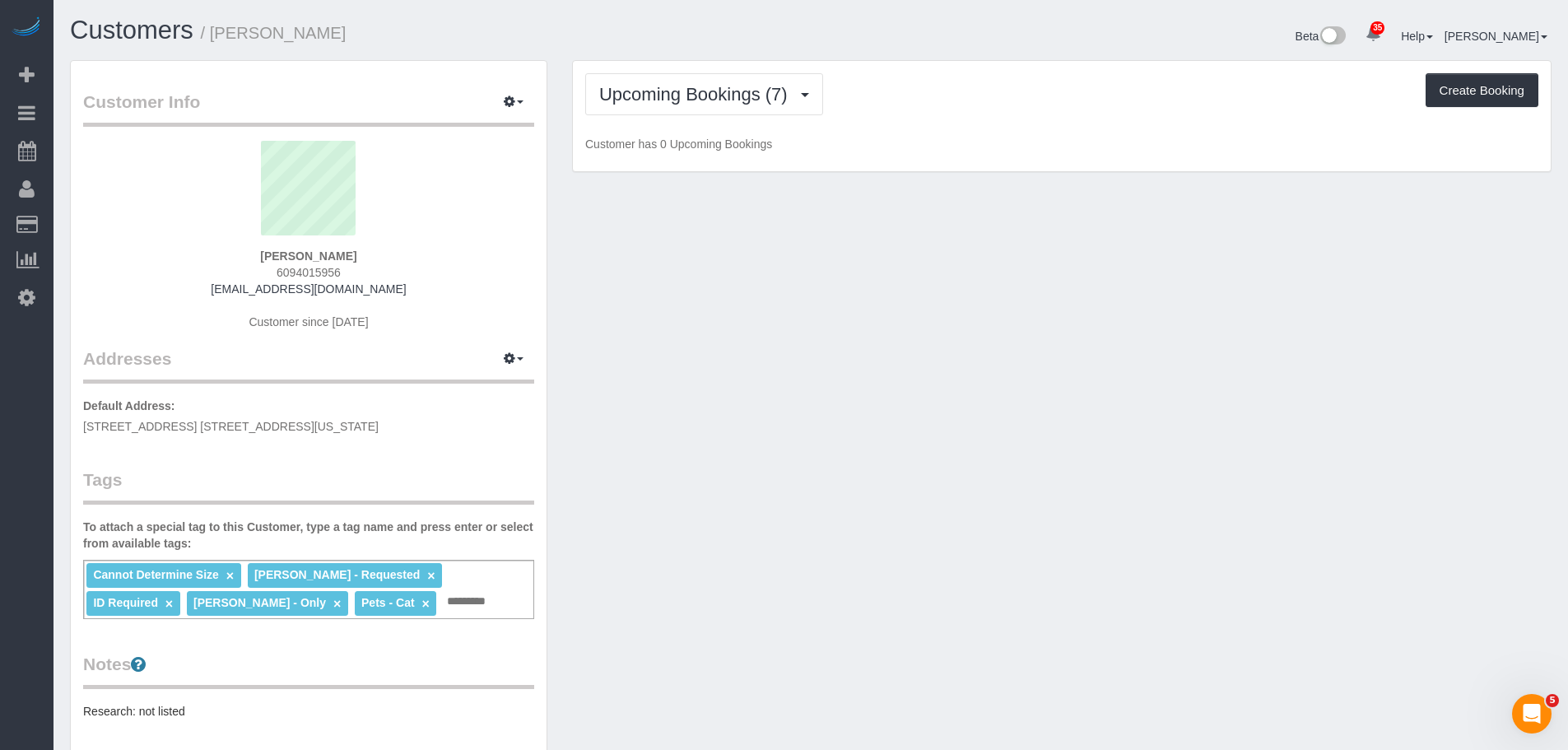
click at [954, 134] on div "Upcoming Bookings (7) Completed Bookings (282) Upcoming Bookings (7) Cancelled …" at bounding box center [1061, 116] width 978 height 111
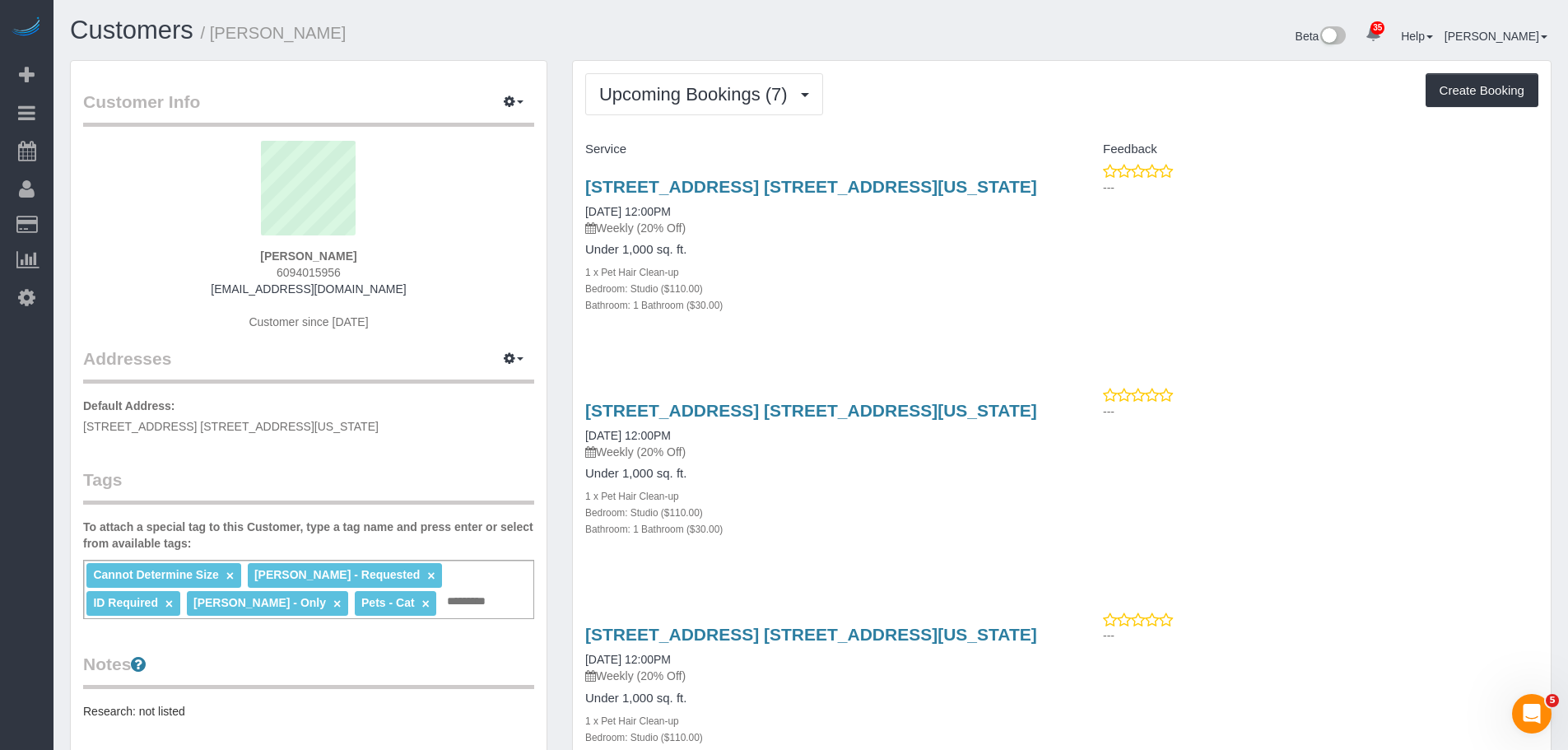
click at [971, 111] on div "Upcoming Bookings (7) Completed Bookings (282) Upcoming Bookings (7) Cancelled …" at bounding box center [1061, 94] width 953 height 42
click at [705, 86] on span "Upcoming Bookings (7)" at bounding box center [698, 94] width 197 height 21
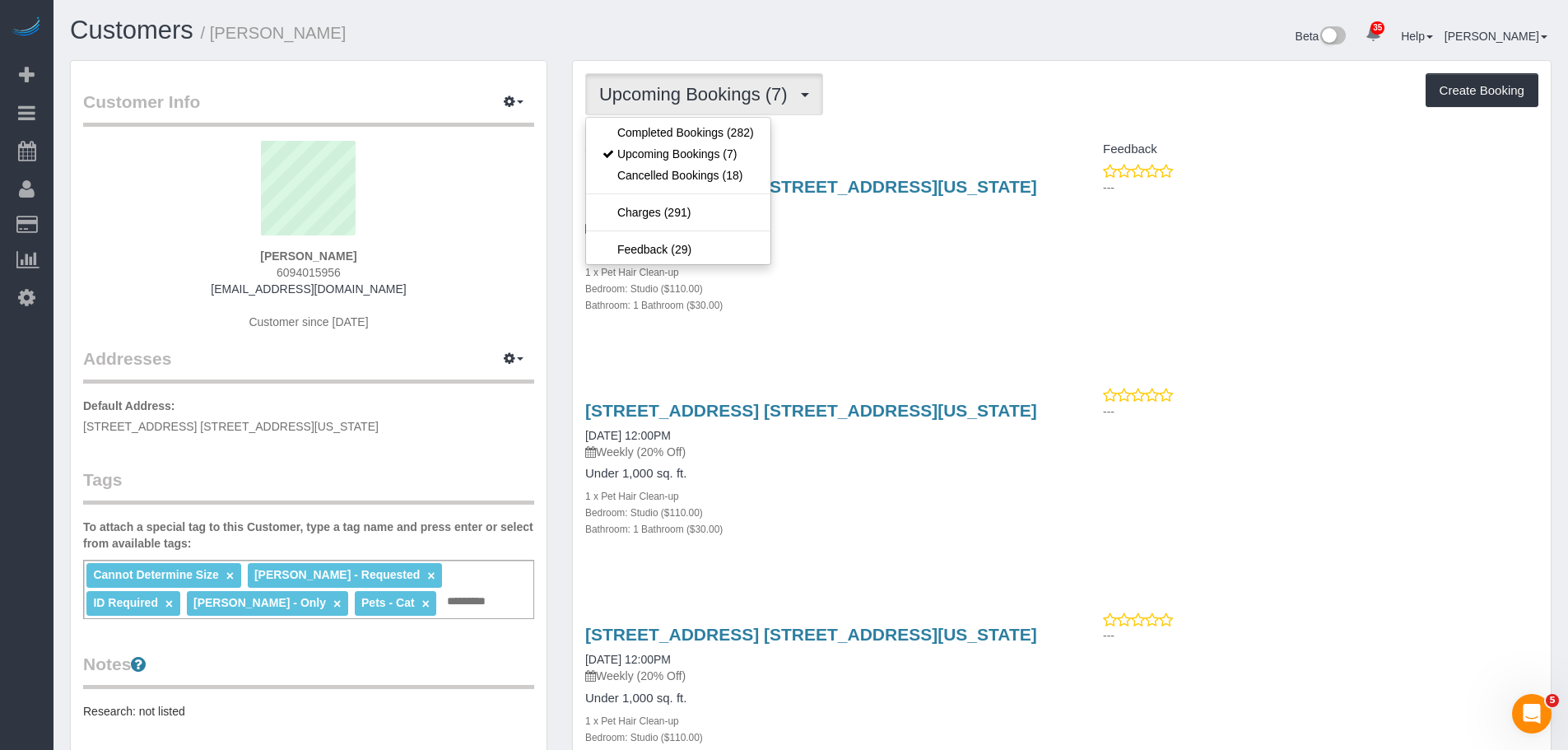
click at [695, 118] on ul "Completed Bookings (282) Upcoming Bookings (7) Cancelled Bookings (18) [GEOGRAP…" at bounding box center [678, 190] width 186 height 148
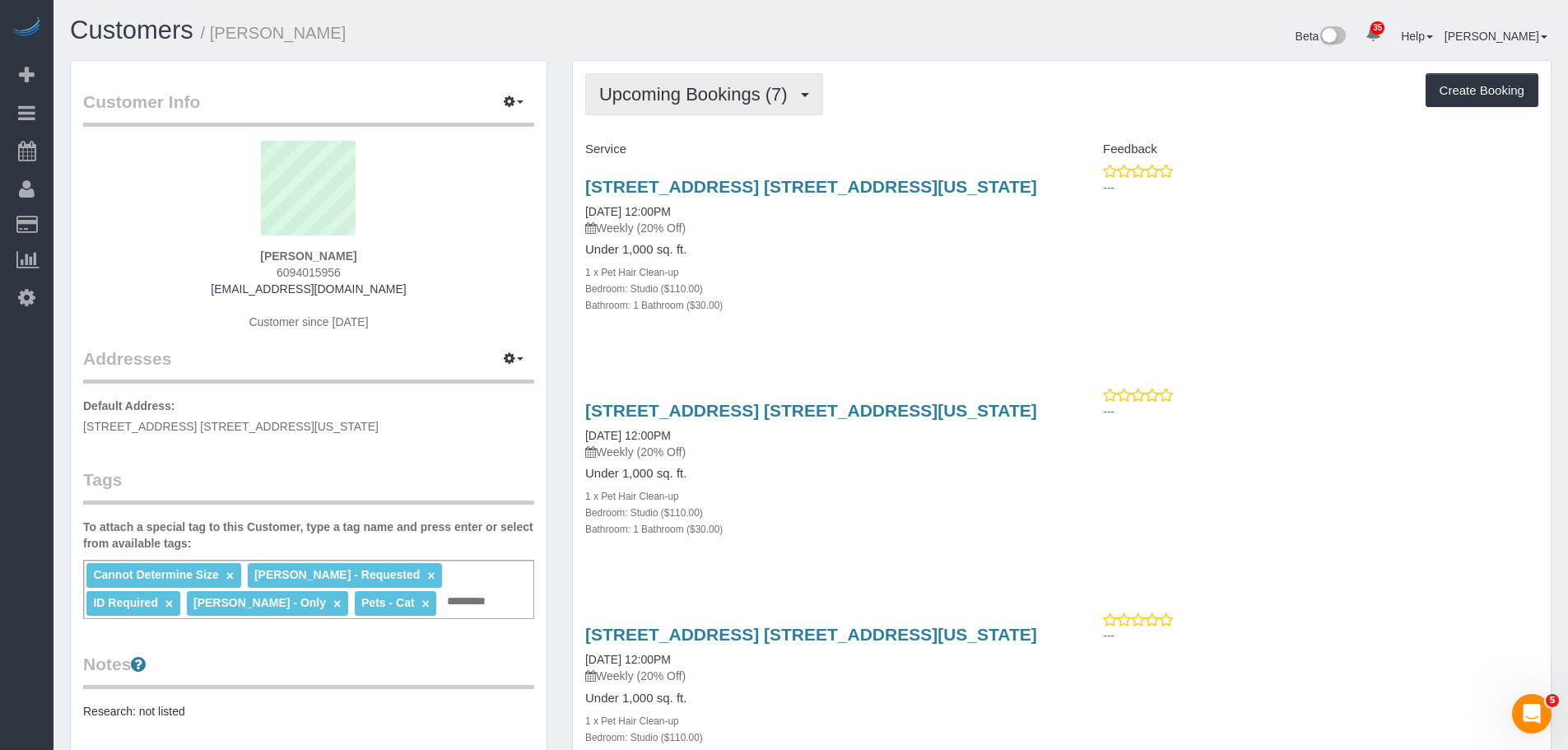
drag, startPoint x: 708, startPoint y: 93, endPoint x: 703, endPoint y: 133, distance: 40.3
click at [709, 93] on span "Upcoming Bookings (7)" at bounding box center [698, 94] width 197 height 21
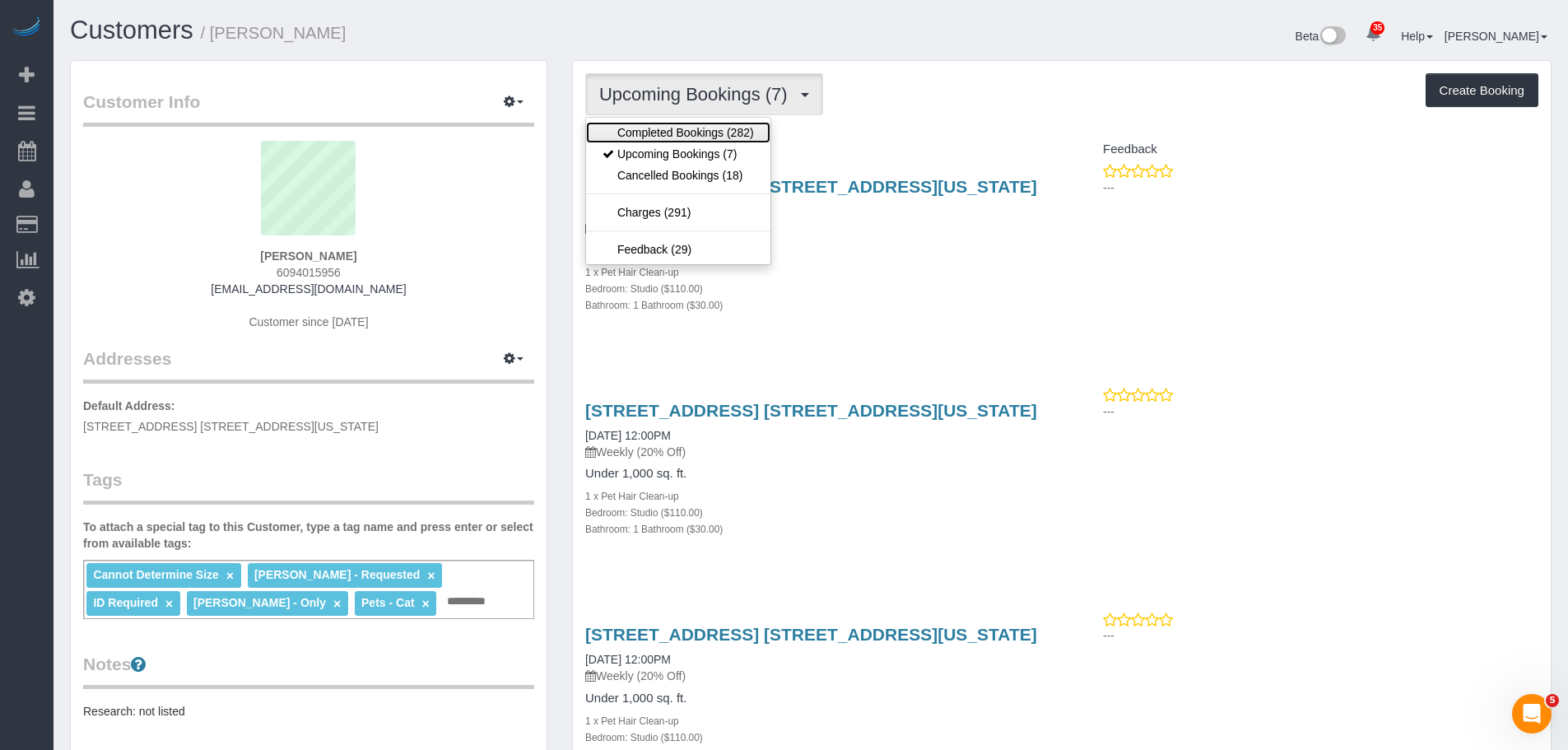
click at [702, 137] on link "Completed Bookings (282)" at bounding box center [678, 133] width 184 height 21
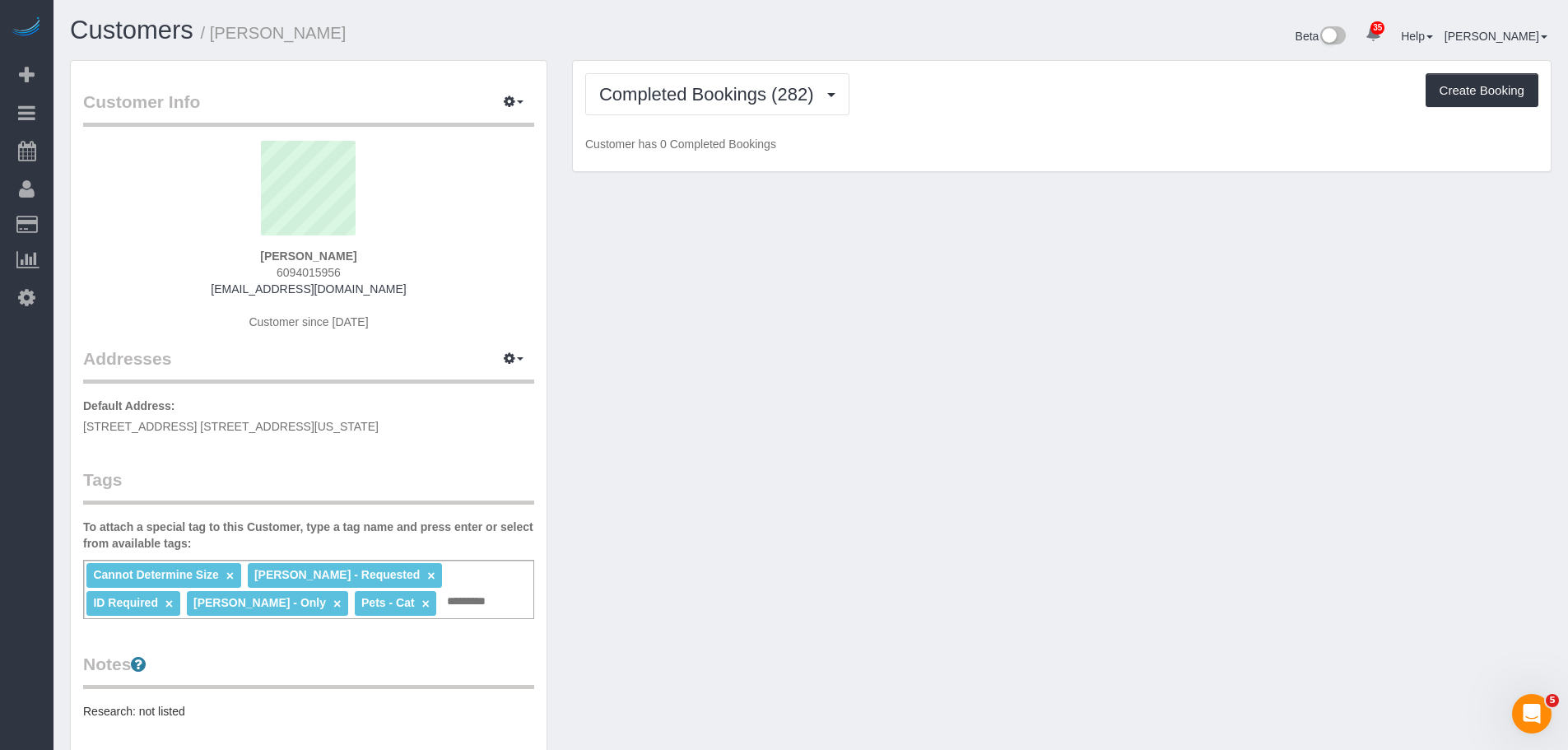
click at [919, 111] on div "Completed Bookings (282) Completed Bookings (282) Upcoming Bookings (7) Cancell…" at bounding box center [1061, 94] width 953 height 42
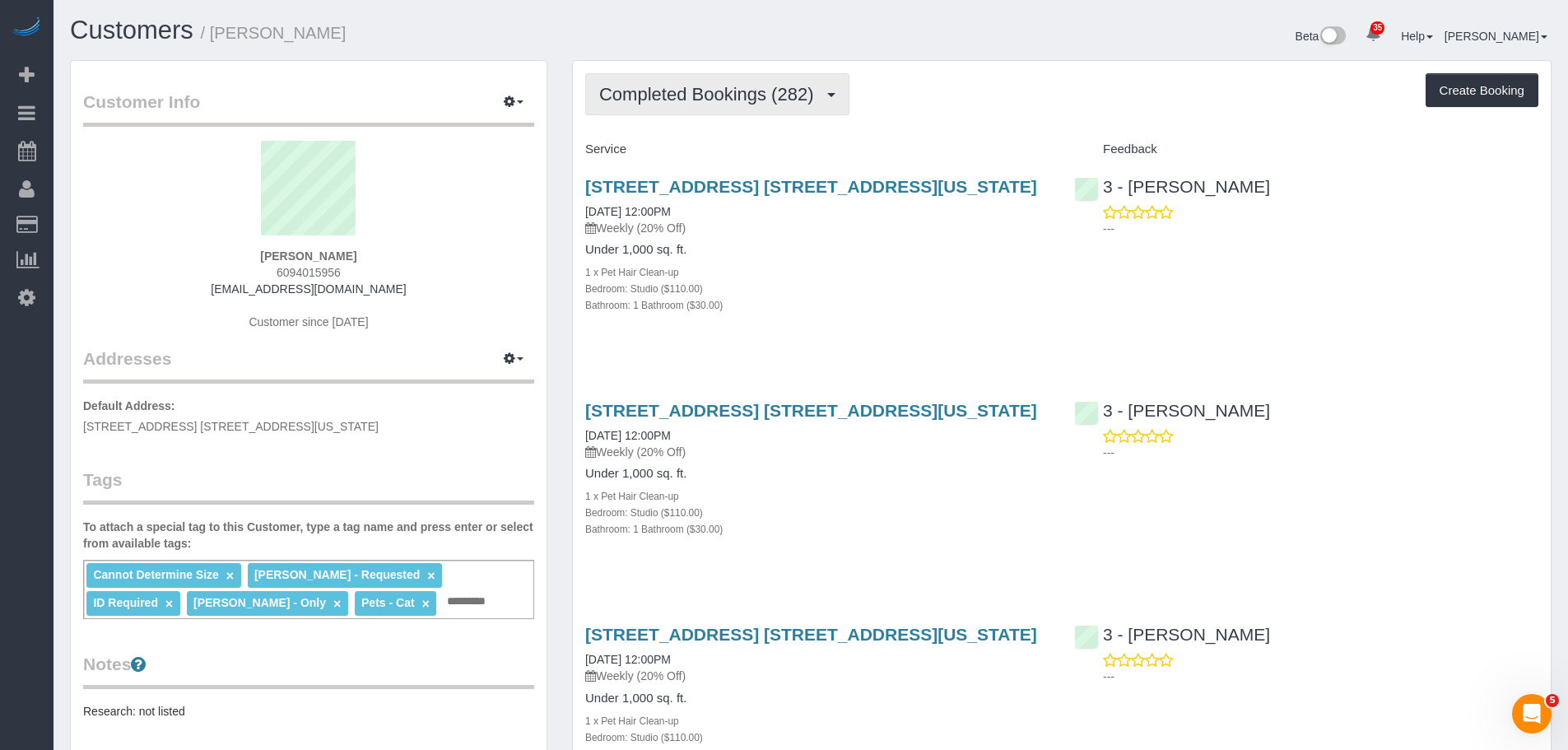
click at [724, 88] on span "Completed Bookings (282)" at bounding box center [710, 94] width 222 height 21
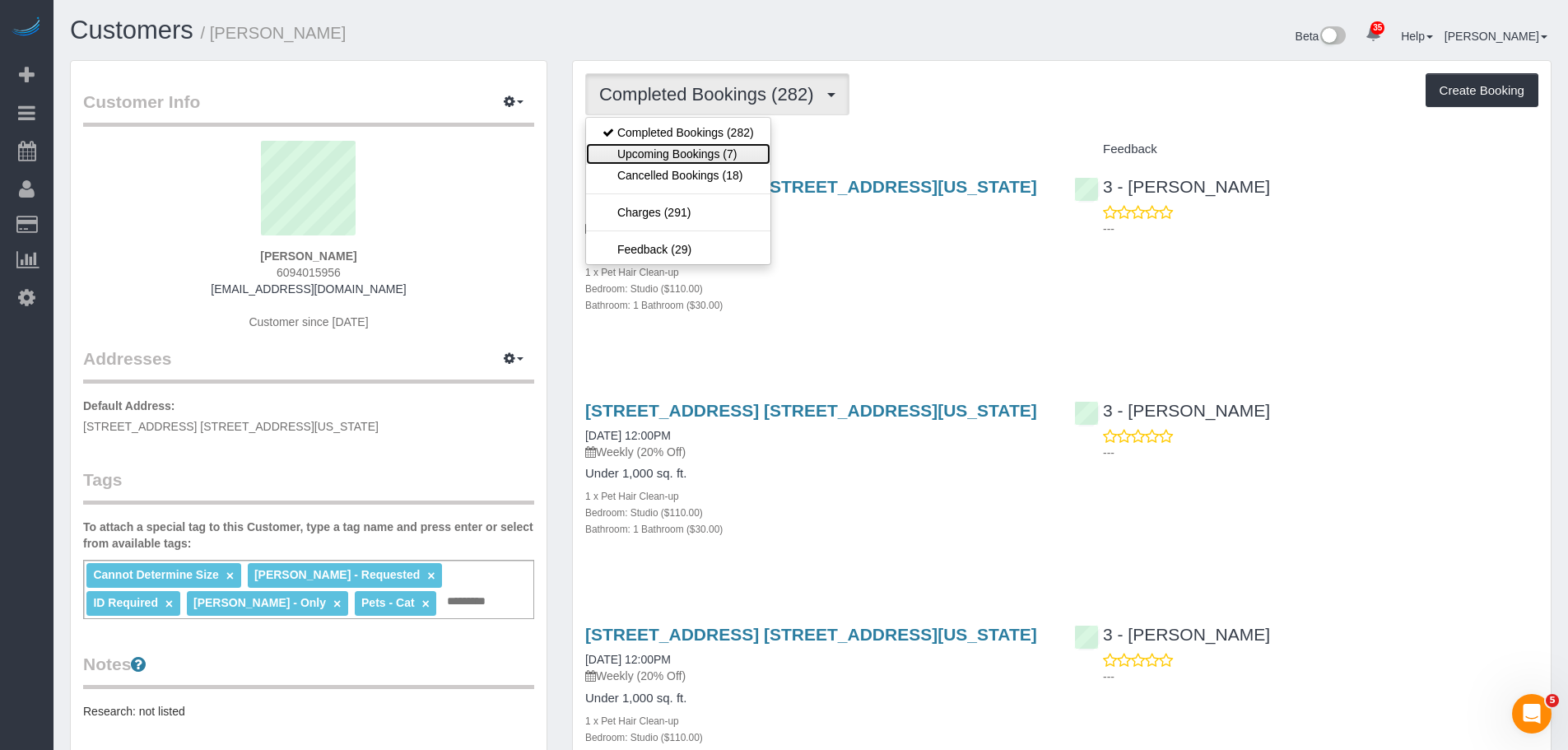
click at [720, 150] on link "Upcoming Bookings (7)" at bounding box center [678, 154] width 184 height 21
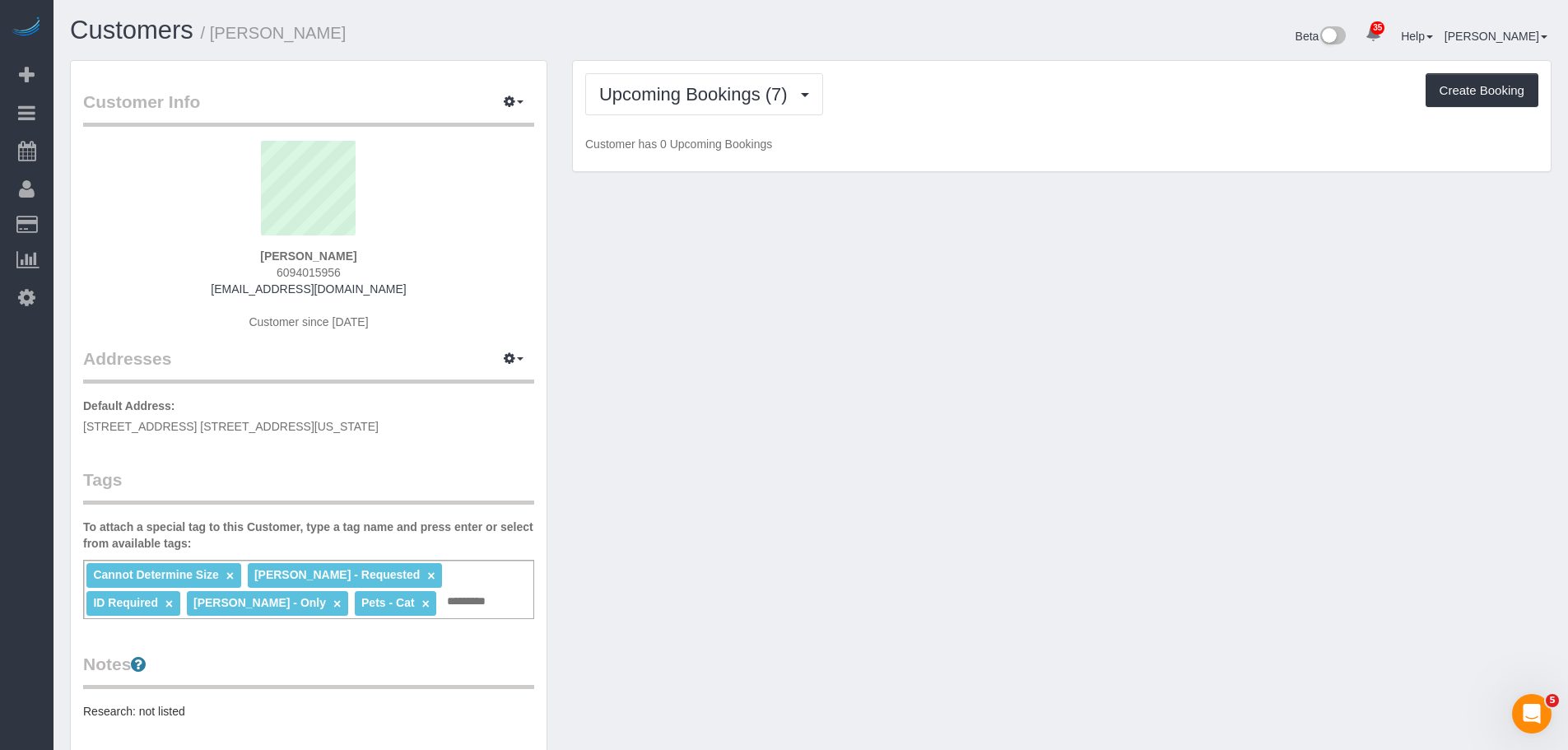
click at [989, 109] on div "Upcoming Bookings (7) Completed Bookings (282) Upcoming Bookings (7) Cancelled …" at bounding box center [1061, 94] width 953 height 42
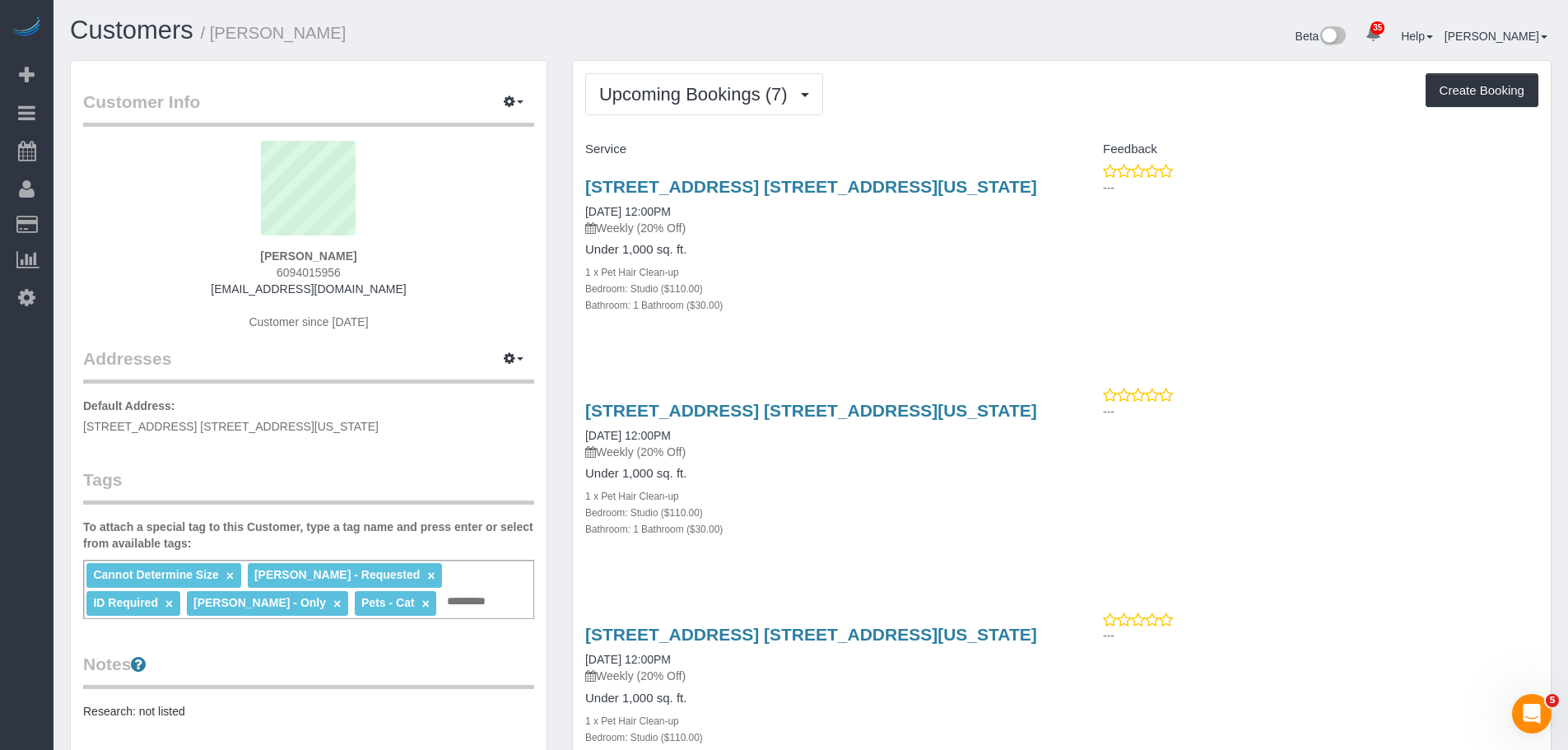
click at [1083, 147] on h4 "Feedback" at bounding box center [1306, 149] width 464 height 14
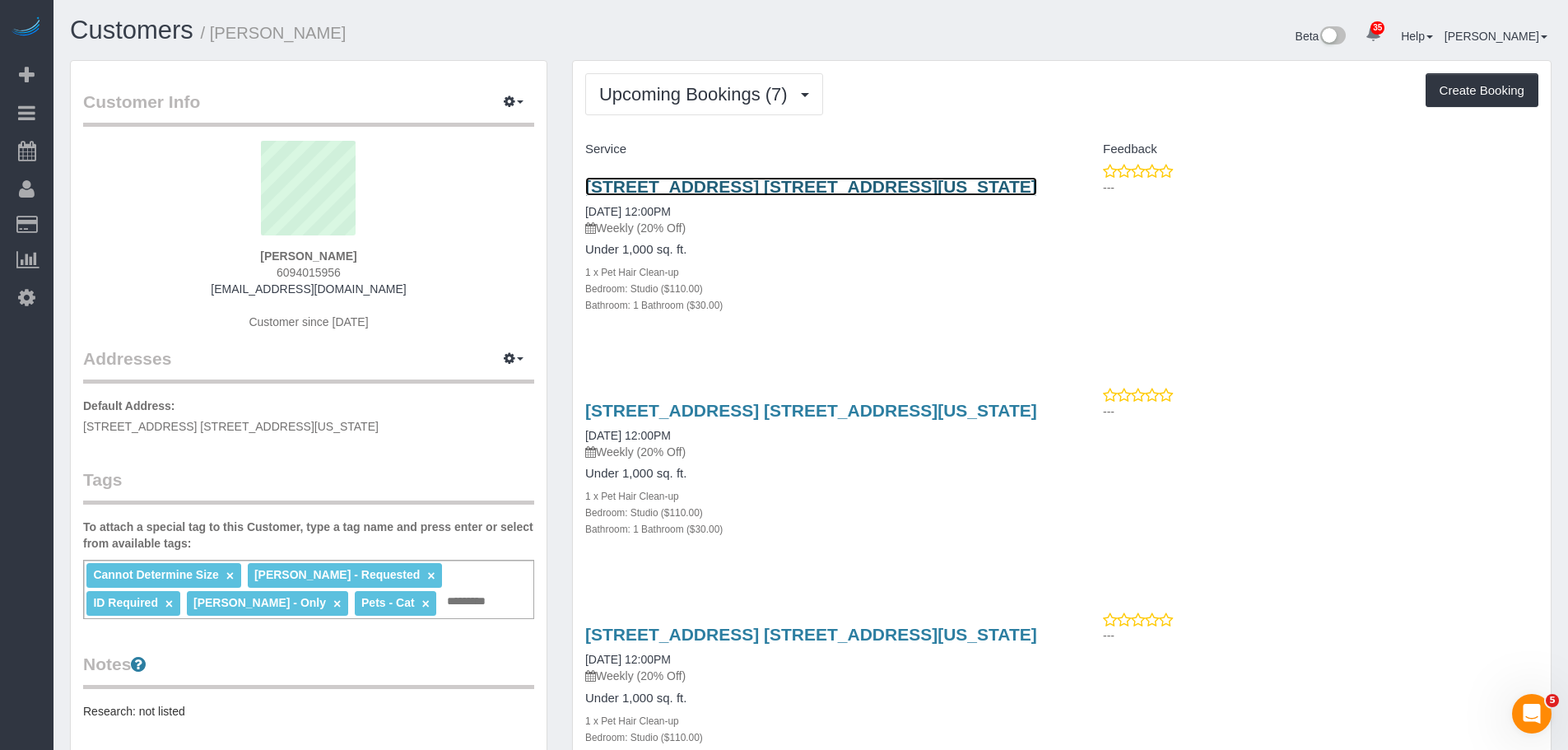
click at [921, 185] on link "[STREET_ADDRESS] [STREET_ADDRESS][US_STATE]" at bounding box center [810, 186] width 451 height 19
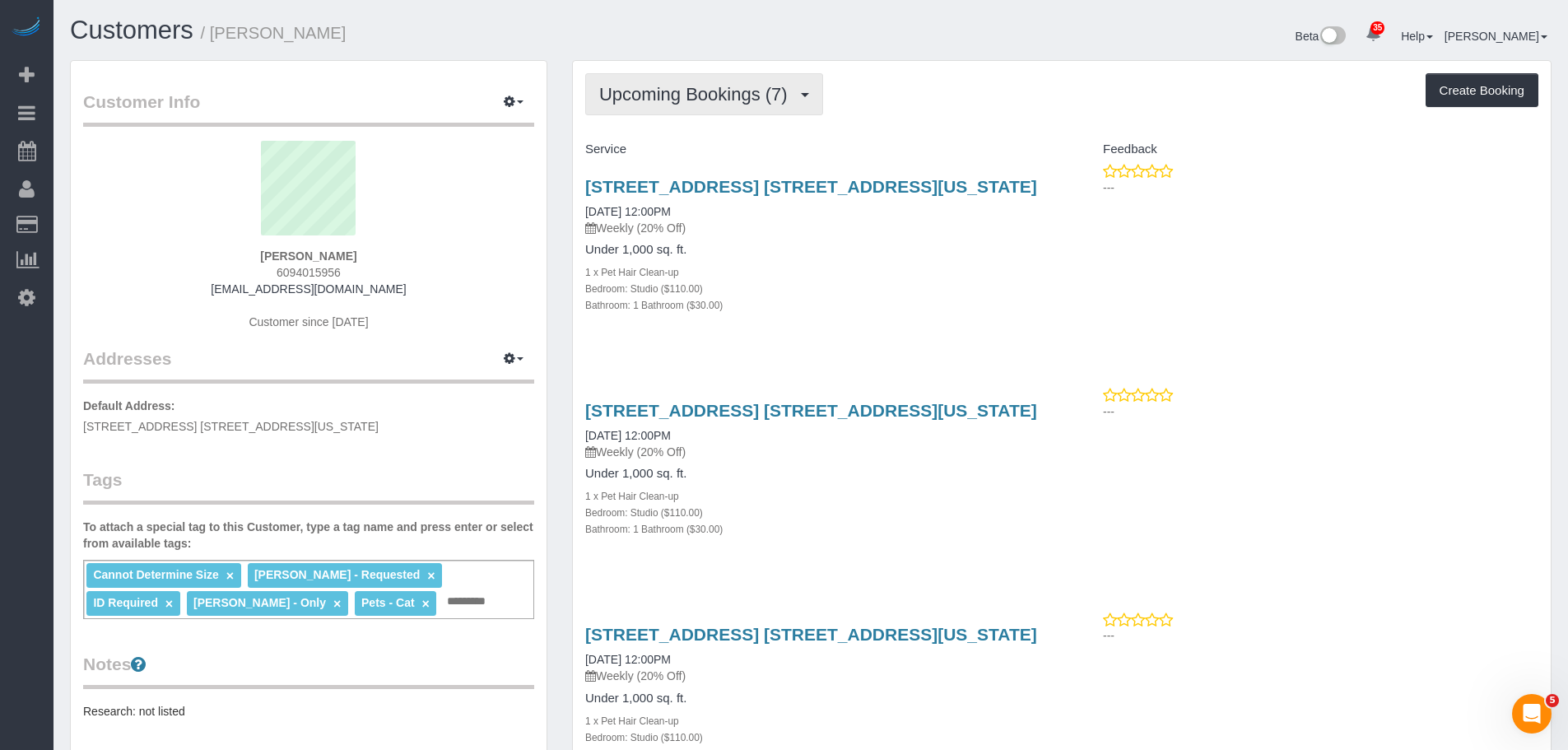
click at [697, 81] on button "Upcoming Bookings (7)" at bounding box center [703, 94] width 238 height 42
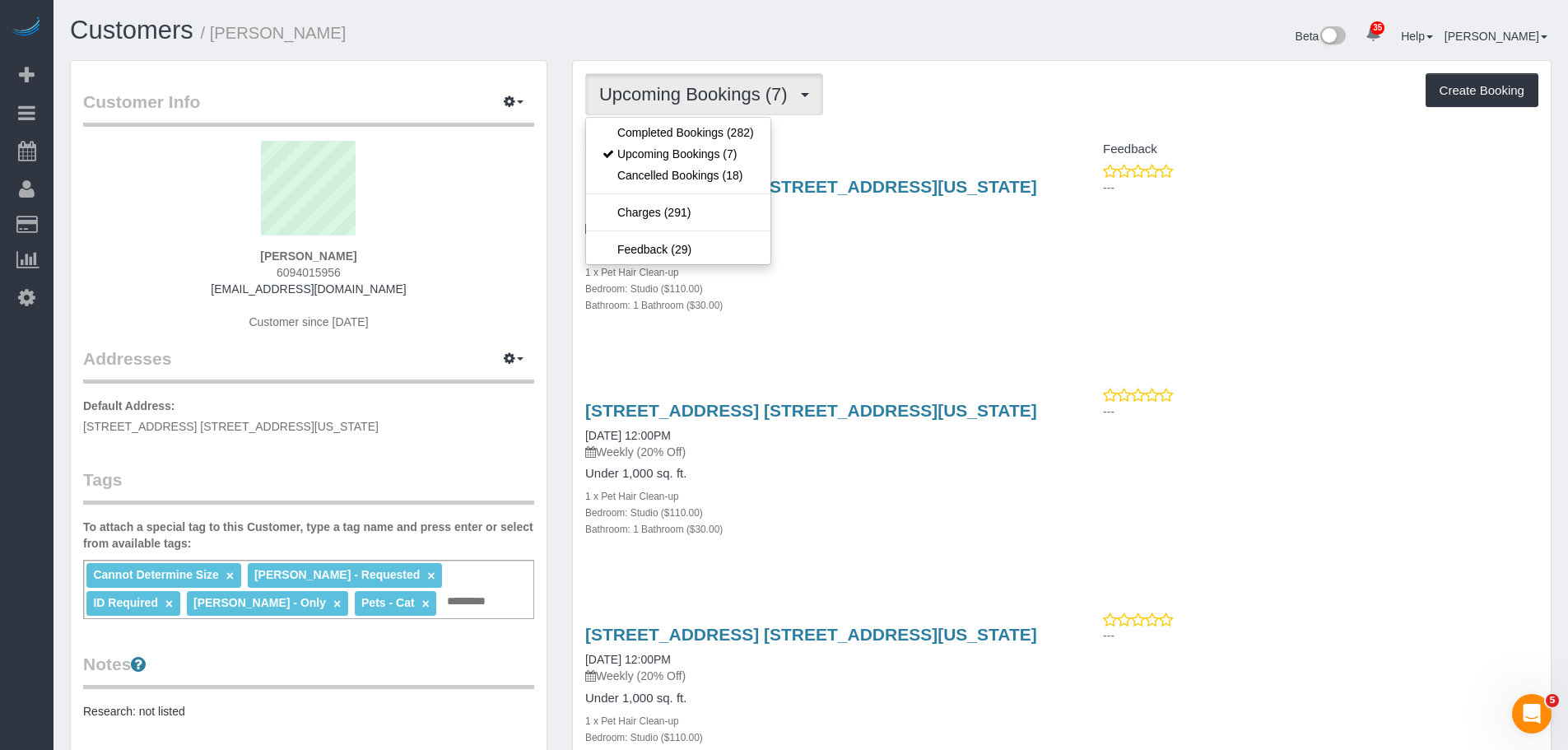
drag, startPoint x: 1021, startPoint y: 84, endPoint x: 844, endPoint y: 105, distance: 178.2
click at [1021, 87] on div "Upcoming Bookings (7) Completed Bookings (282) Upcoming Bookings (7) Cancelled …" at bounding box center [1061, 94] width 953 height 42
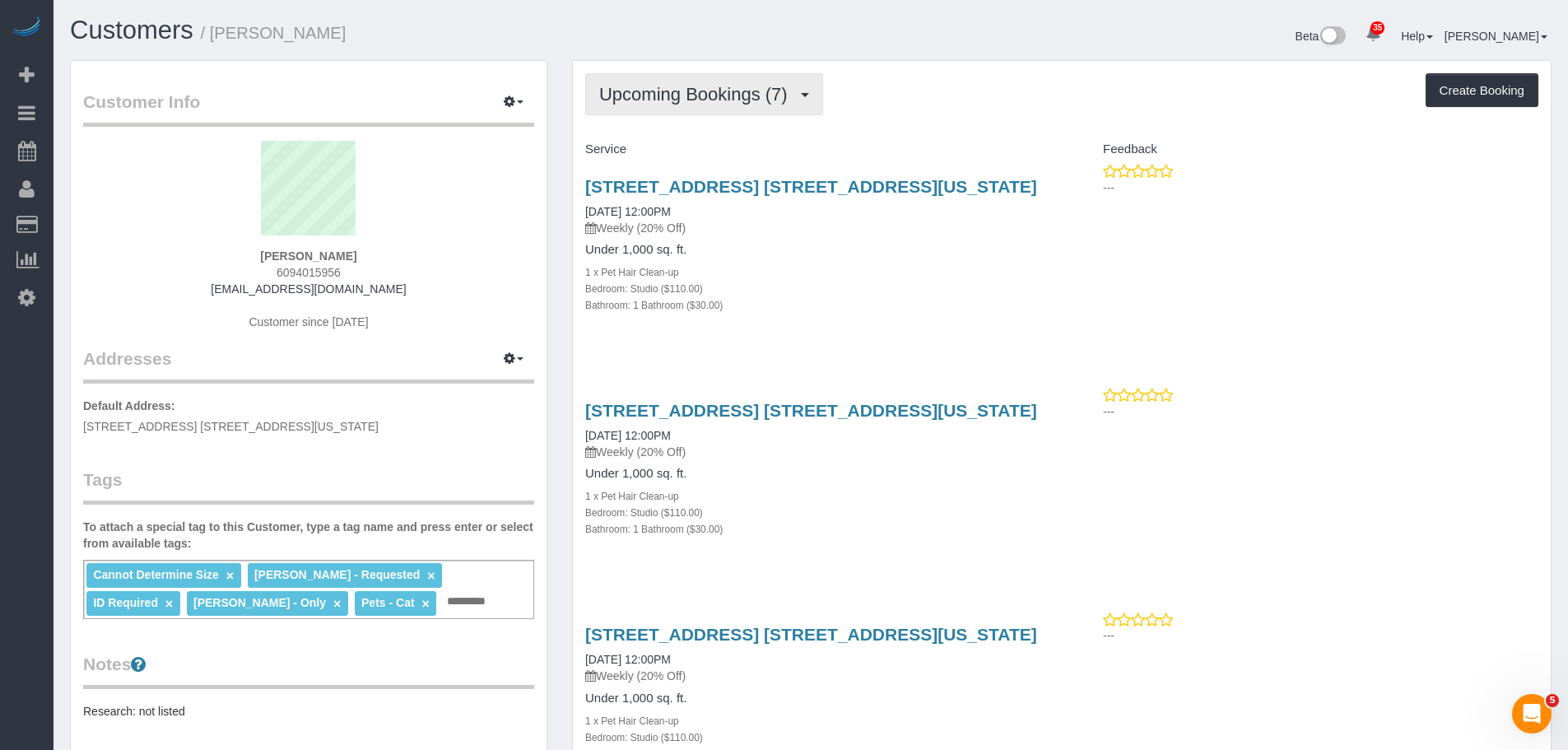
click at [673, 106] on button "Upcoming Bookings (7)" at bounding box center [703, 94] width 238 height 42
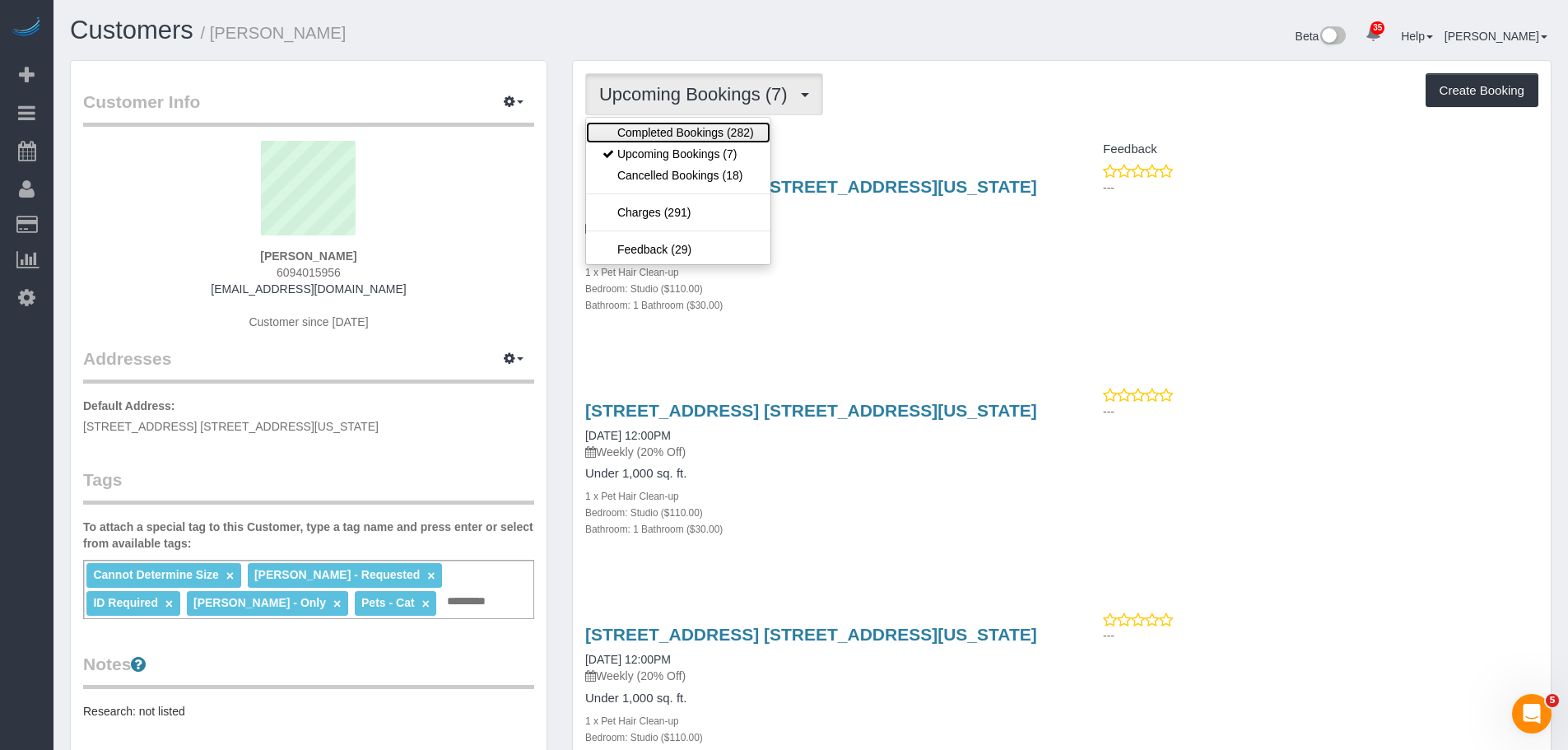
click at [680, 133] on link "Completed Bookings (282)" at bounding box center [678, 133] width 184 height 21
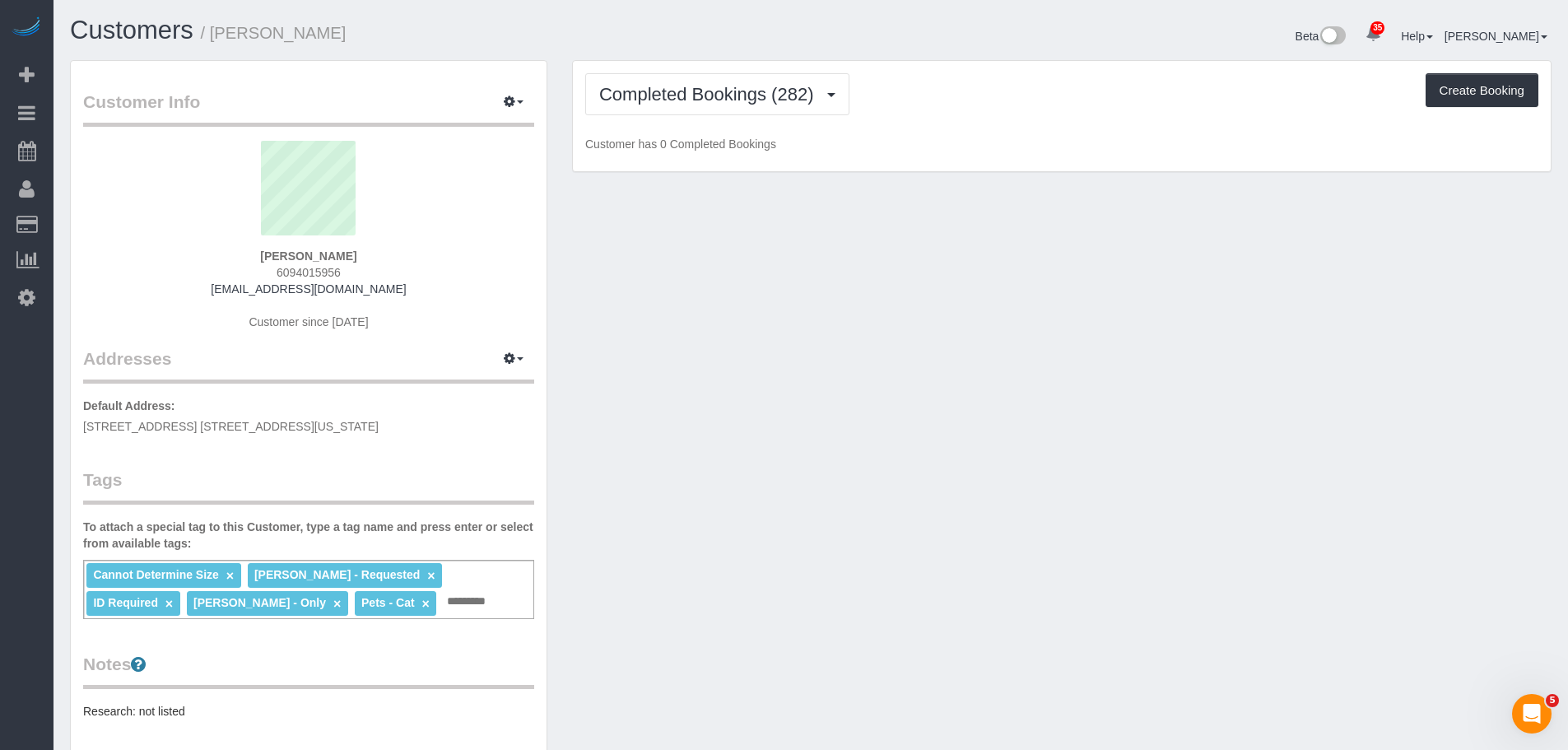
click at [983, 94] on div "Completed Bookings (282) Completed Bookings (282) Upcoming Bookings (7) Cancell…" at bounding box center [1061, 94] width 953 height 42
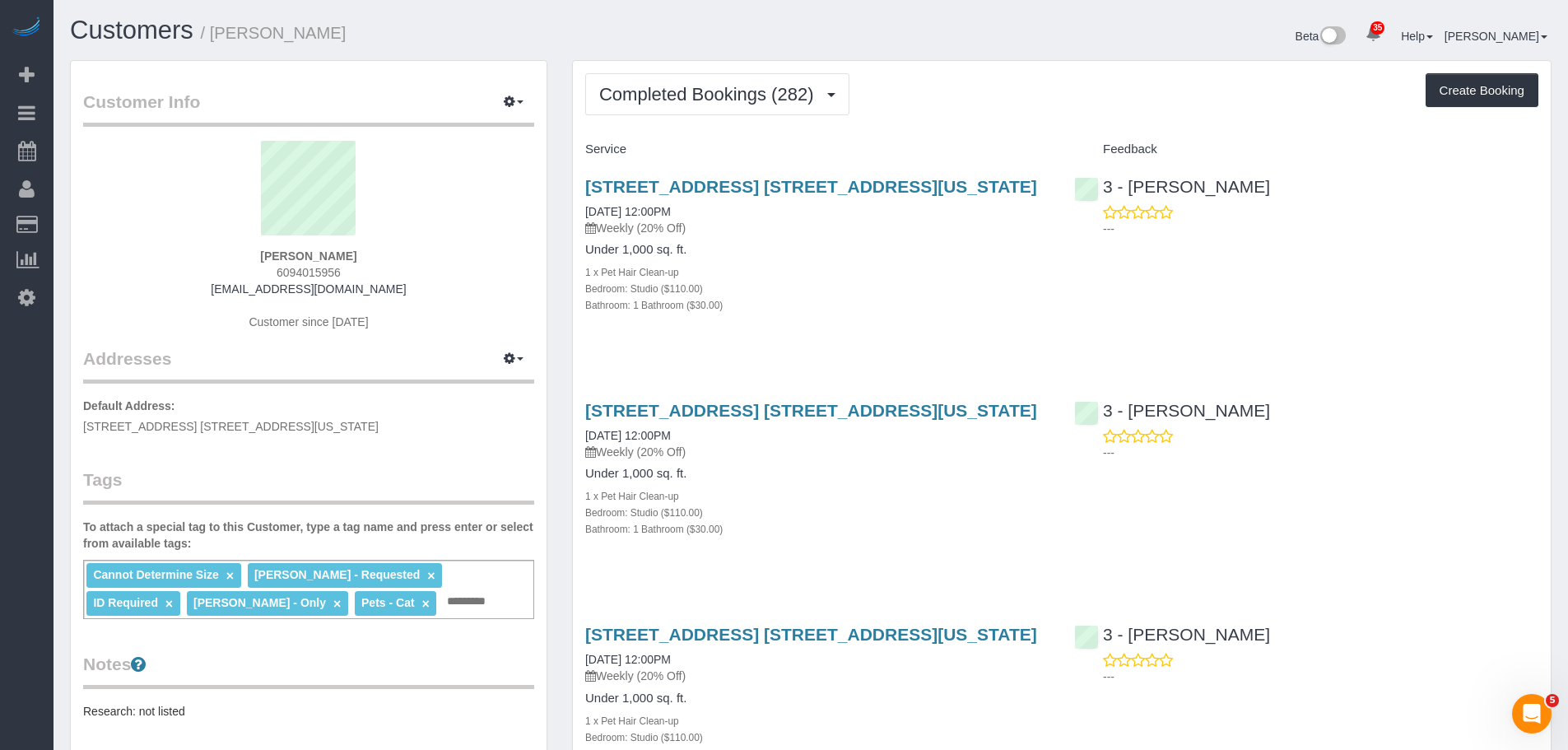
click at [947, 98] on div "Completed Bookings (282) Completed Bookings (282) Upcoming Bookings (7) Cancell…" at bounding box center [1061, 94] width 953 height 42
click at [987, 105] on div "Completed Bookings (282) Completed Bookings (282) Upcoming Bookings (7) Cancell…" at bounding box center [1061, 94] width 953 height 42
drag, startPoint x: 930, startPoint y: 322, endPoint x: 915, endPoint y: 334, distance: 19.2
click at [930, 322] on div "1320 York Ave, Apt. 28u, New York, NY 10021 03/11/2025 12:00PM Weekly (20% Off)…" at bounding box center [817, 254] width 489 height 182
click at [975, 98] on div "Completed Bookings (282) Completed Bookings (282) Upcoming Bookings (7) Cancell…" at bounding box center [1061, 94] width 953 height 42
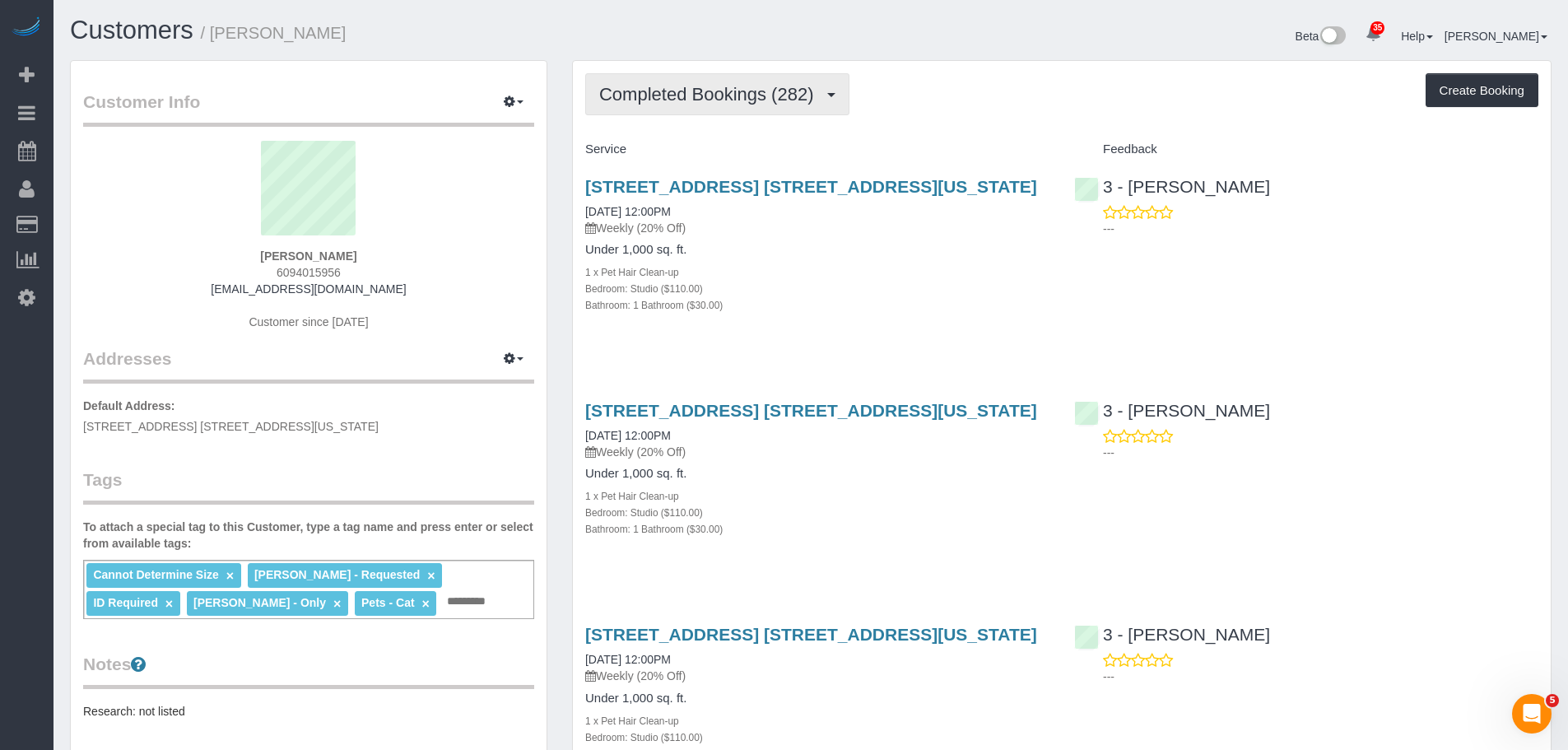
drag, startPoint x: 746, startPoint y: 94, endPoint x: 731, endPoint y: 135, distance: 43.7
click at [746, 96] on span "Completed Bookings (282)" at bounding box center [710, 94] width 222 height 21
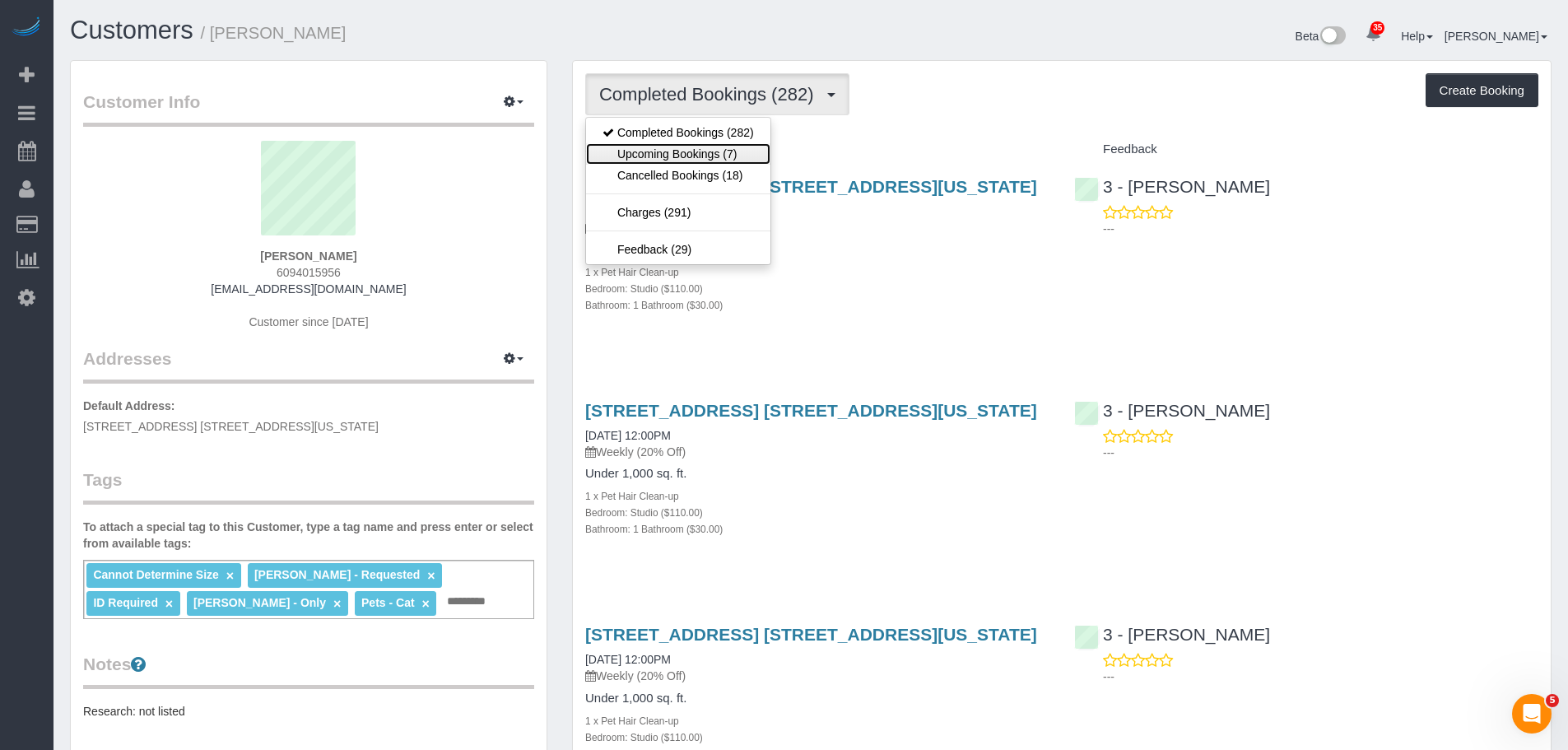
drag, startPoint x: 723, startPoint y: 147, endPoint x: 819, endPoint y: 122, distance: 99.2
click at [723, 147] on link "Upcoming Bookings (7)" at bounding box center [678, 154] width 184 height 21
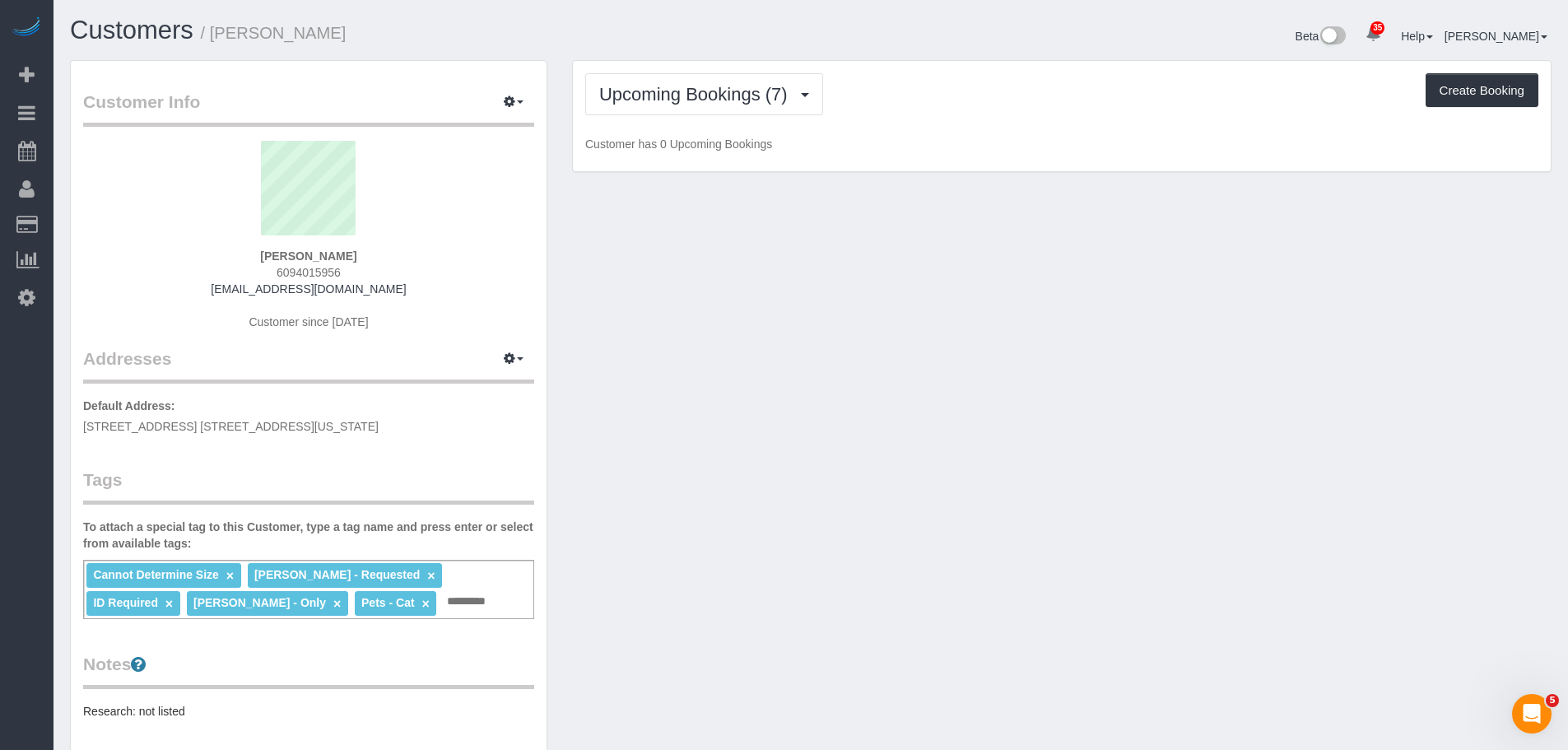
click at [876, 116] on div "Upcoming Bookings (7) Completed Bookings (282) Upcoming Bookings (7) Cancelled …" at bounding box center [1061, 116] width 978 height 111
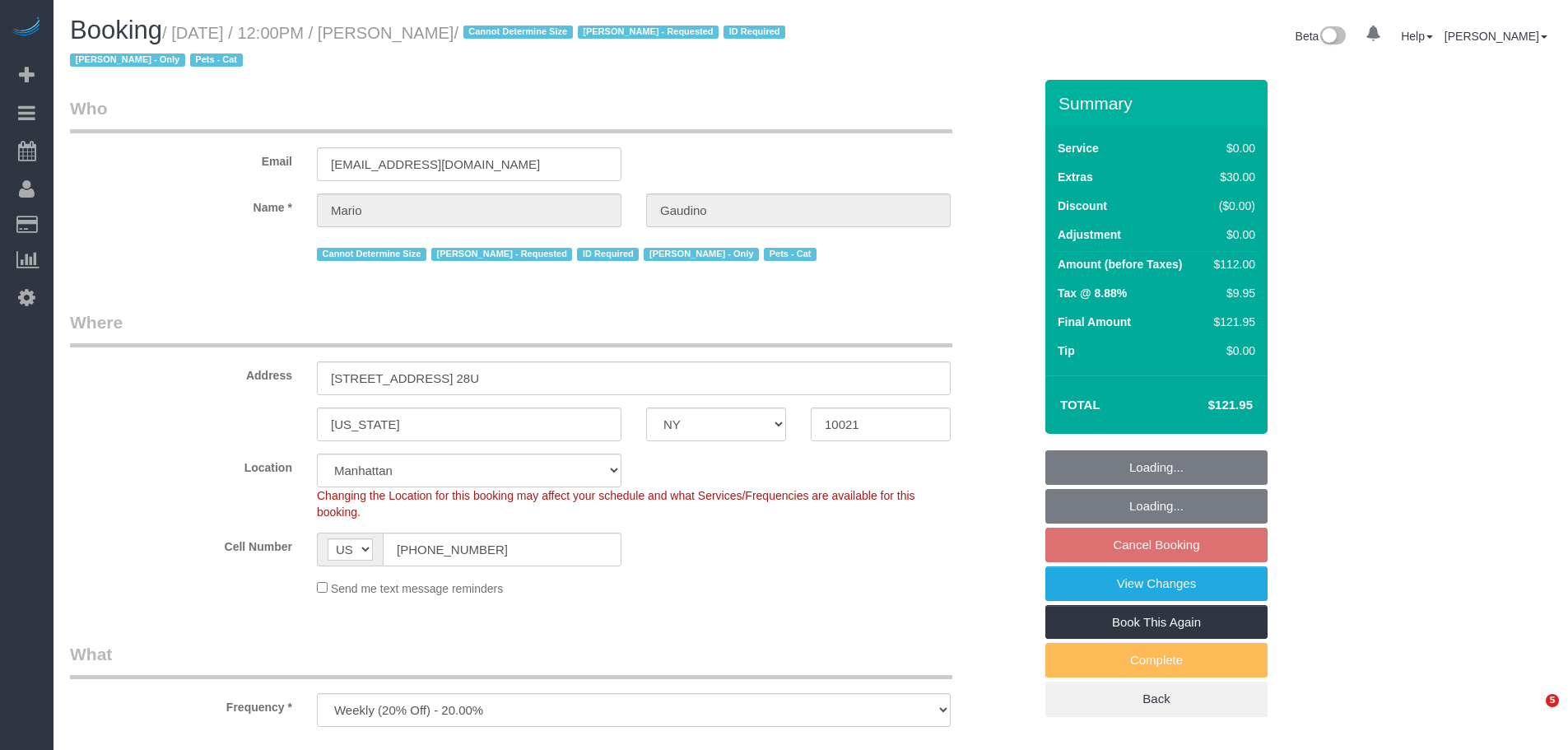
select select "NY"
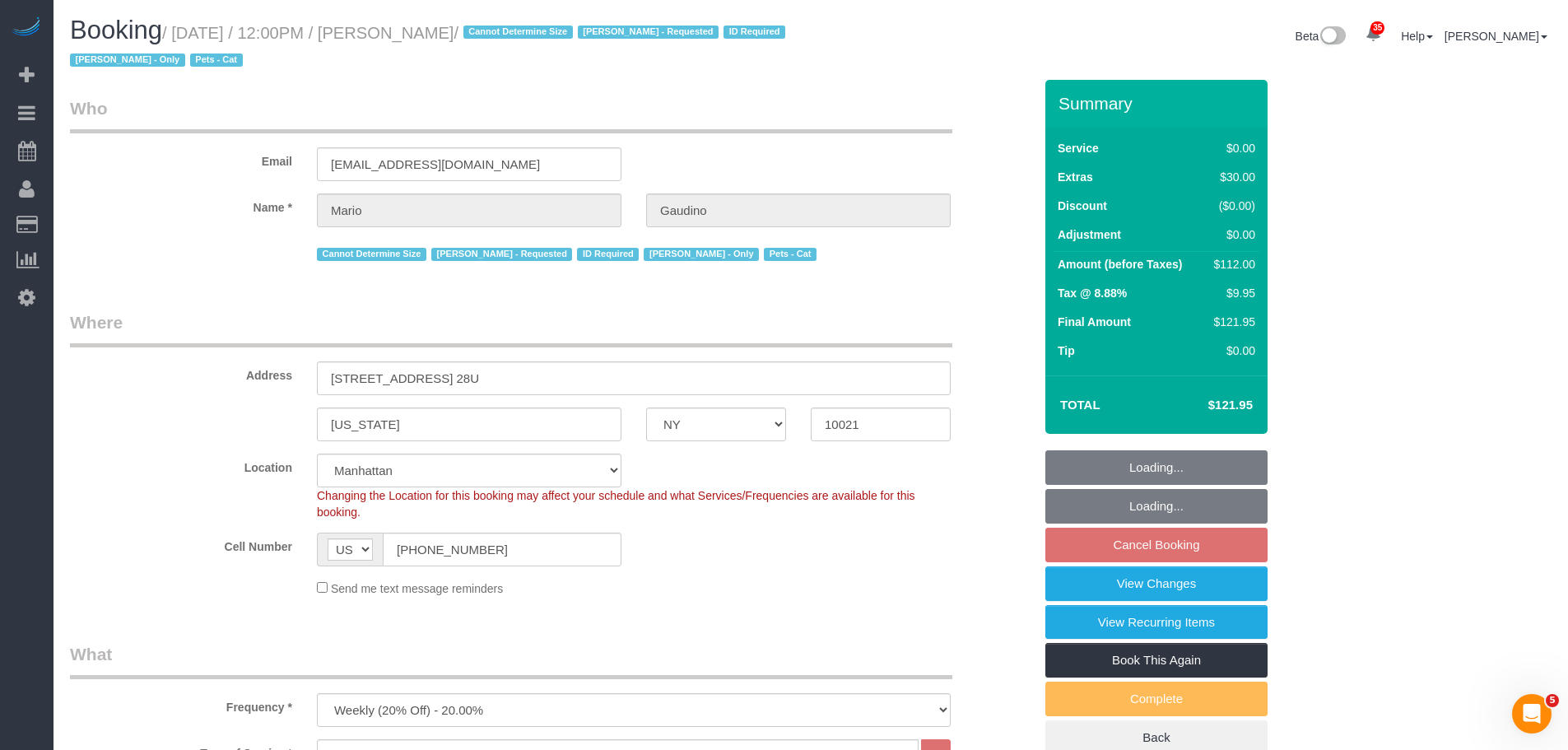
select select "object:933"
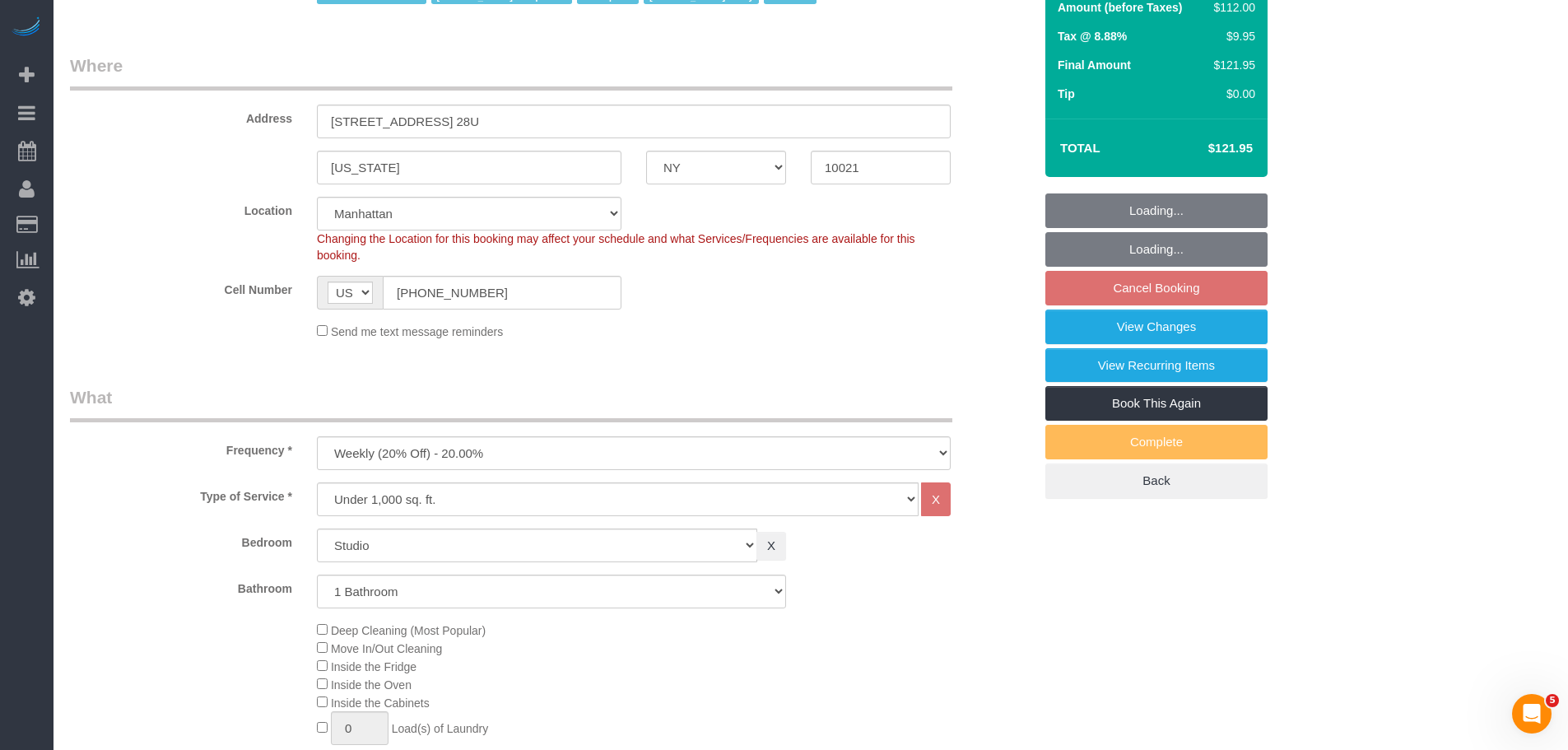
select select "string:stripe-pm_1ISkH94VGloSiKo7AF4Ezd1W"
select select "spot5"
select select "number:89"
select select "number:90"
select select "number:14"
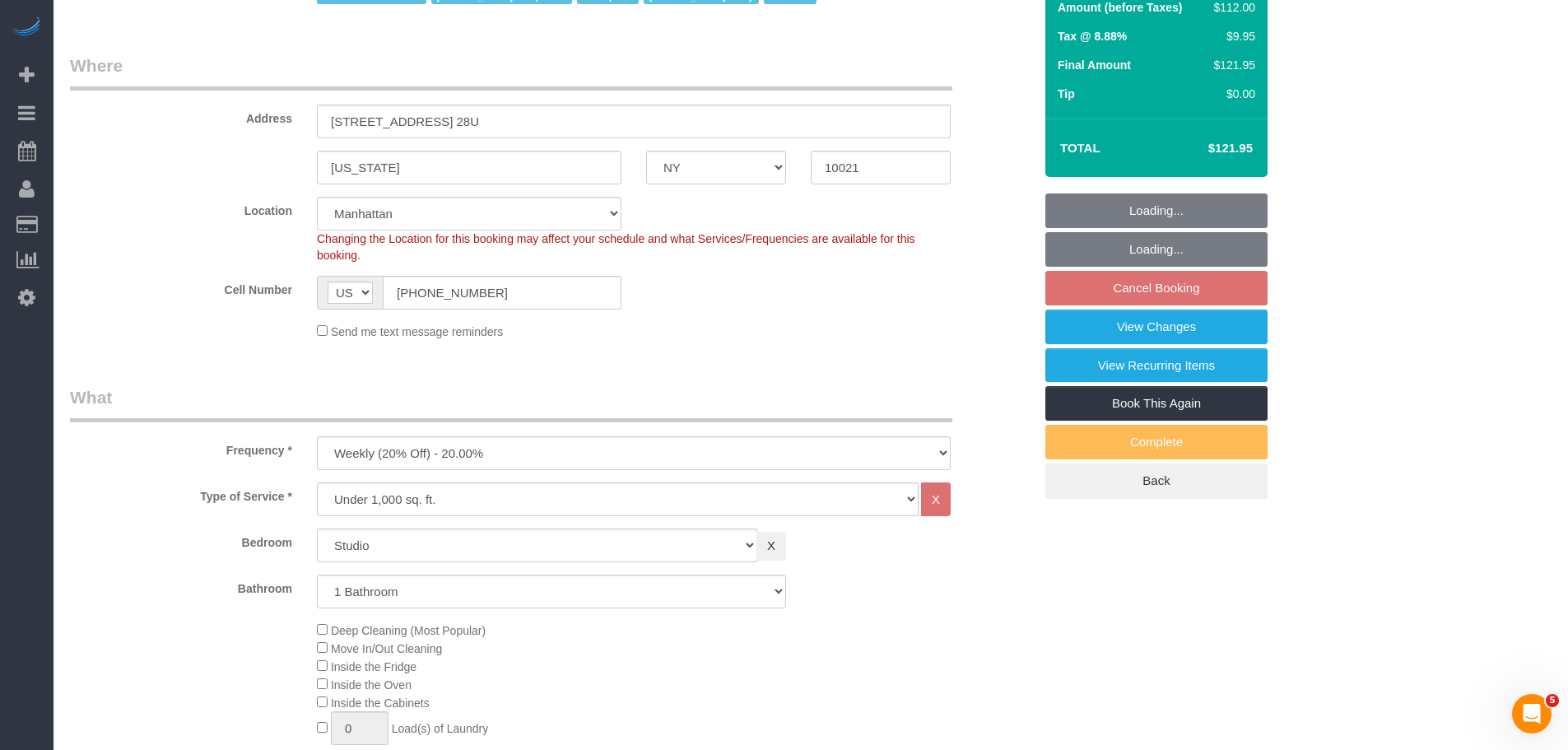
select select "number:6"
select select "number:21"
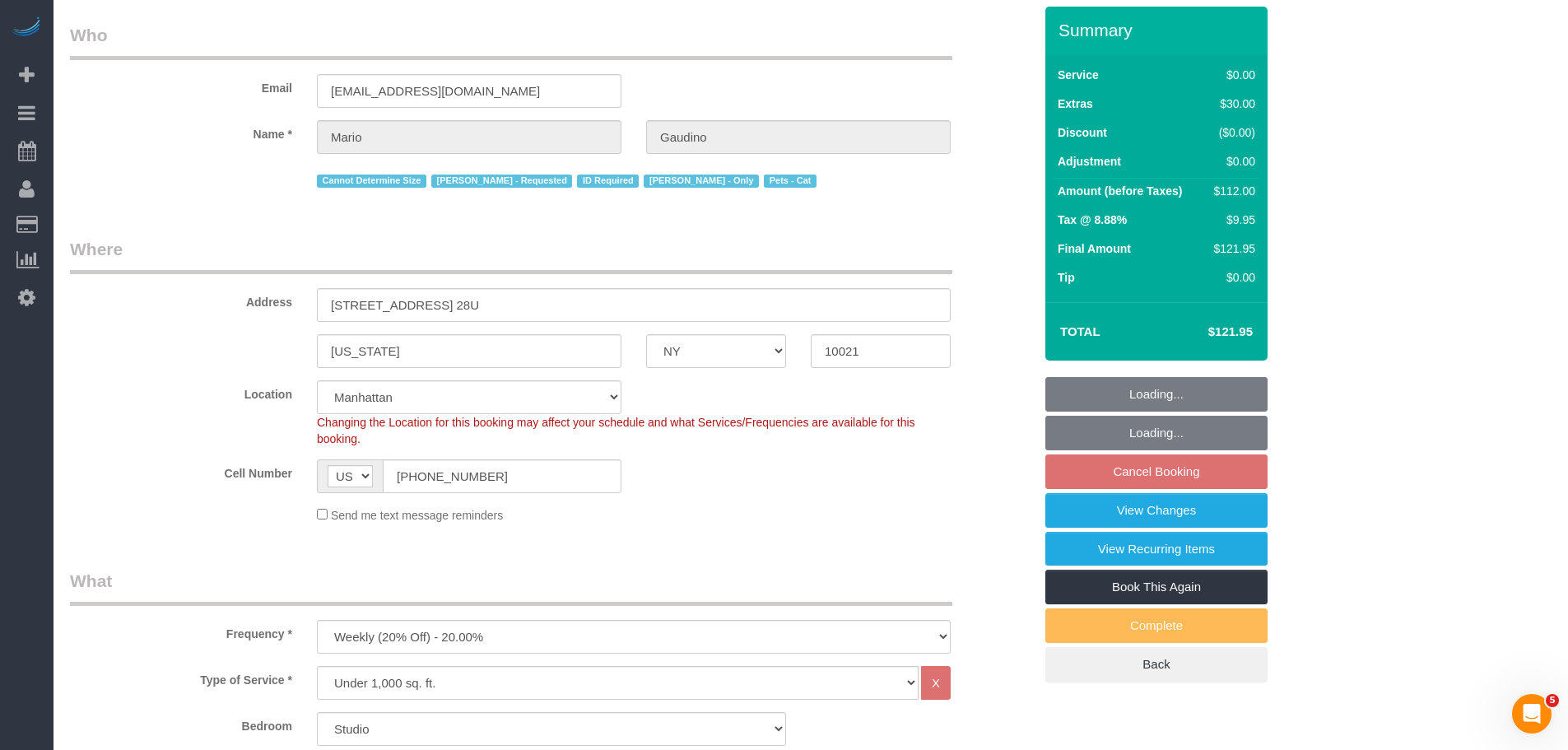
scroll to position [247, 0]
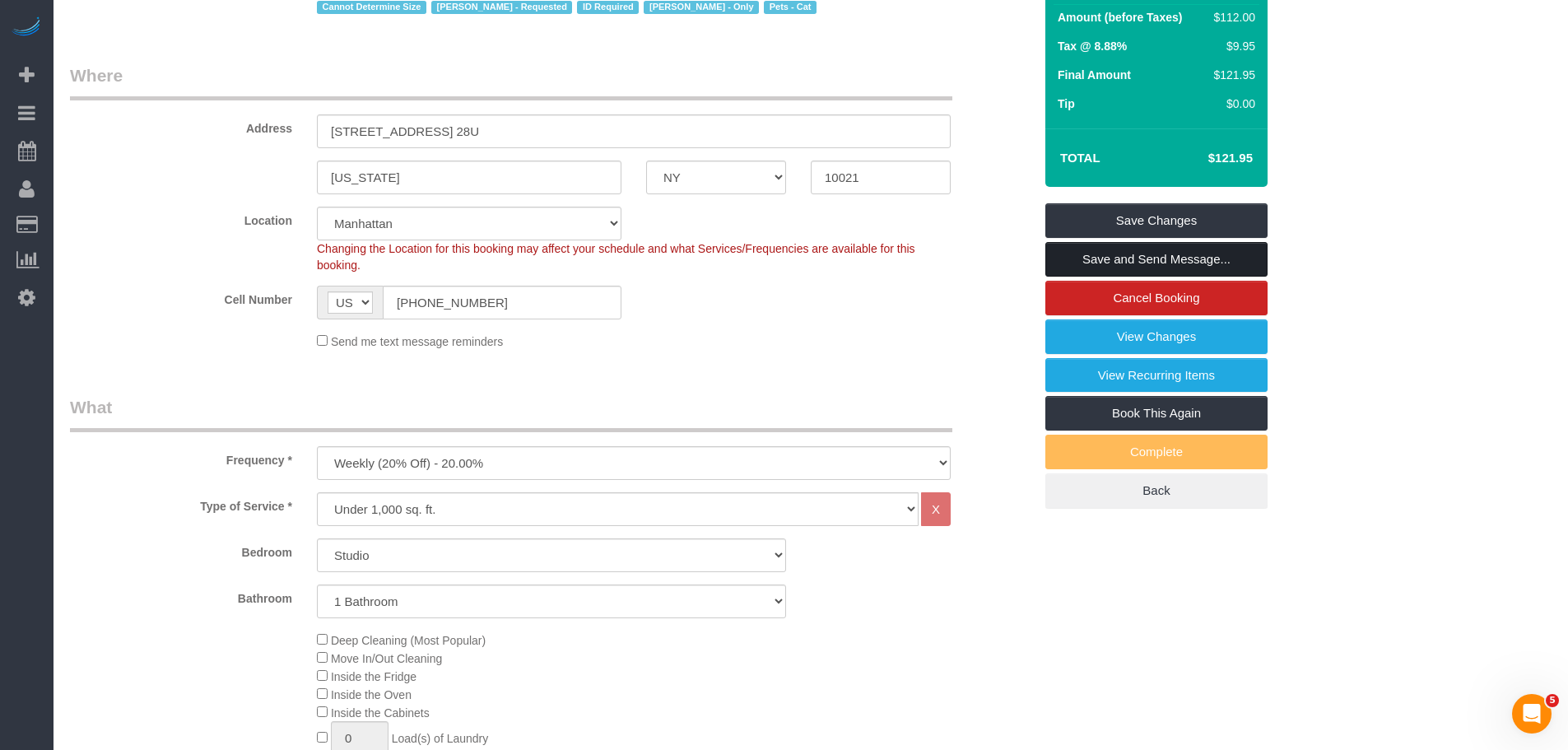
click at [1160, 260] on link "Save and Send Message..." at bounding box center [1156, 260] width 222 height 34
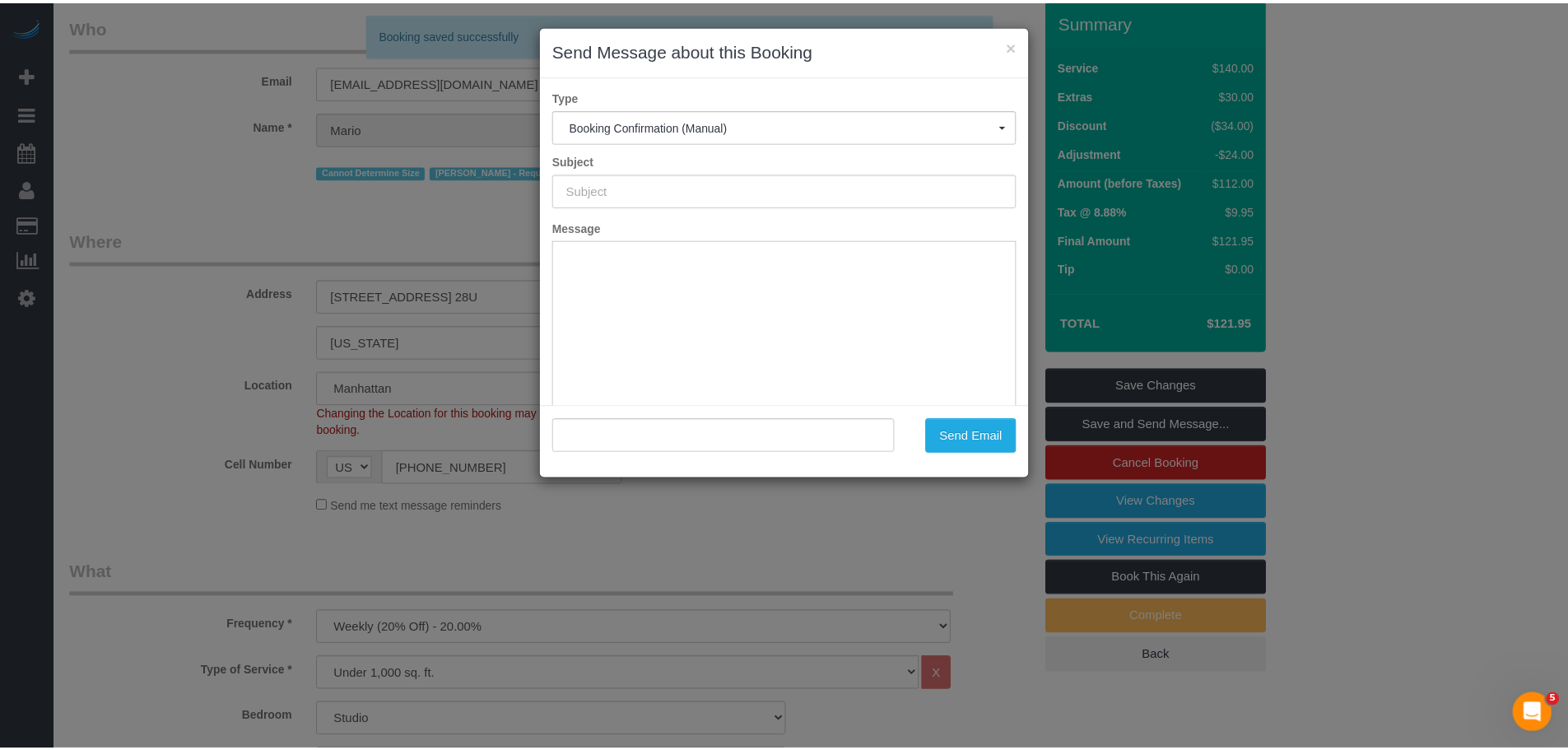
scroll to position [0, 0]
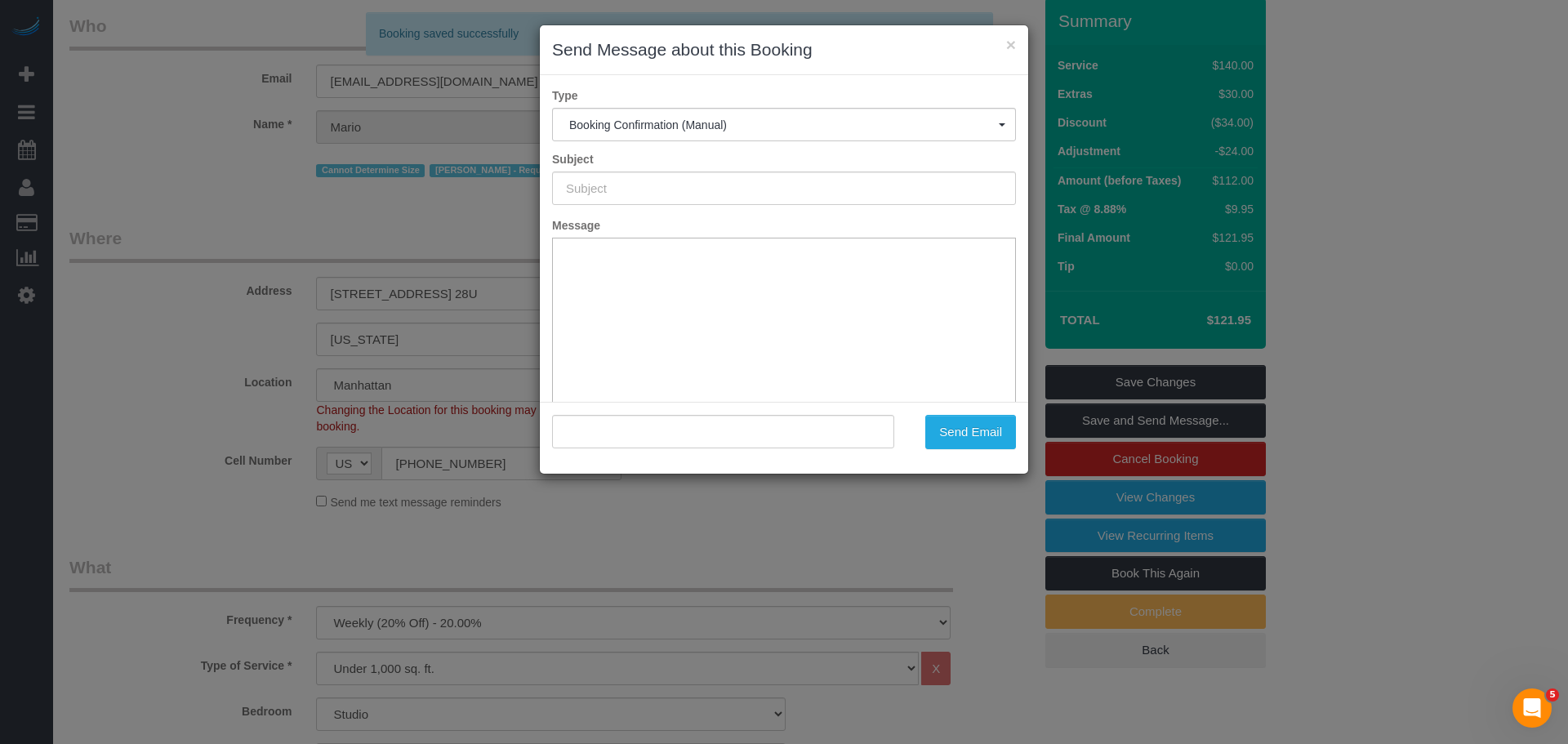
type input "Cleaning Confirmed for [DATE] 12:00pm"
type input ""[PERSON_NAME]" <[EMAIL_ADDRESS][DOMAIN_NAME]>"
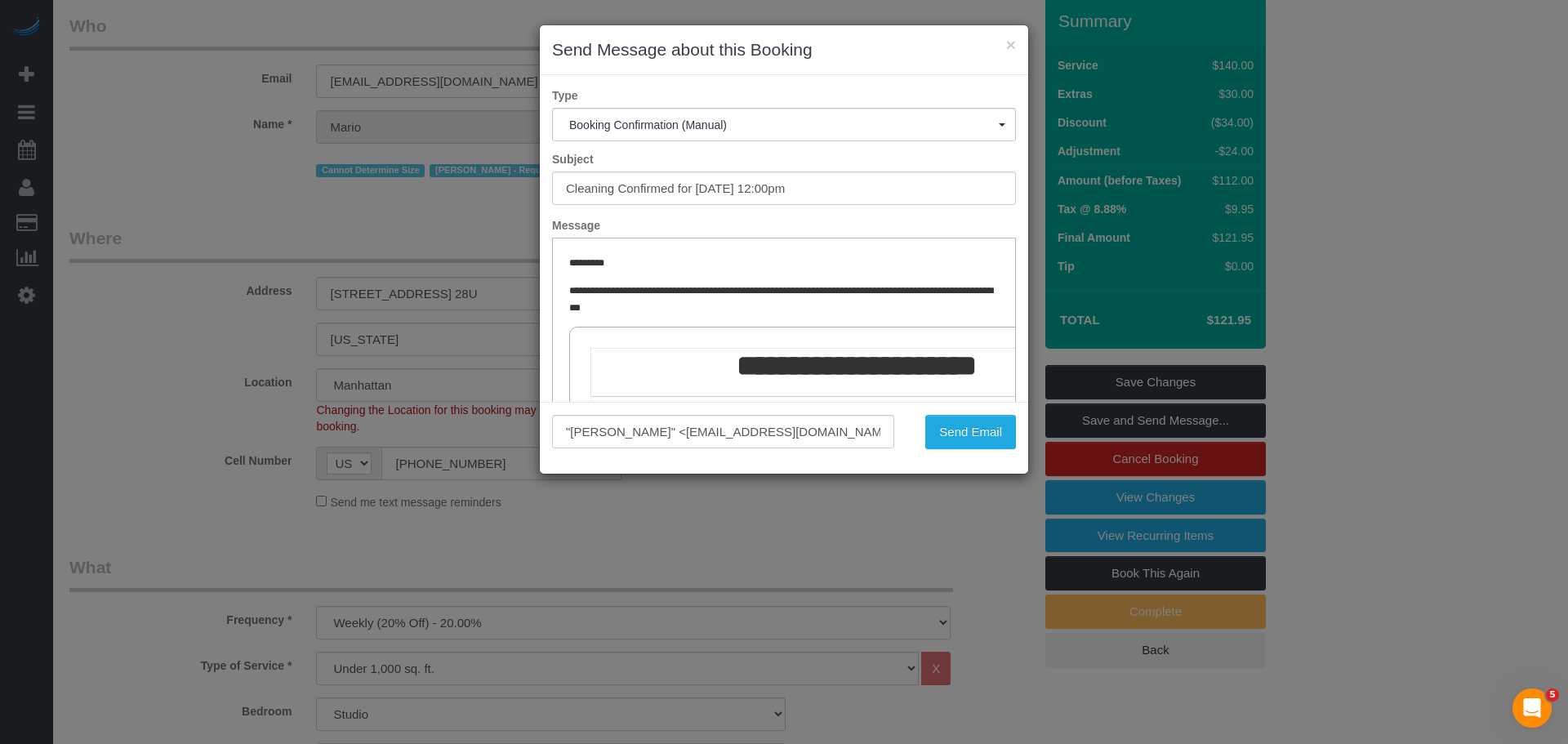
click at [1009, 57] on h3 "Send Message about this Booking" at bounding box center [784, 50] width 464 height 25
click at [1008, 44] on button "×" at bounding box center [1010, 44] width 9 height 17
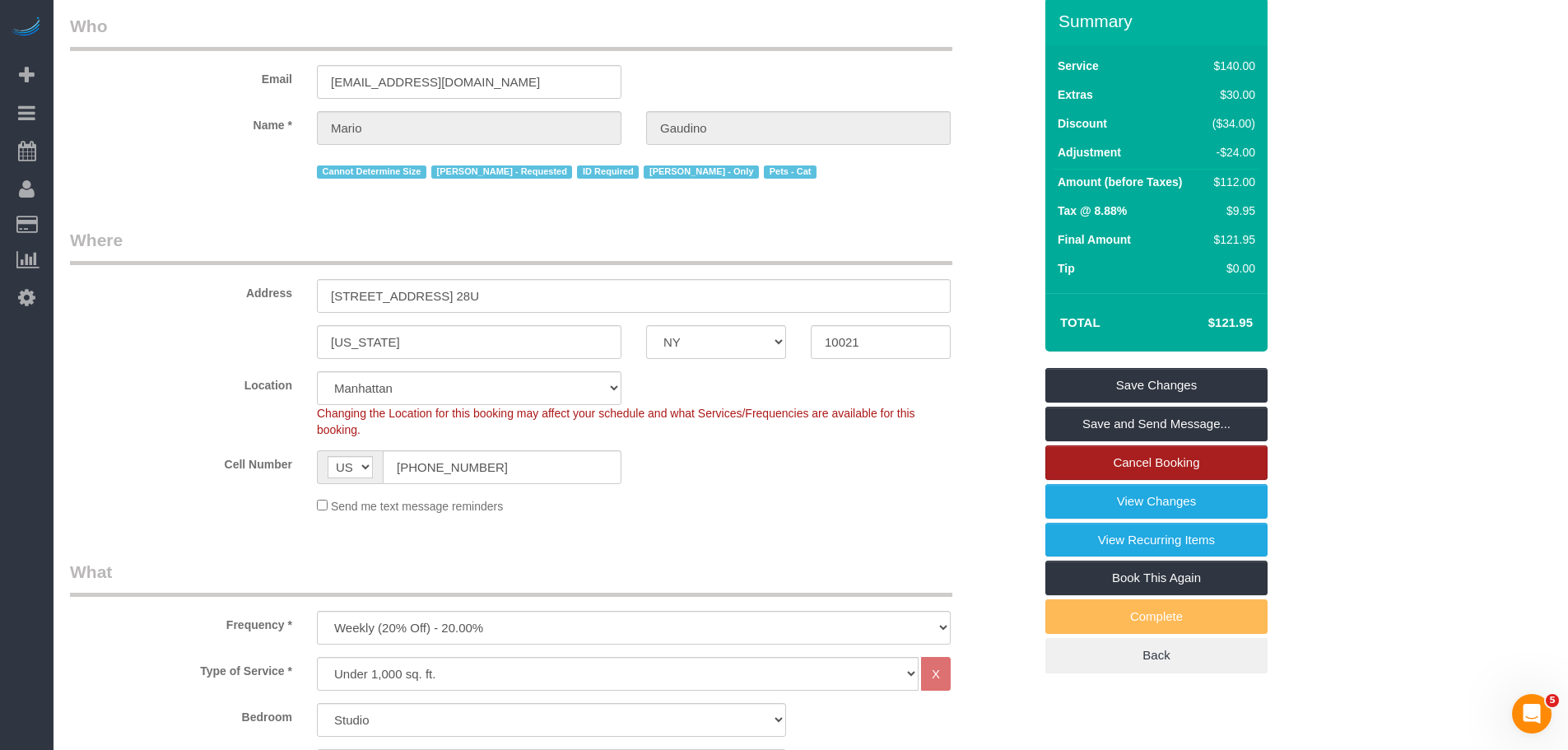
click at [1124, 457] on link "Cancel Booking" at bounding box center [1156, 463] width 222 height 34
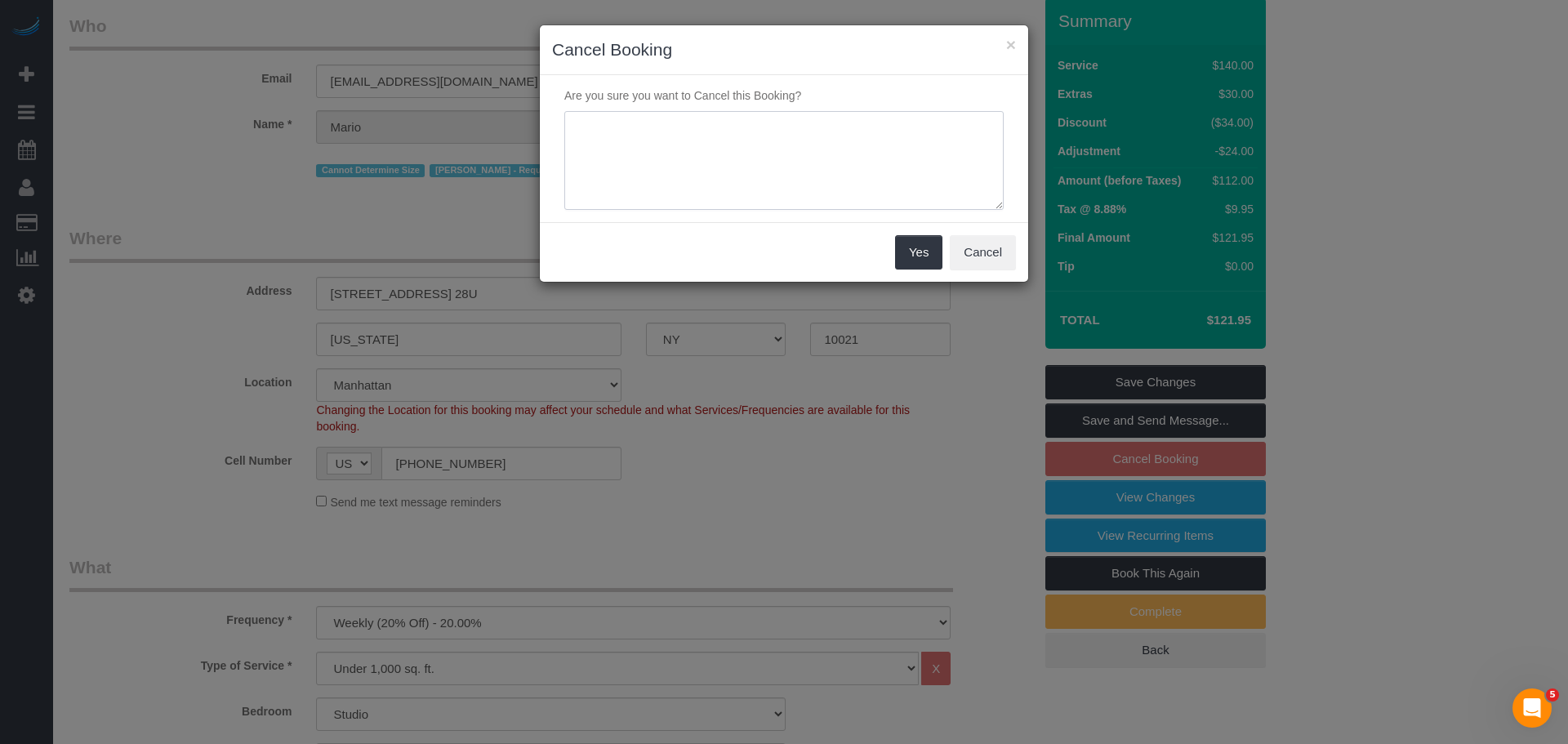
click at [762, 151] on textarea at bounding box center [784, 160] width 439 height 99
type textarea "Cancelled as requested"
click at [924, 249] on button "Yes" at bounding box center [918, 252] width 47 height 34
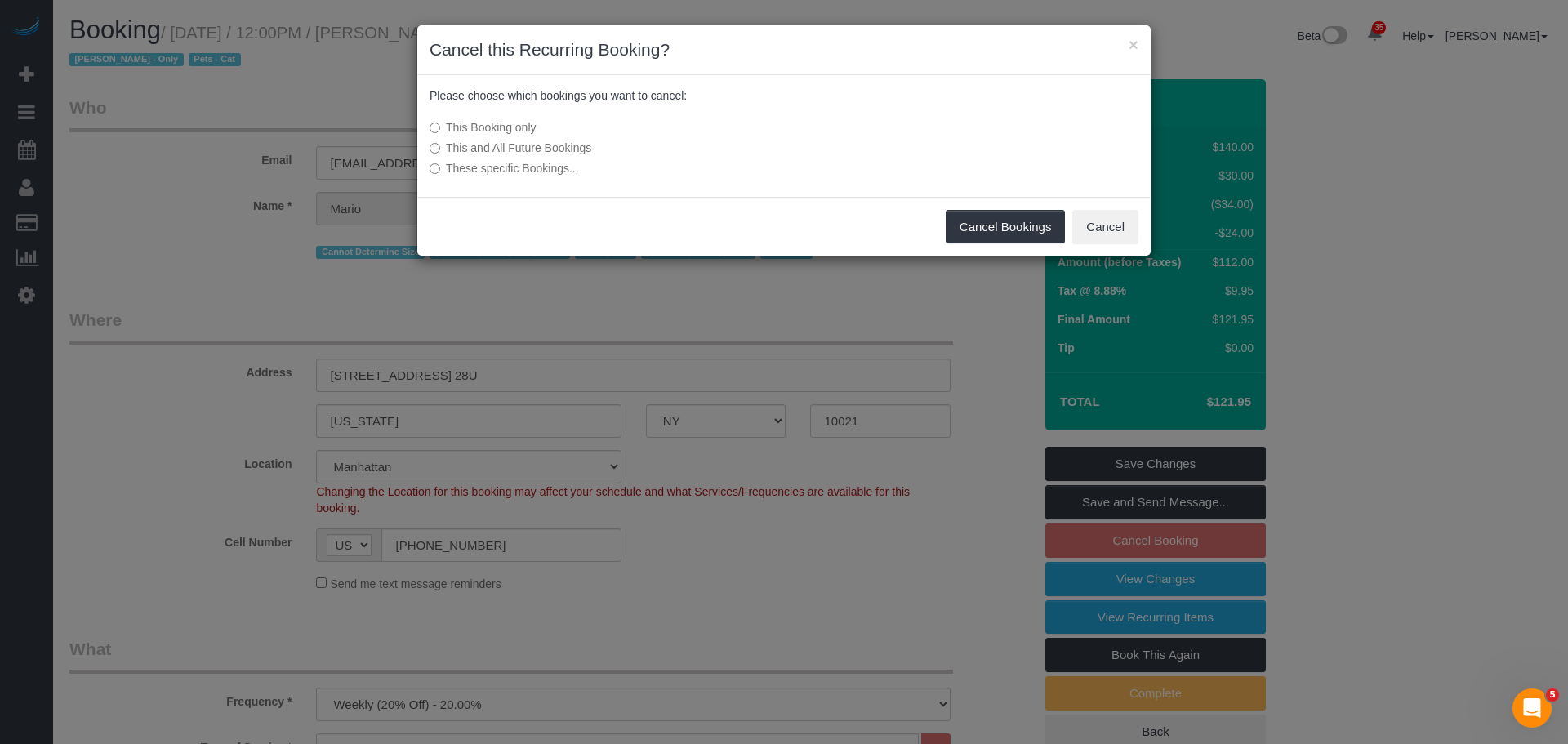
click at [549, 147] on label "This and All Future Bookings" at bounding box center [662, 147] width 465 height 16
click at [1024, 217] on button "Cancel Bookings" at bounding box center [1006, 227] width 120 height 34
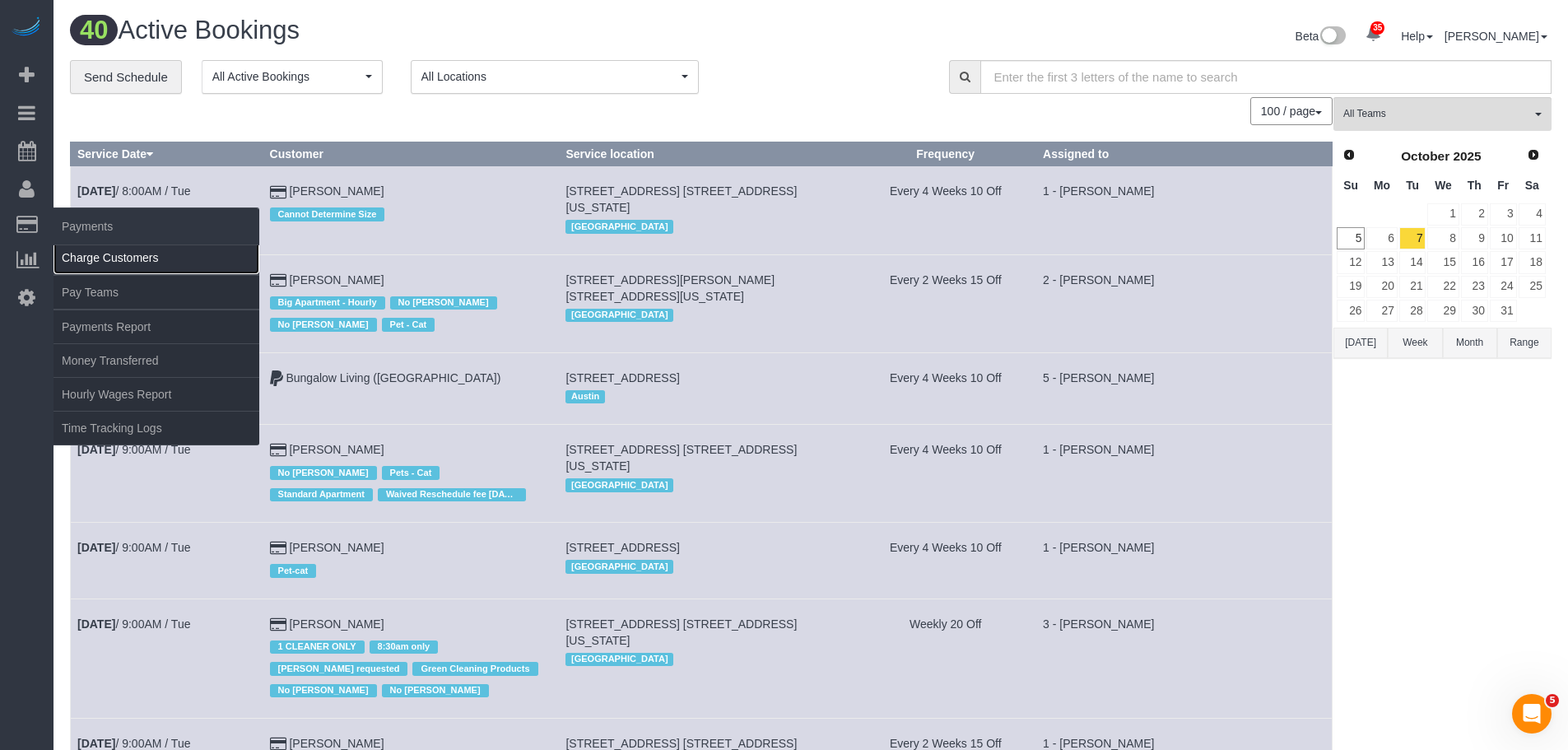
click at [98, 255] on link "Charge Customers" at bounding box center [157, 258] width 206 height 32
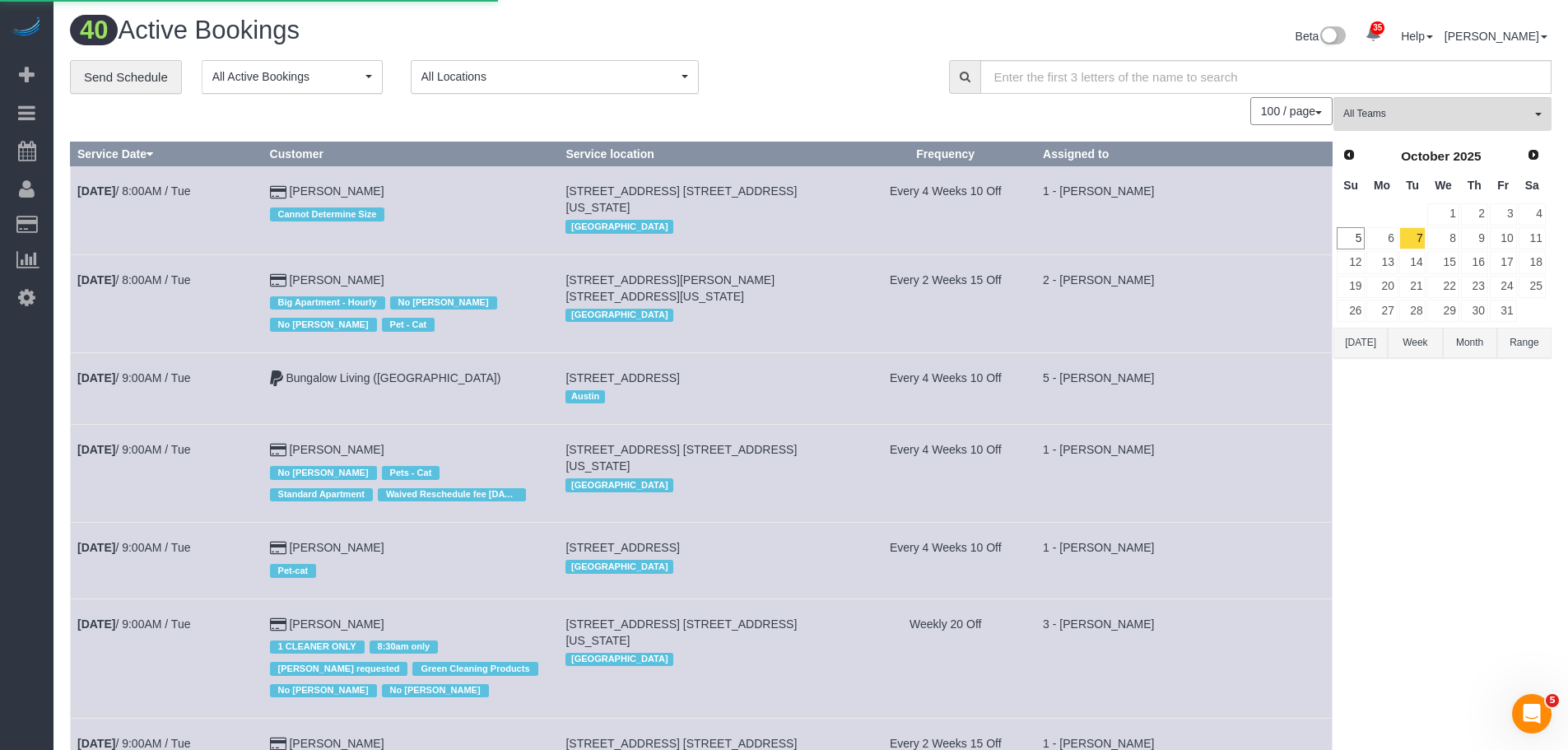
select select
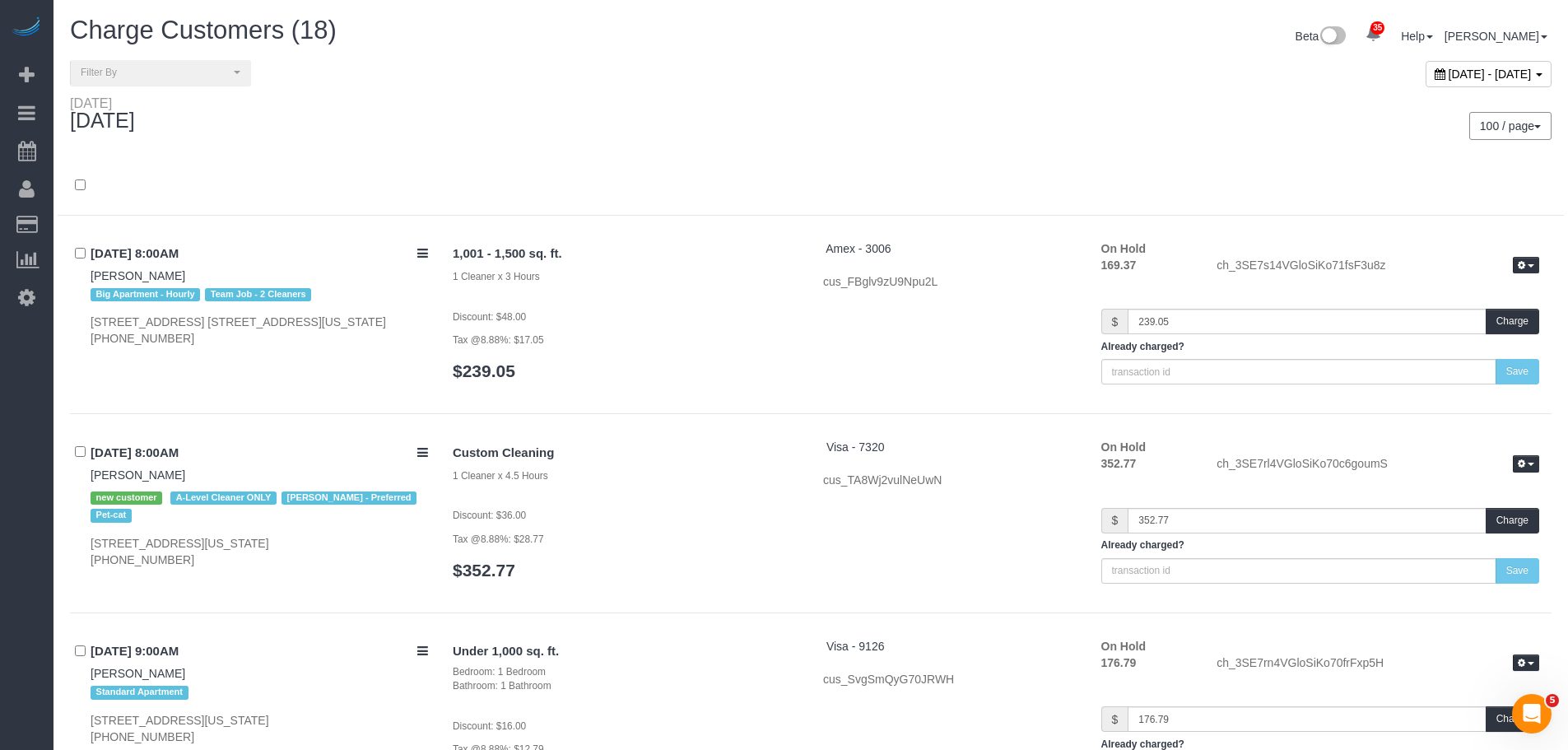
click at [1449, 70] on span "[DATE] - [DATE]" at bounding box center [1490, 74] width 83 height 13
type input "**********"
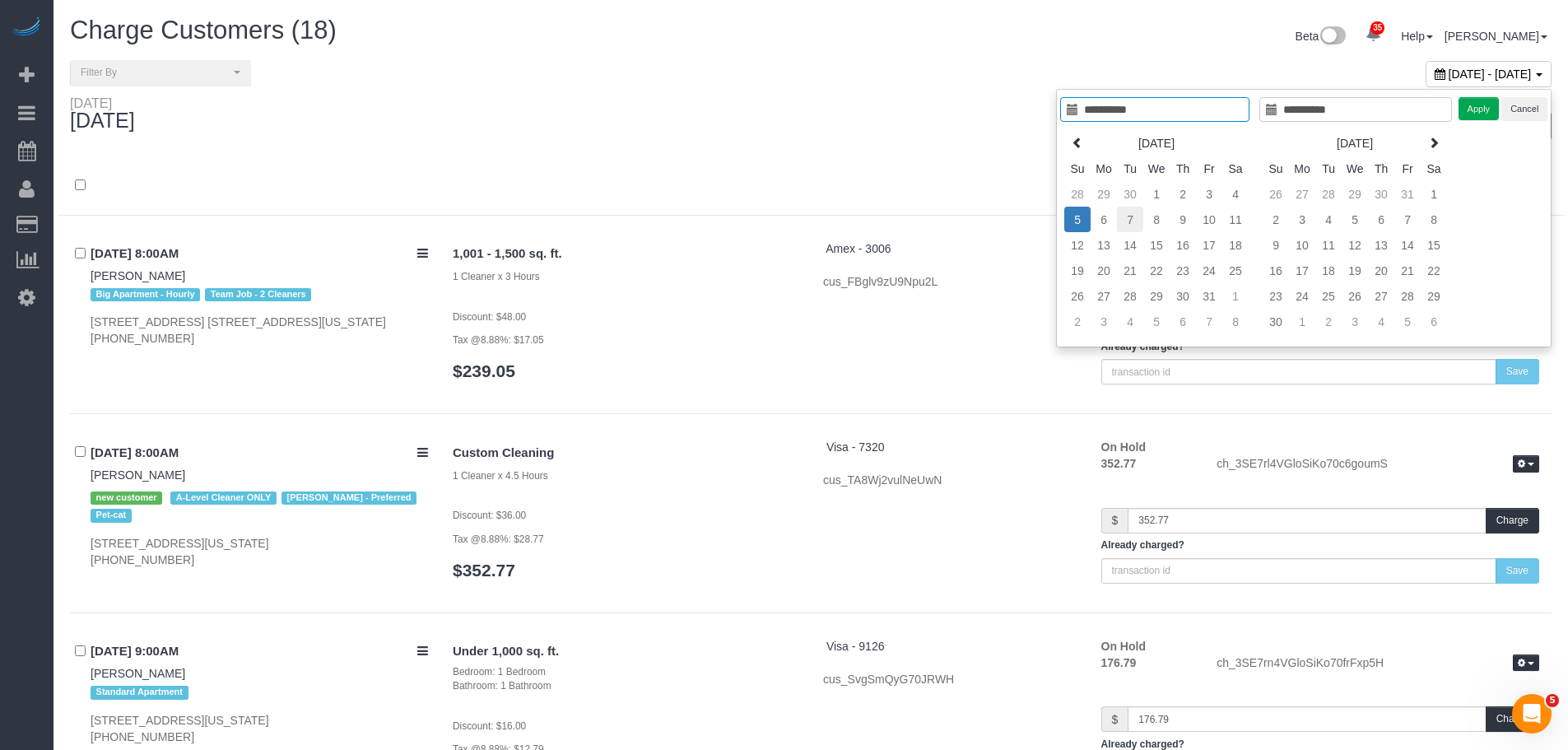
type input "**********"
click at [1131, 223] on td "7" at bounding box center [1130, 219] width 27 height 26
type input "**********"
click at [1131, 223] on td "7" at bounding box center [1130, 219] width 27 height 26
type input "**********"
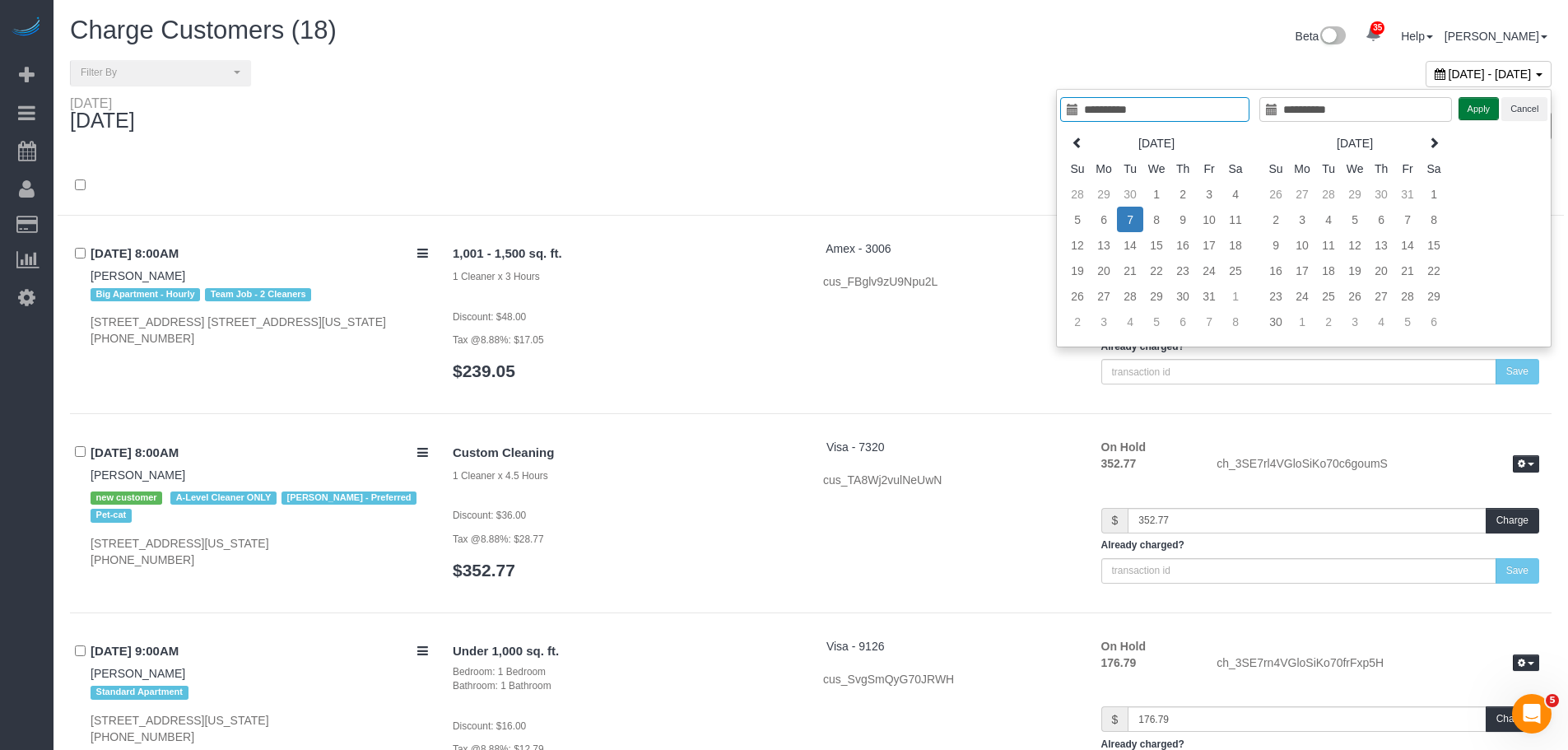
click at [1460, 105] on button "Apply" at bounding box center [1478, 109] width 41 height 24
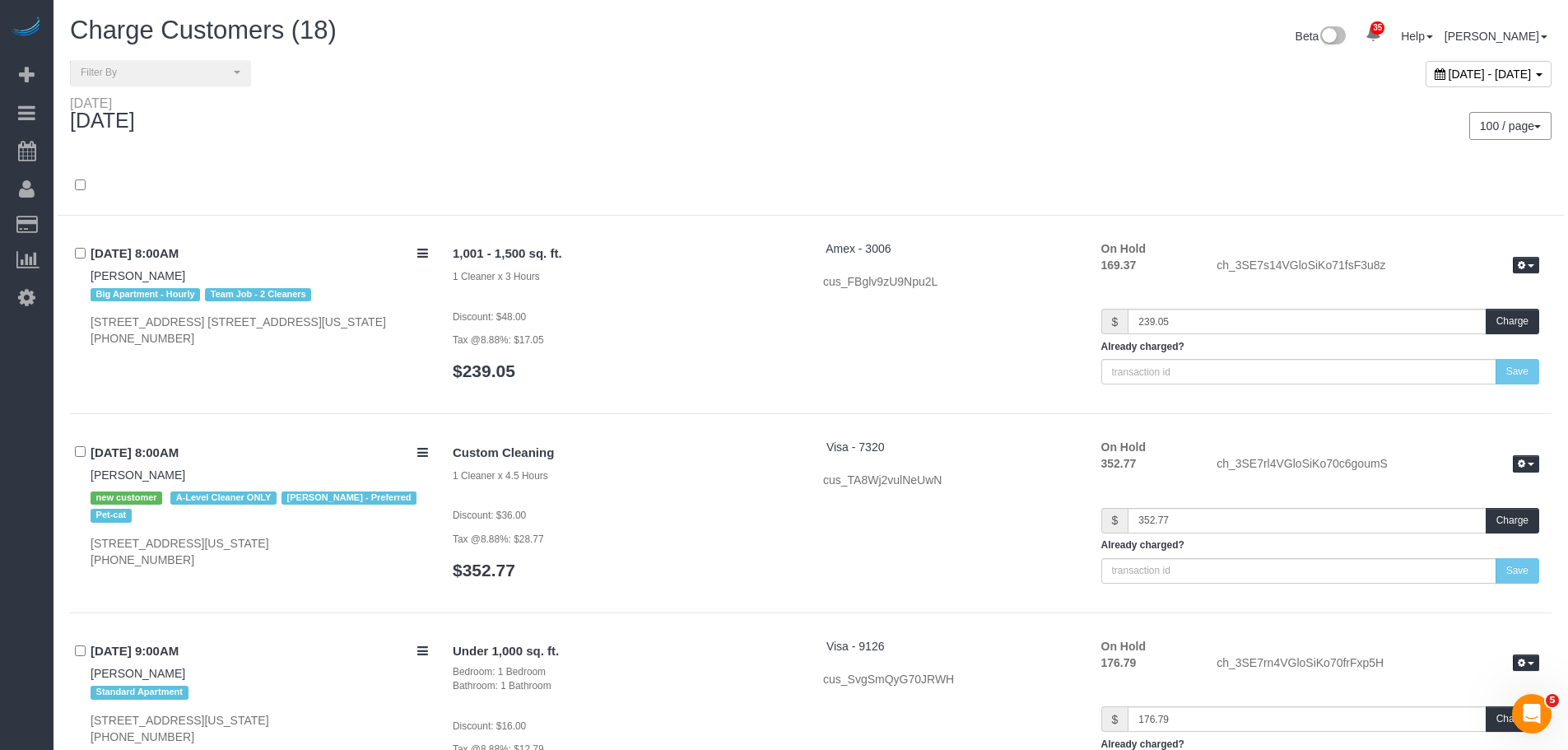
click at [633, 181] on div at bounding box center [810, 194] width 1506 height 43
click at [709, 177] on div at bounding box center [810, 194] width 1506 height 43
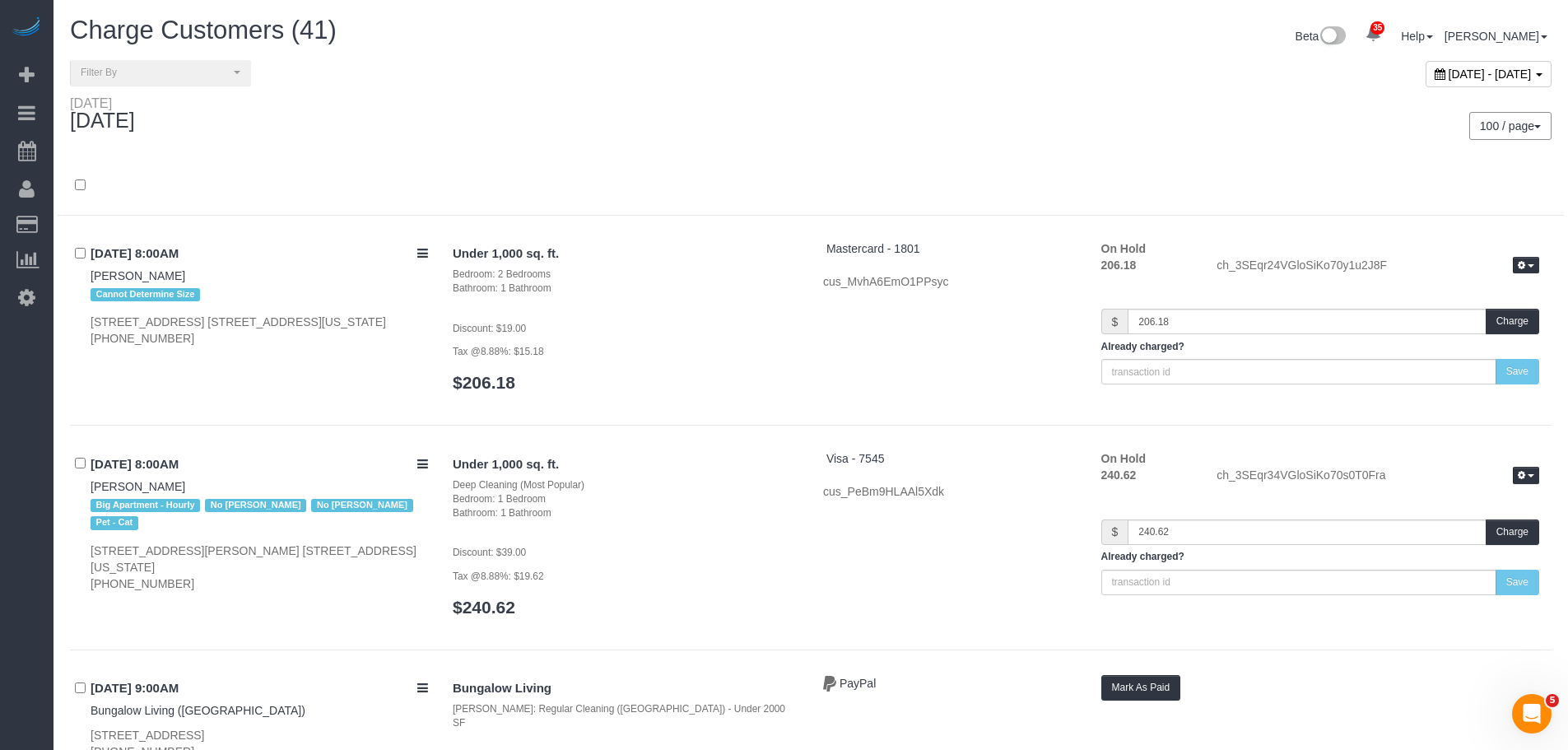
scroll to position [4163, 0]
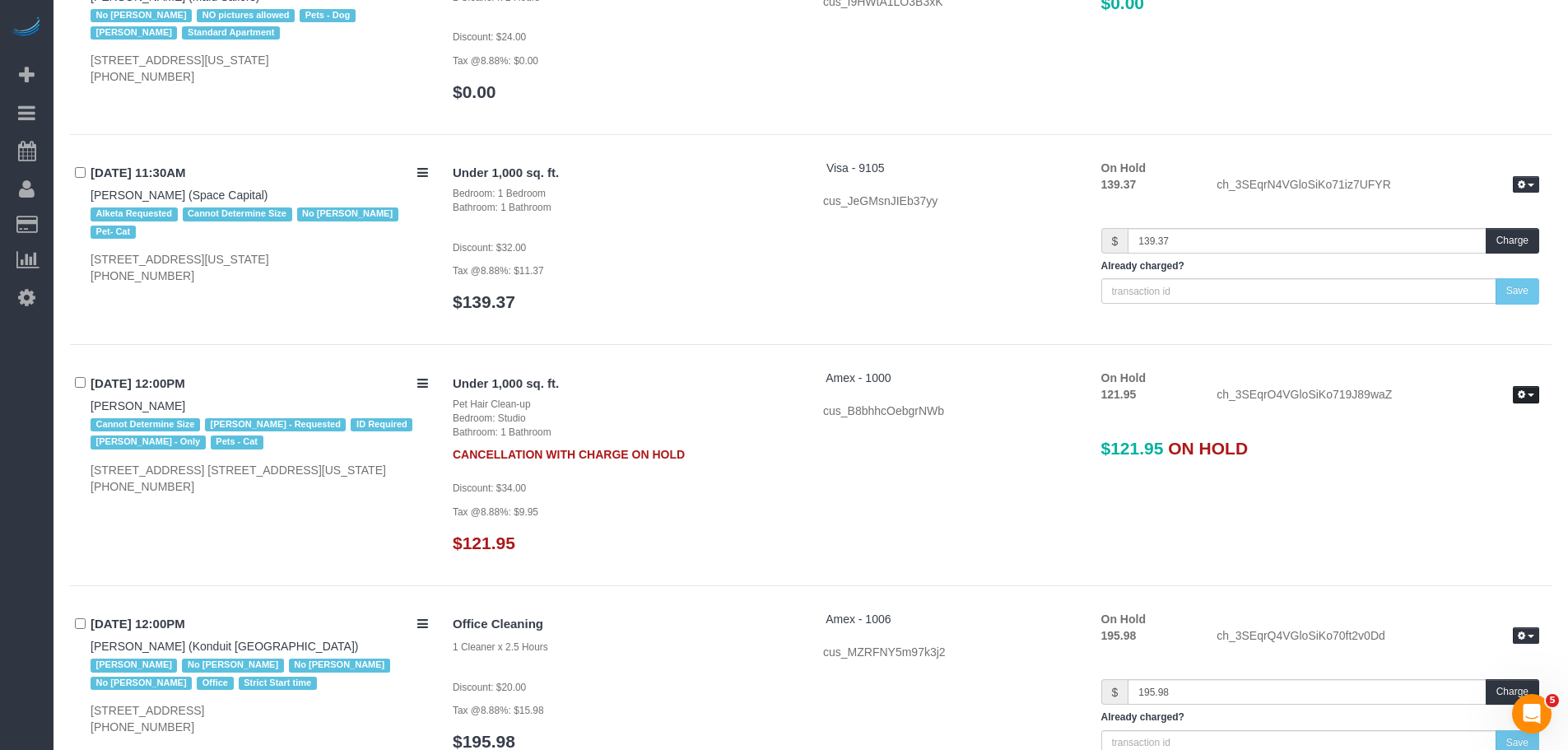
click at [1520, 390] on icon "button" at bounding box center [1521, 394] width 8 height 9
click at [1495, 412] on link "Release Hold" at bounding box center [1474, 423] width 130 height 21
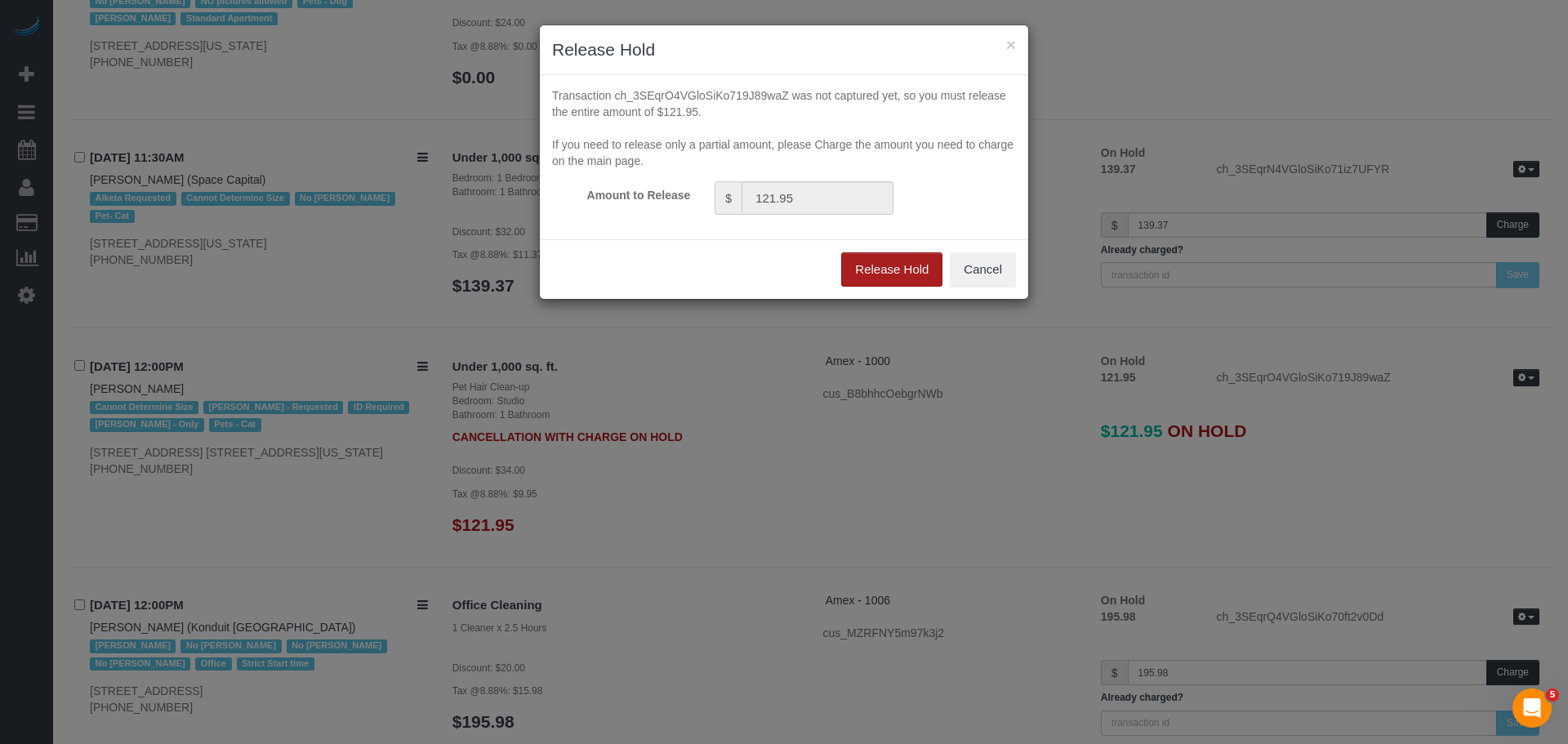
click at [900, 265] on button "Release Hold" at bounding box center [891, 269] width 101 height 34
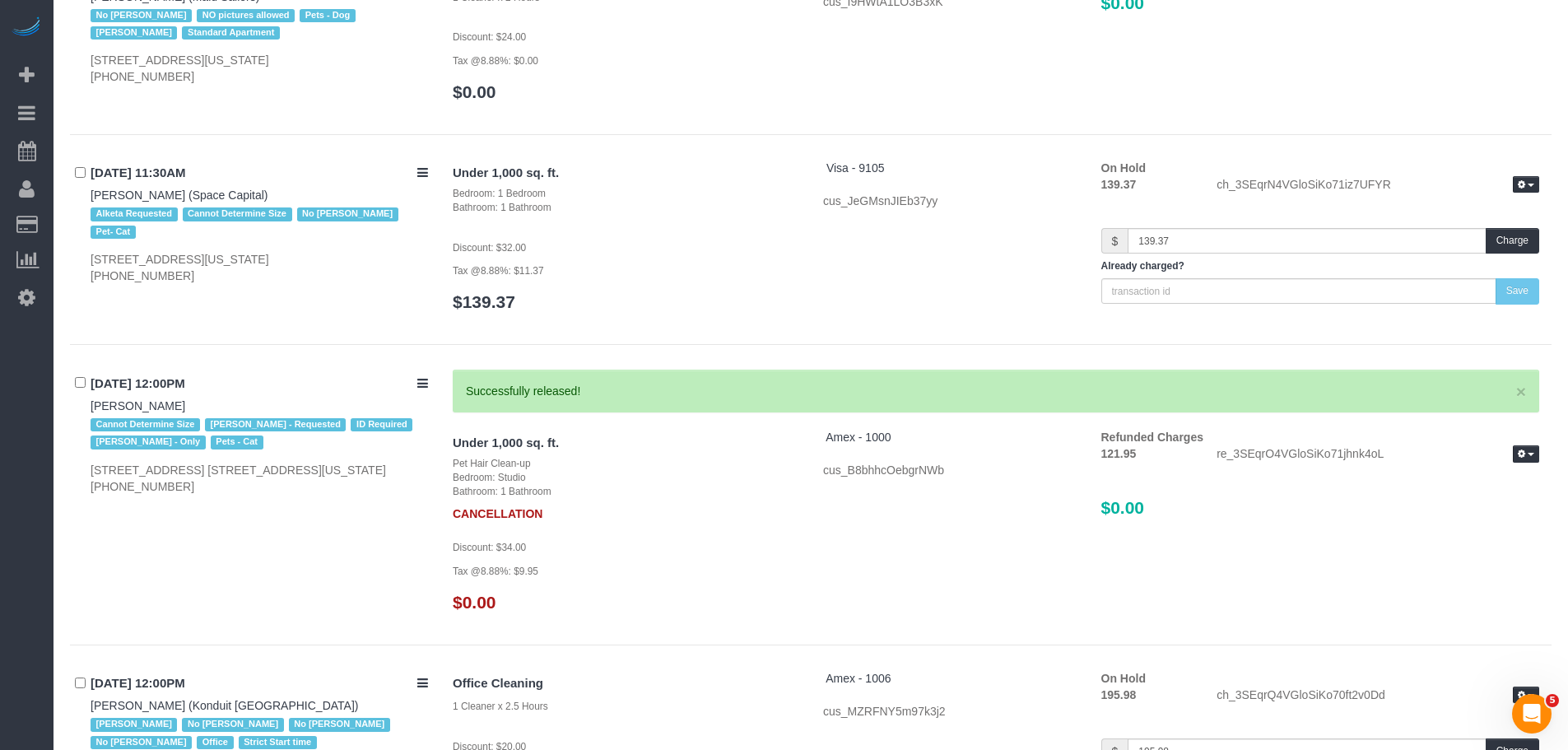
click at [69, 374] on div "**********" at bounding box center [810, 195] width 1506 height 8596
drag, startPoint x: 74, startPoint y: 374, endPoint x: 191, endPoint y: 362, distance: 117.6
click at [191, 369] on div "[DATE] 12:00PM [PERSON_NAME] Cannot Determine Size [PERSON_NAME] - Requested ID…" at bounding box center [255, 431] width 370 height 124
copy link "[PERSON_NAME]"
